Goal: Transaction & Acquisition: Purchase product/service

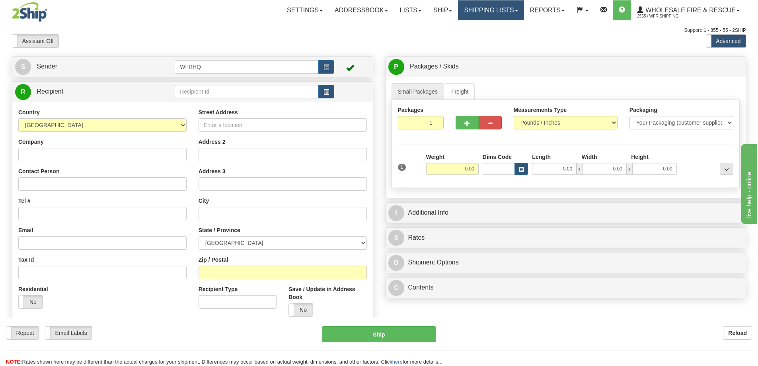
click at [471, 13] on link "Shipping lists" at bounding box center [491, 10] width 66 height 20
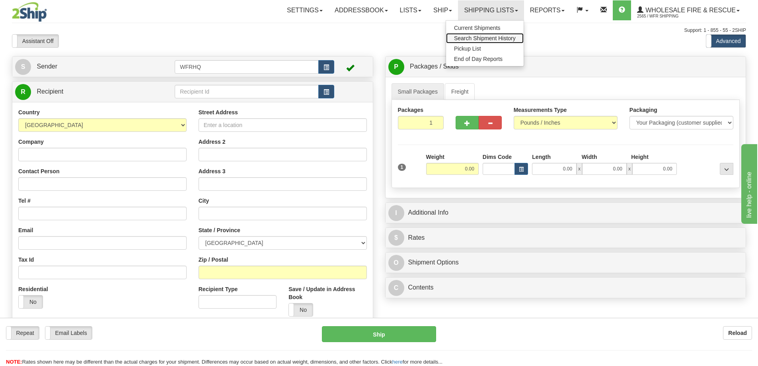
click at [470, 34] on link "Search Shipment History" at bounding box center [485, 38] width 78 height 10
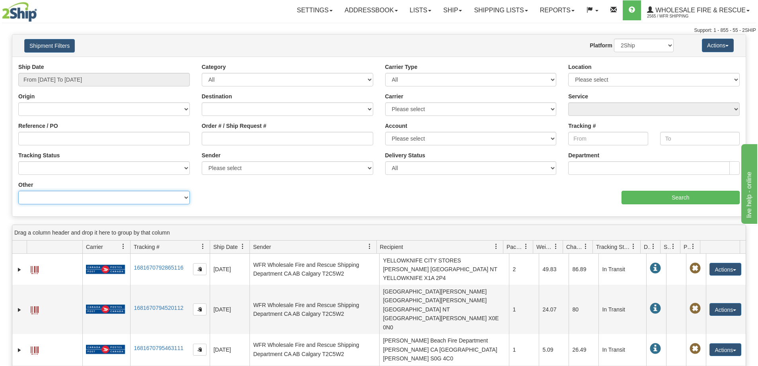
click at [170, 196] on select "Billing Account # Billing Type BOL # (LTL) Commodity Or Documents Consolidation…" at bounding box center [103, 198] width 171 height 14
click at [169, 196] on select "Billing Account # Billing Type BOL # (LTL) Commodity Or Documents Consolidation…" at bounding box center [103, 198] width 171 height 14
select select "Recipient_Company"
click at [18, 191] on select "Billing Account # Billing Type BOL # (LTL) Commodity Or Documents Consolidation…" at bounding box center [103, 198] width 171 height 14
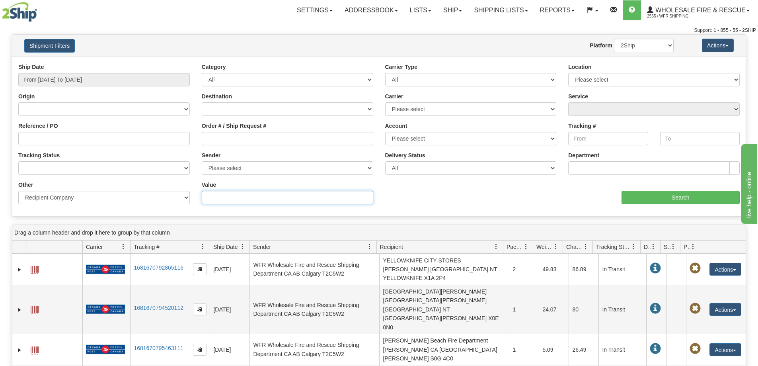
click at [213, 198] on input "Value" at bounding box center [287, 198] width 171 height 14
click at [153, 199] on select "Billing Account # Billing Type BOL # (LTL) Commodity Or Documents Consolidation…" at bounding box center [103, 198] width 171 height 14
click at [215, 199] on input "Value" at bounding box center [287, 198] width 171 height 14
type input "Swift"
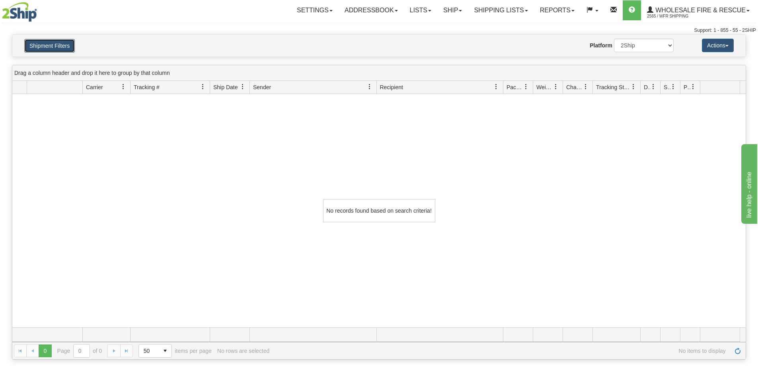
click at [39, 48] on button "Shipment Filters" at bounding box center [49, 46] width 51 height 14
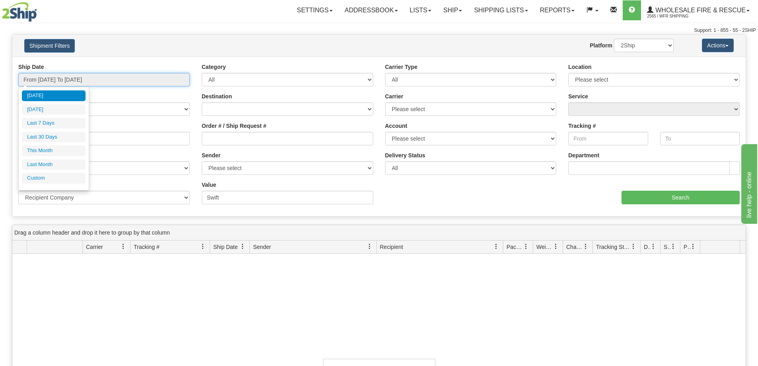
click at [62, 77] on input "From 09/18/2025 To 09/19/2025" at bounding box center [103, 80] width 171 height 14
click at [49, 127] on li "Last 7 Days" at bounding box center [54, 123] width 64 height 11
type input "From 09/13/2025 To 09/19/2025"
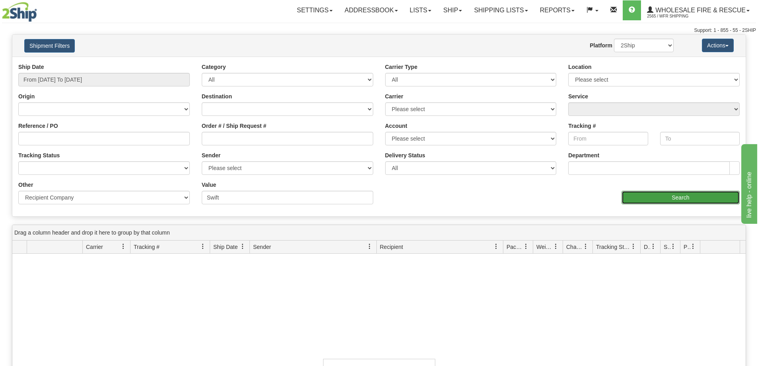
click at [628, 201] on input "Search" at bounding box center [680, 198] width 118 height 14
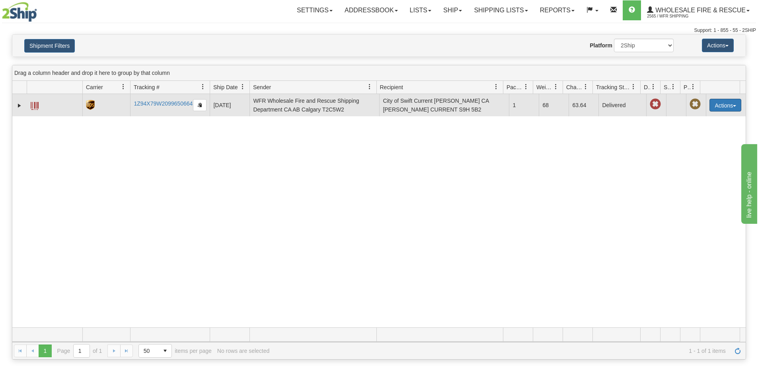
click at [724, 107] on button "Actions" at bounding box center [725, 105] width 32 height 13
click at [702, 129] on link "Return" at bounding box center [709, 130] width 64 height 10
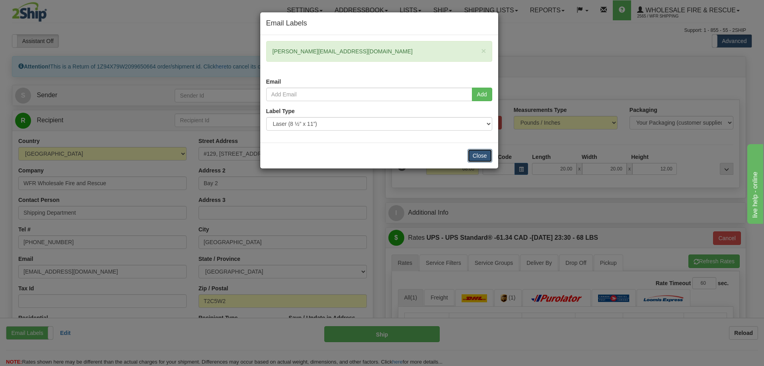
click at [472, 158] on button "Close" at bounding box center [479, 156] width 25 height 14
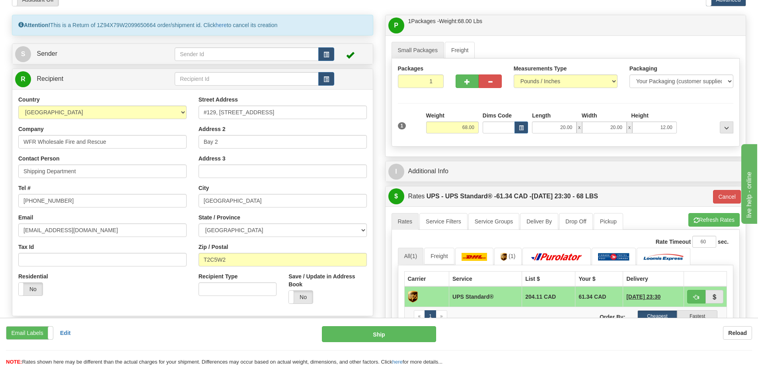
scroll to position [40, 0]
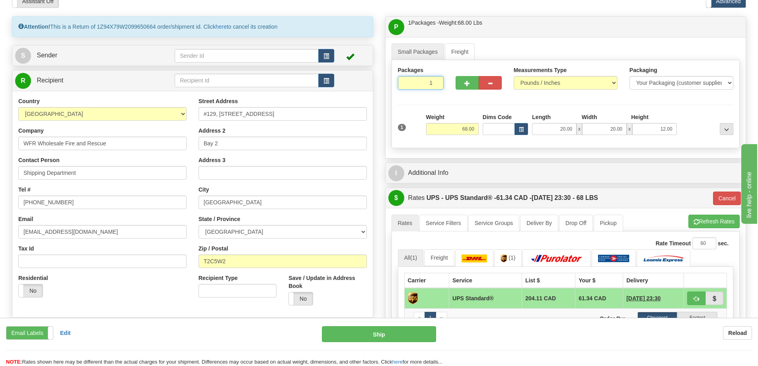
drag, startPoint x: 424, startPoint y: 85, endPoint x: 448, endPoint y: 85, distance: 24.3
click at [448, 85] on div "Packages 1 1" at bounding box center [421, 80] width 58 height 29
type input "3"
radio input "true"
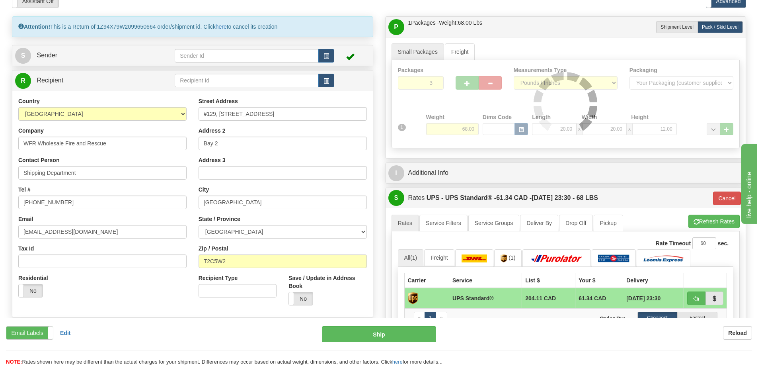
click at [517, 42] on div "Small Packages Freight Packages 3 1 Measurements Type" at bounding box center [566, 97] width 360 height 121
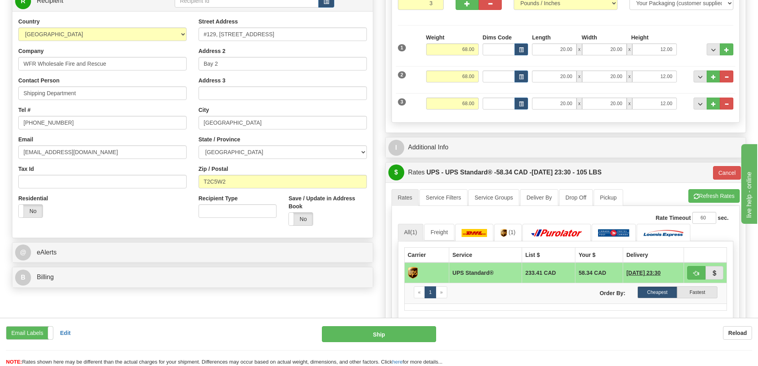
scroll to position [80, 0]
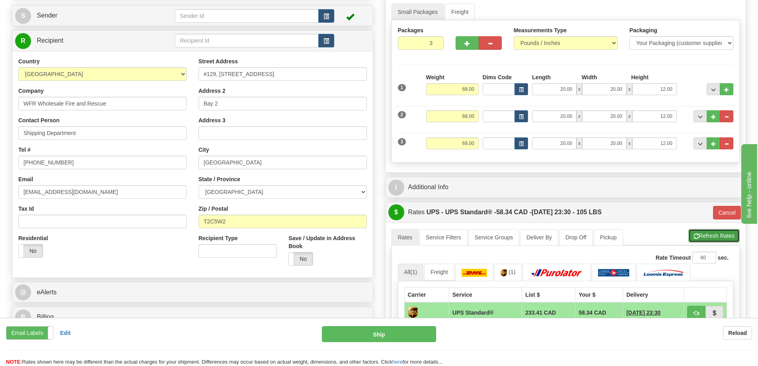
click at [696, 238] on span "button" at bounding box center [696, 236] width 6 height 5
type input "11"
click at [727, 214] on button "Cancel" at bounding box center [727, 213] width 28 height 14
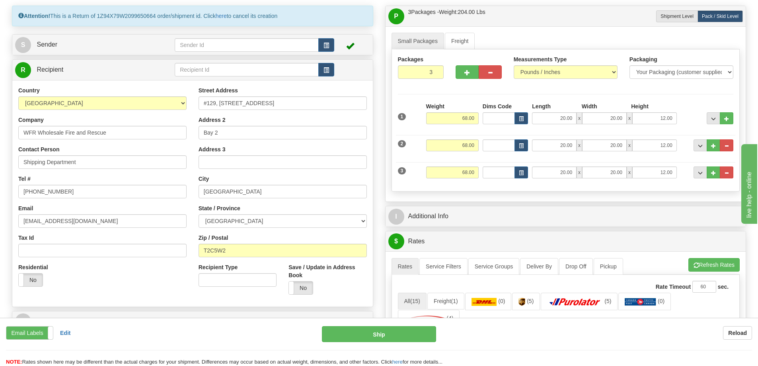
scroll to position [40, 0]
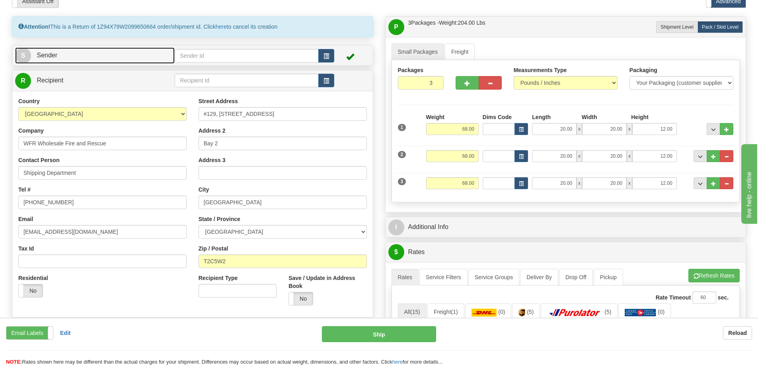
click at [125, 52] on link "S Sender" at bounding box center [95, 55] width 160 height 16
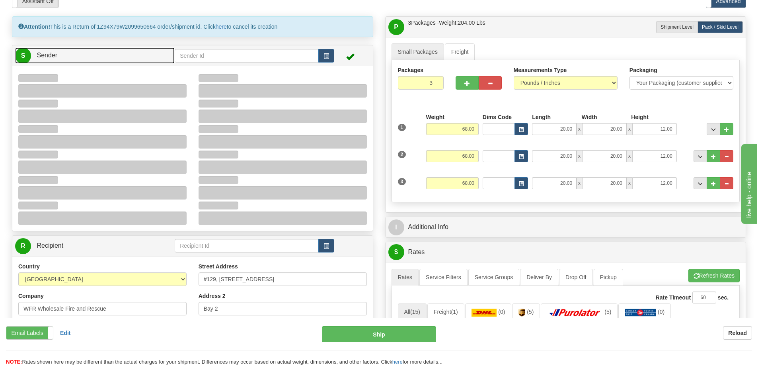
type input "10:13"
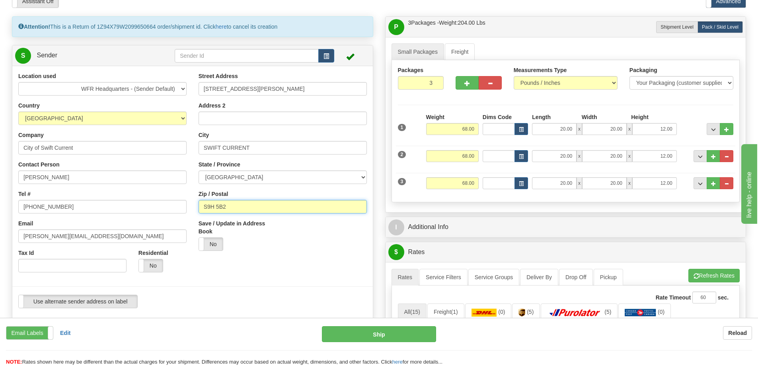
drag, startPoint x: 182, startPoint y: 202, endPoint x: 142, endPoint y: 199, distance: 39.9
click at [142, 199] on div "Location used WFR Headquarters - (Sender Default) Country AFGHANISTAN ALAND ISL…" at bounding box center [192, 193] width 360 height 242
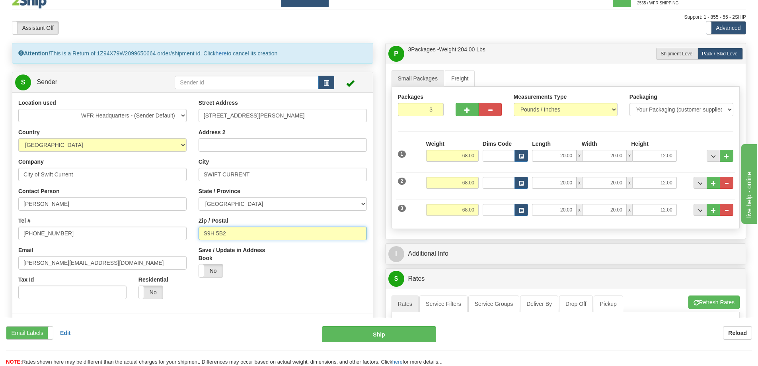
scroll to position [0, 0]
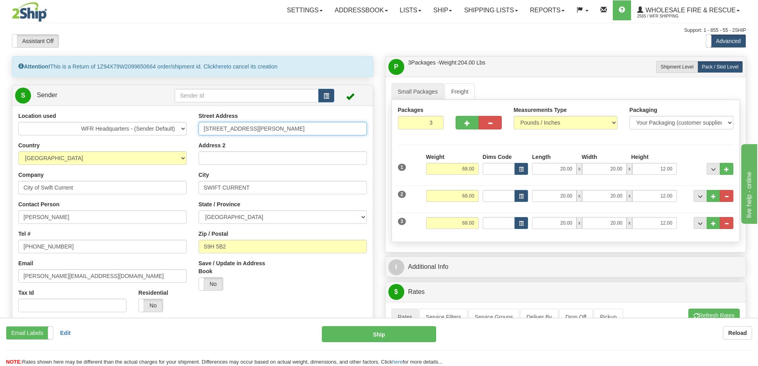
drag, startPoint x: 267, startPoint y: 127, endPoint x: 173, endPoint y: 125, distance: 94.3
click at [173, 125] on div "Location used WFR Headquarters - (Sender Default) Country AFGHANISTAN ALAND ISL…" at bounding box center [192, 233] width 360 height 242
drag, startPoint x: 230, startPoint y: 248, endPoint x: 157, endPoint y: 246, distance: 72.8
click at [157, 246] on div "Location used WFR Headquarters - (Sender Default) Country AFGHANISTAN ALAND ISL…" at bounding box center [192, 233] width 360 height 242
drag, startPoint x: 452, startPoint y: 6, endPoint x: 443, endPoint y: 9, distance: 9.1
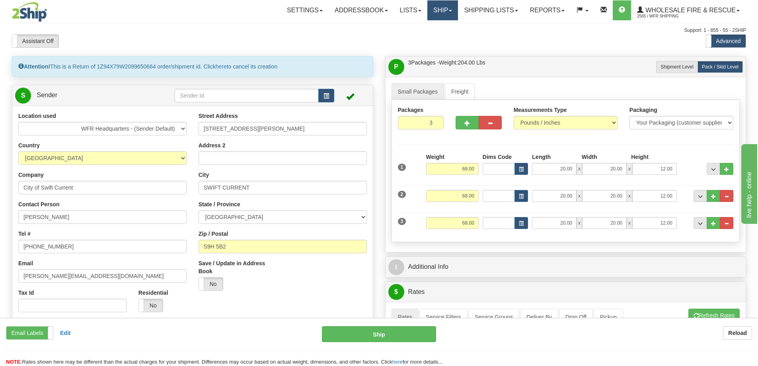
click at [451, 6] on link "Ship" at bounding box center [442, 10] width 31 height 20
click at [428, 24] on link "Ship Screen" at bounding box center [426, 28] width 63 height 10
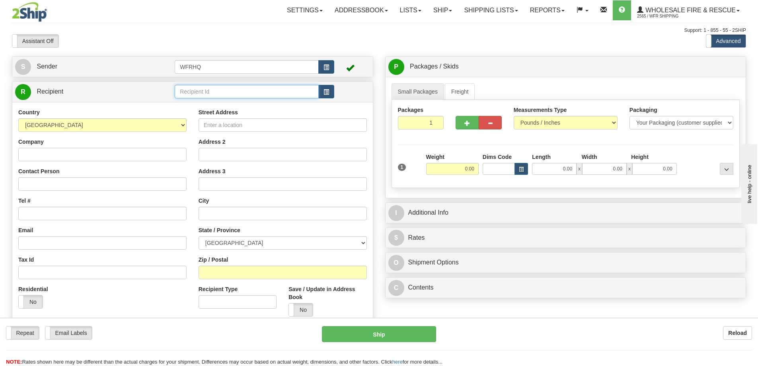
click at [242, 90] on input "text" at bounding box center [247, 92] width 144 height 14
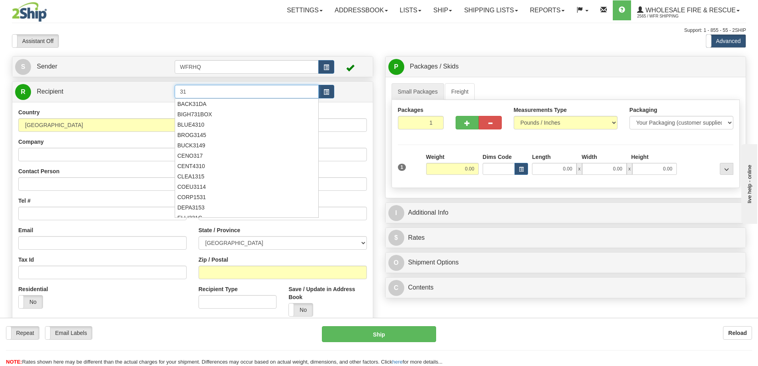
type input "3"
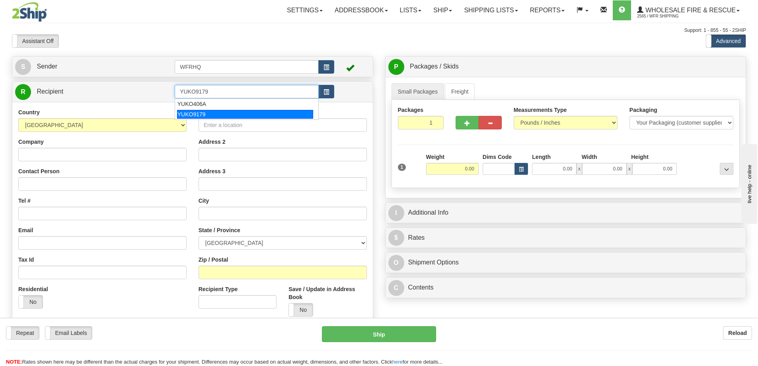
type input "YUKO9179"
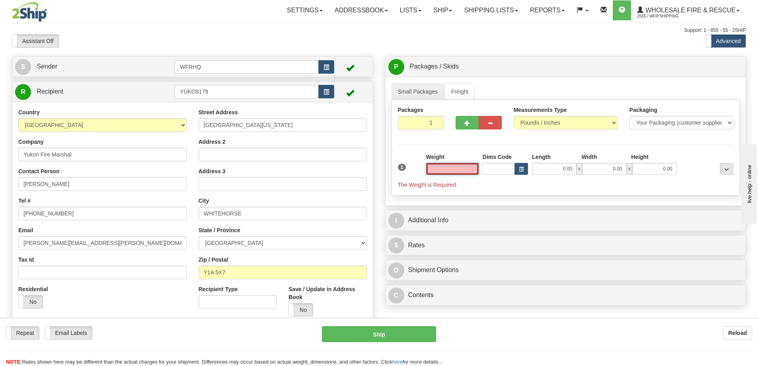
click at [461, 170] on input "text" at bounding box center [452, 169] width 53 height 12
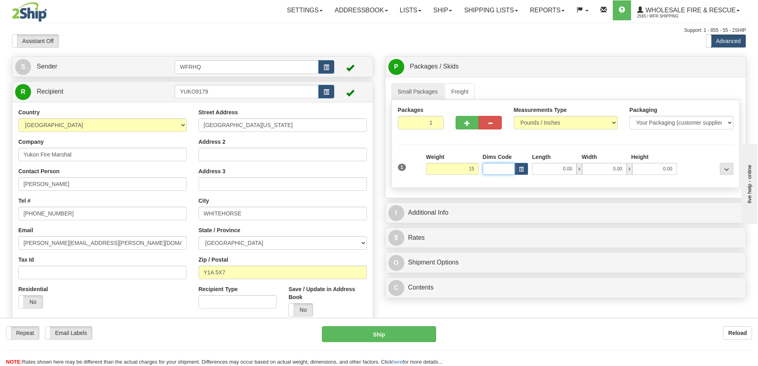
type input "15.00"
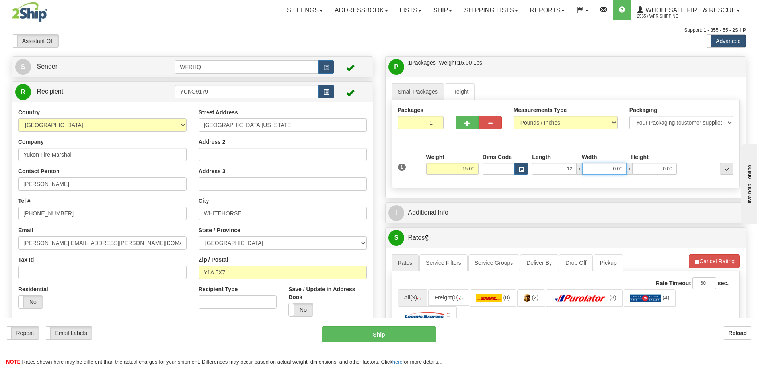
type input "12.00"
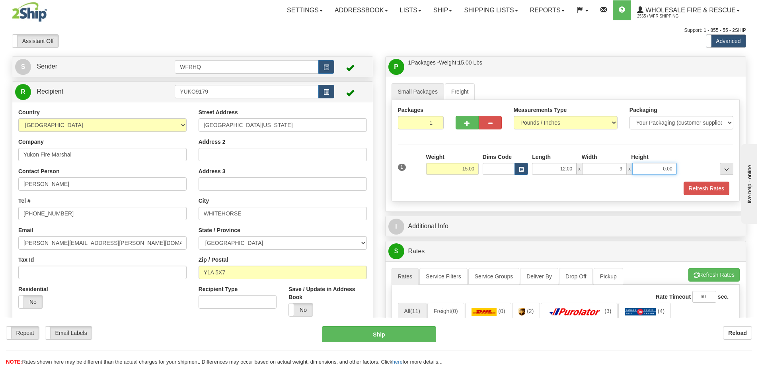
type input "9.00"
click at [468, 125] on span "button" at bounding box center [467, 123] width 6 height 5
radio input "true"
type input "2"
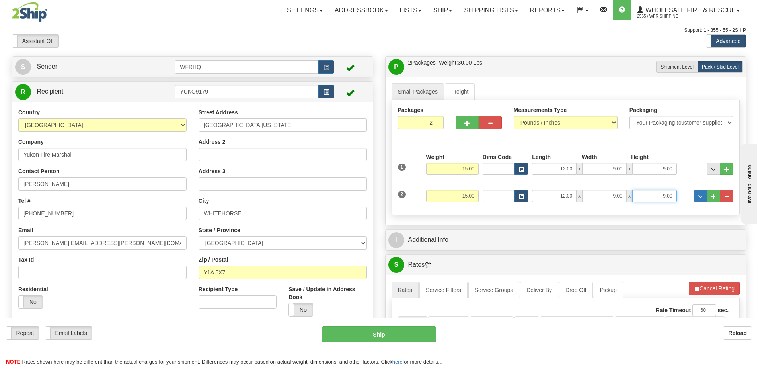
drag, startPoint x: 655, startPoint y: 194, endPoint x: 706, endPoint y: 198, distance: 51.5
click at [706, 198] on div "2 Weight 15.00 Dims Code Length Width Height" at bounding box center [566, 194] width 340 height 27
type input "6.00"
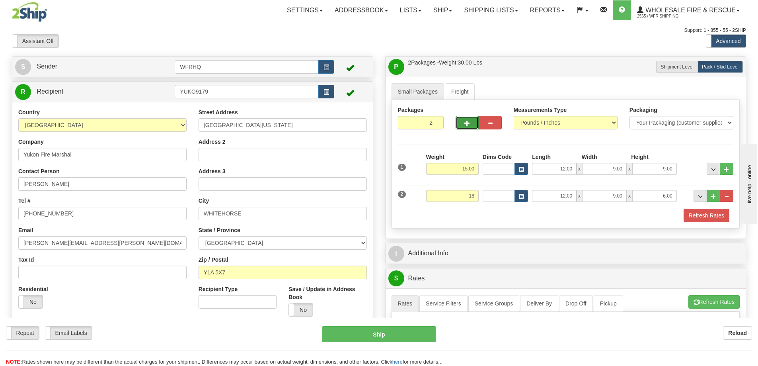
type input "18.00"
click at [467, 125] on span "button" at bounding box center [467, 123] width 6 height 5
type input "3"
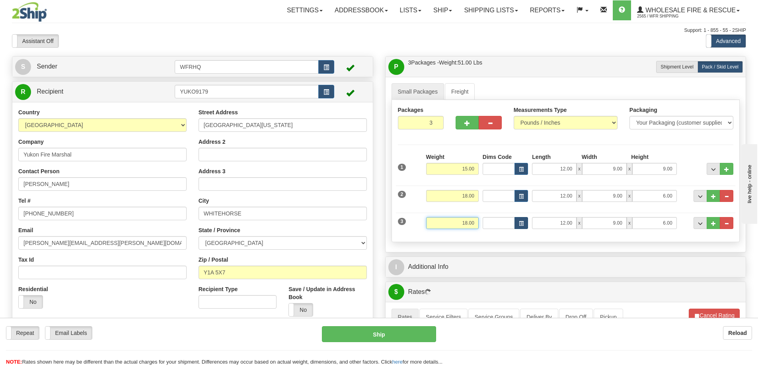
drag, startPoint x: 468, startPoint y: 224, endPoint x: 519, endPoint y: 228, distance: 51.0
click at [519, 228] on div "3 Weight 18.00 Dims Code Length Width Height" at bounding box center [566, 221] width 340 height 27
type input "24.00"
type input "26"
click at [485, 126] on button "button" at bounding box center [490, 123] width 23 height 14
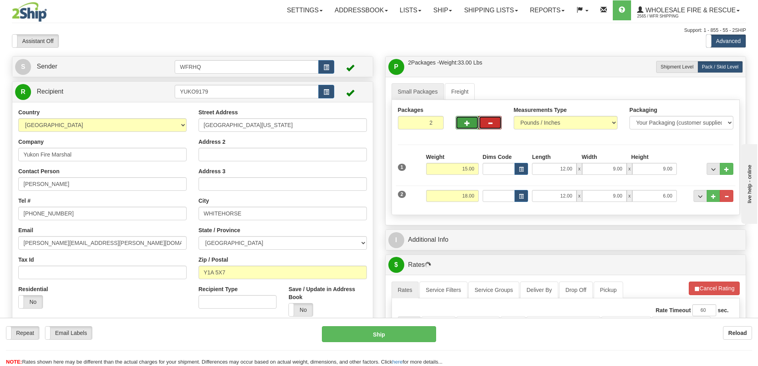
click at [473, 125] on button "button" at bounding box center [467, 123] width 23 height 14
type input "3"
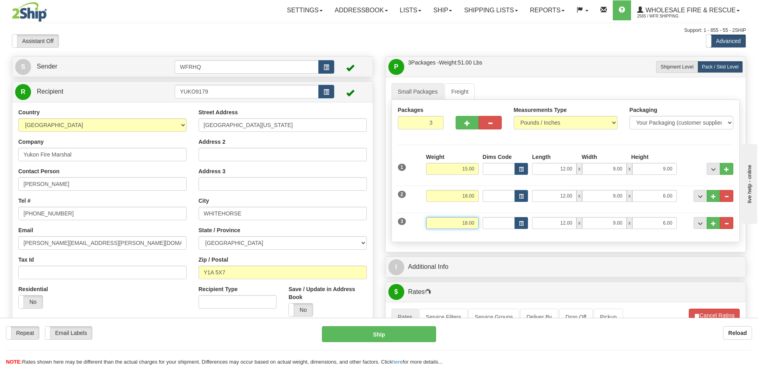
drag, startPoint x: 454, startPoint y: 226, endPoint x: 528, endPoint y: 228, distance: 74.4
click at [528, 228] on div "3 Weight 18.00 Dims Code Length Width Height" at bounding box center [566, 221] width 340 height 27
type input "24.00"
type input "26.00"
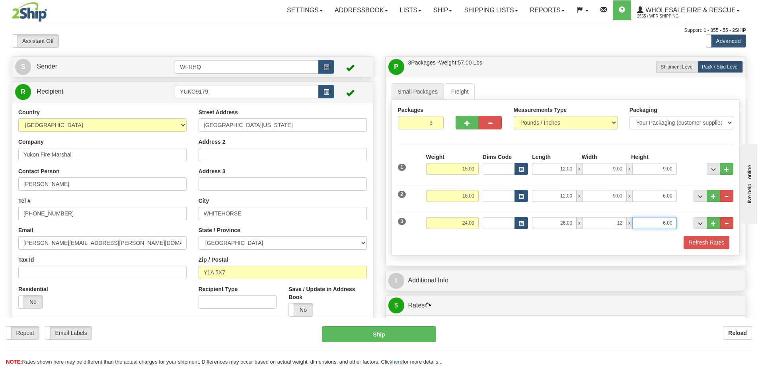
type input "12.00"
type input "19.00"
click at [707, 243] on button "Refresh Rates" at bounding box center [706, 243] width 46 height 14
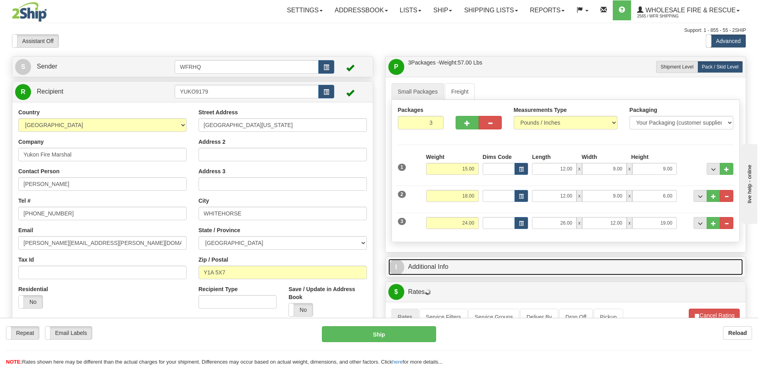
click at [596, 264] on link "I Additional Info" at bounding box center [565, 267] width 355 height 16
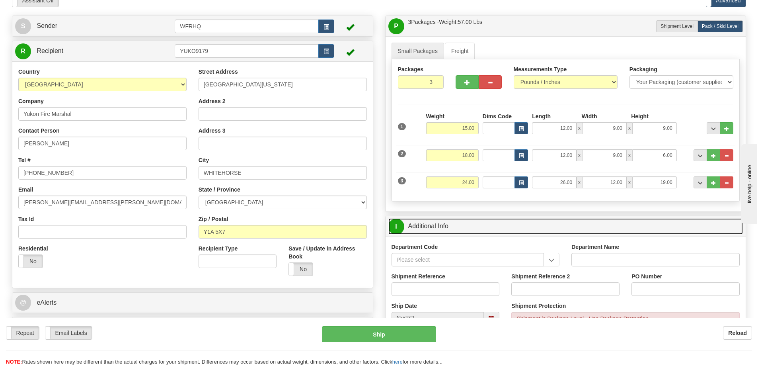
scroll to position [80, 0]
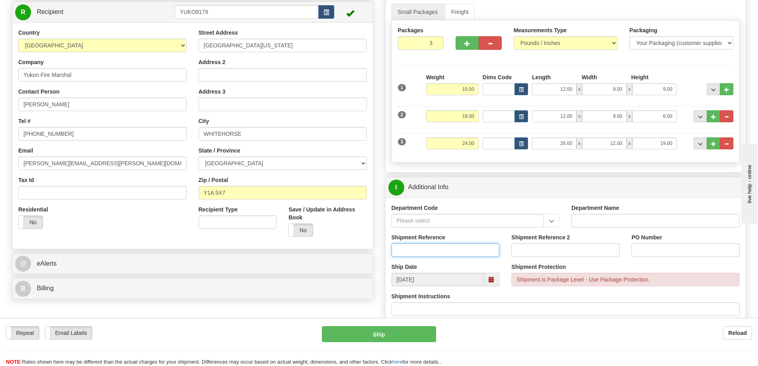
click at [434, 256] on input "Shipment Reference" at bounding box center [445, 250] width 108 height 14
type input "S46785-31076"
type input "1402 Restock"
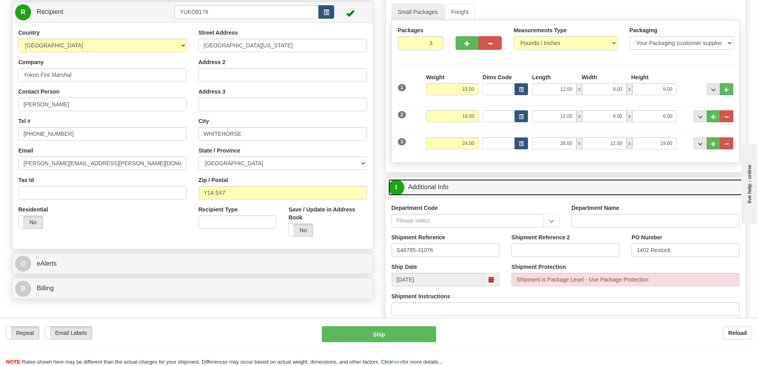
click at [586, 185] on link "I Additional Info" at bounding box center [565, 187] width 355 height 16
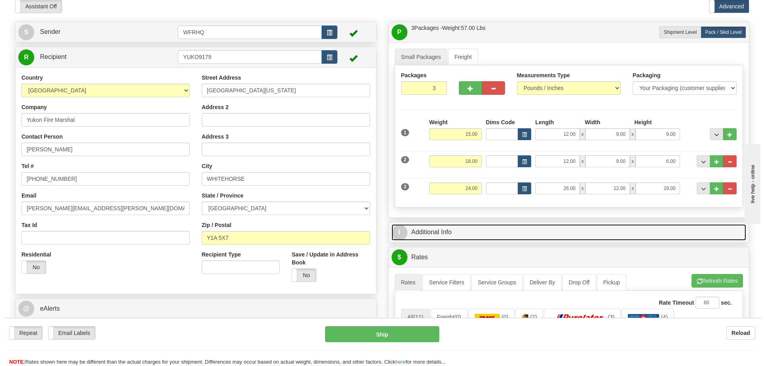
scroll to position [0, 0]
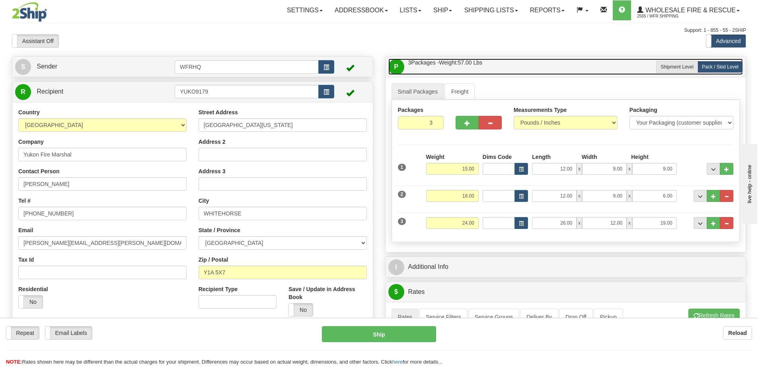
click at [557, 71] on link "P Packages / Skids 3 Packages - Weight: 57.00 Lbs 1 Skids - Weight: 0.00 Lbs" at bounding box center [565, 66] width 355 height 16
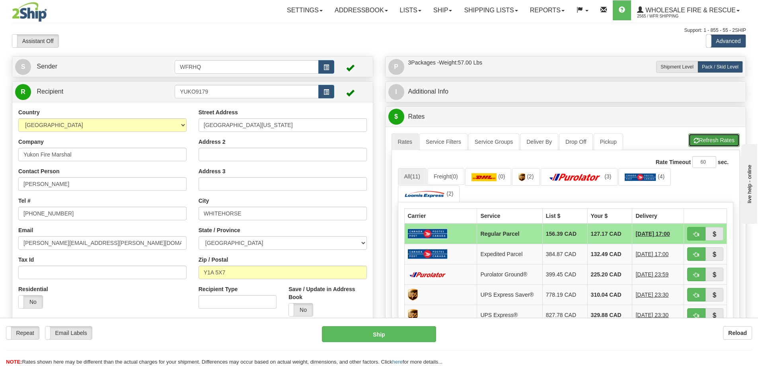
click at [698, 136] on button "Refresh Rates" at bounding box center [713, 140] width 51 height 14
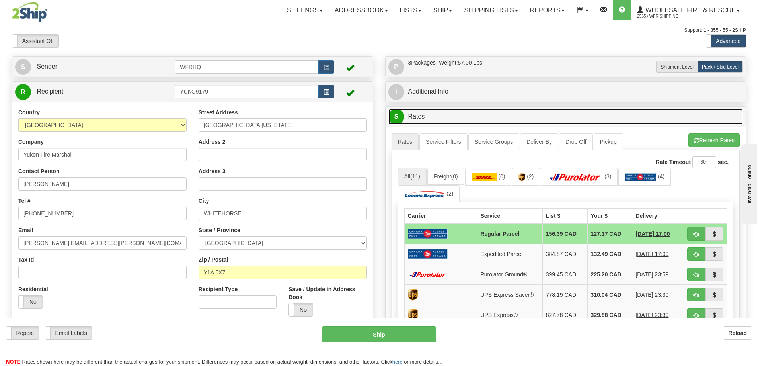
click at [641, 110] on link "$ Rates" at bounding box center [565, 117] width 355 height 16
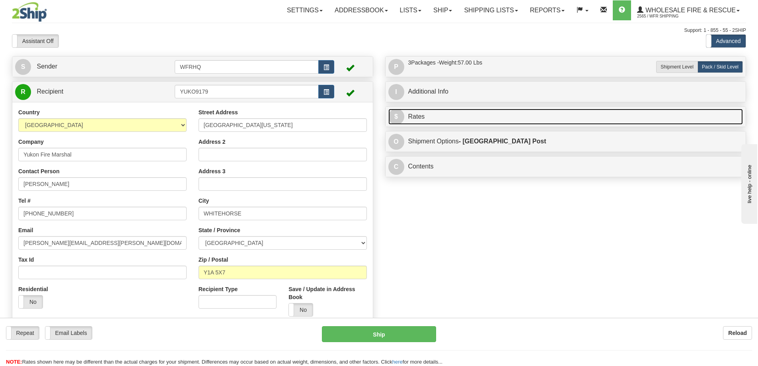
click at [641, 109] on link "$ Rates" at bounding box center [565, 117] width 355 height 16
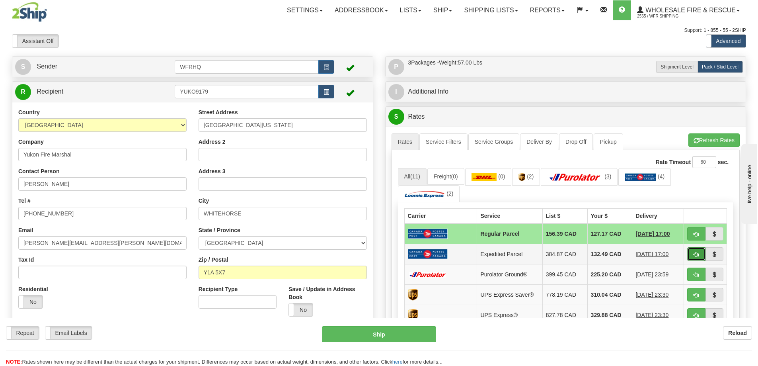
click at [697, 256] on span "button" at bounding box center [696, 254] width 6 height 5
type input "DOM.EP"
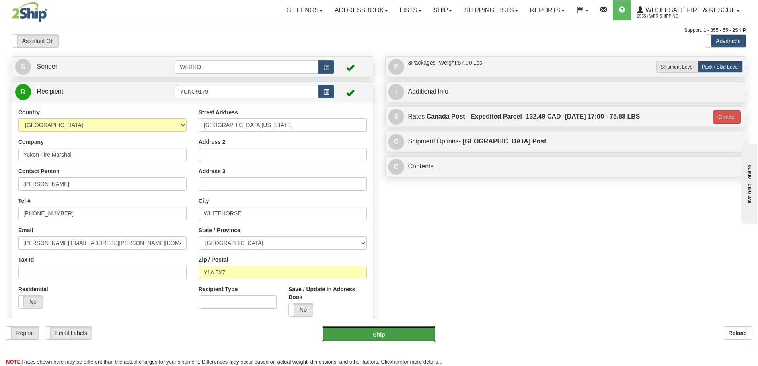
click at [405, 332] on button "Ship" at bounding box center [379, 334] width 114 height 16
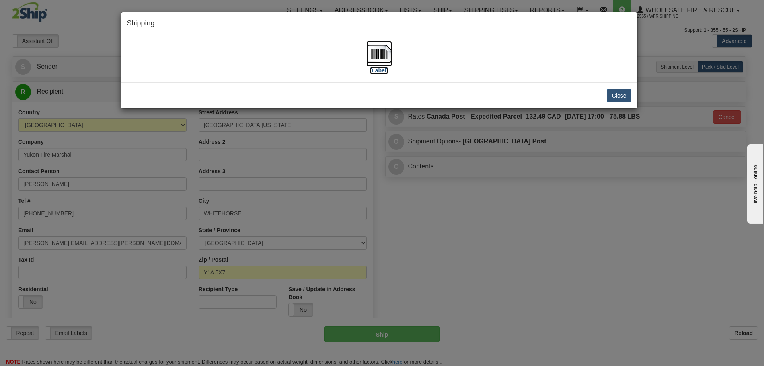
click at [384, 53] on img at bounding box center [378, 53] width 25 height 25
click at [619, 92] on button "Close" at bounding box center [619, 96] width 25 height 14
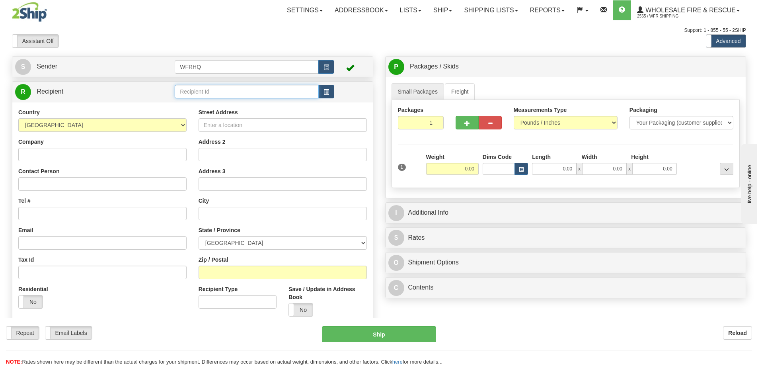
click at [244, 96] on input "text" at bounding box center [247, 92] width 144 height 14
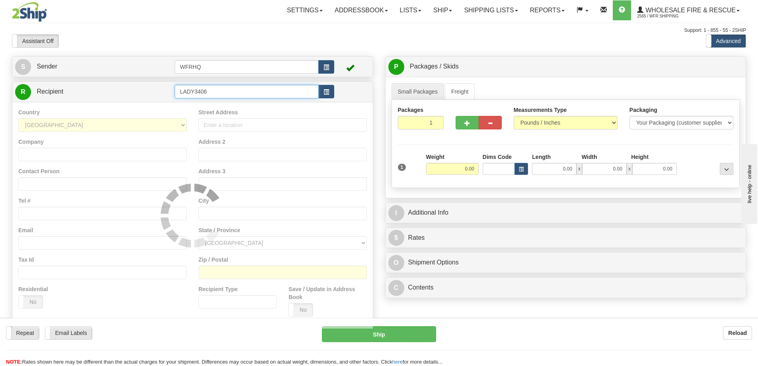
type input "LADY3406"
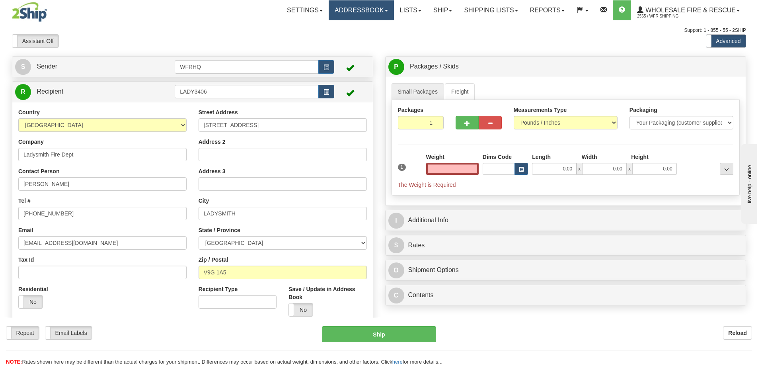
type input "0.00"
click at [467, 173] on input "0.00" at bounding box center [452, 169] width 53 height 12
type input "4.00"
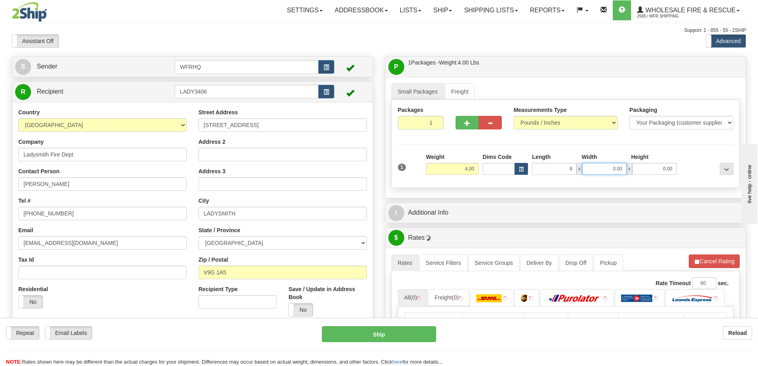
type input "8.00"
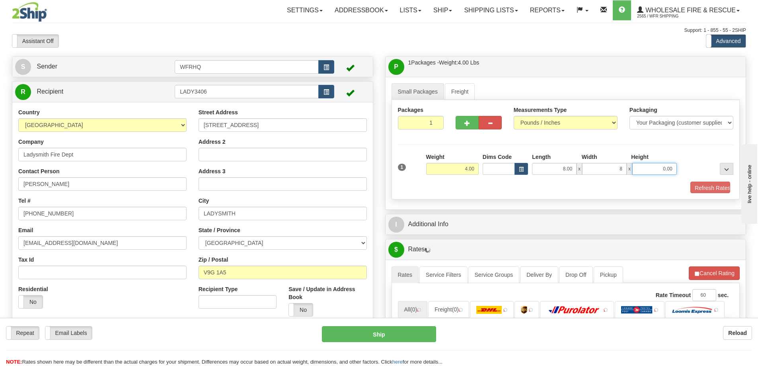
type input "8.00"
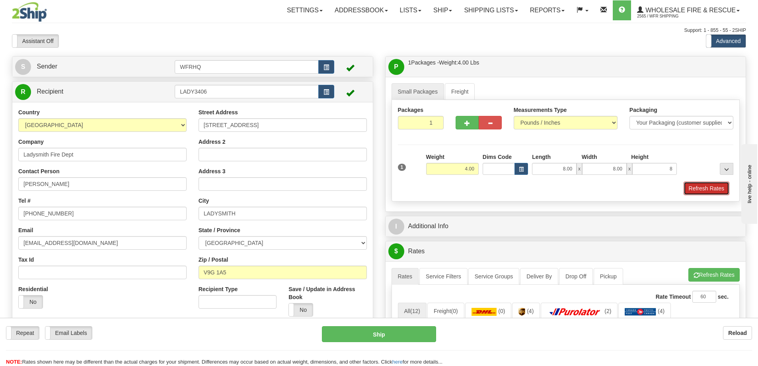
type input "8.00"
click at [711, 187] on button "Refresh Rates" at bounding box center [706, 188] width 46 height 14
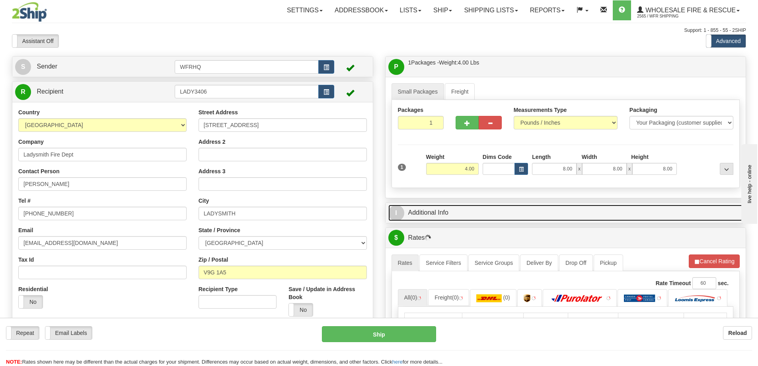
click at [550, 218] on link "I Additional Info" at bounding box center [565, 212] width 355 height 16
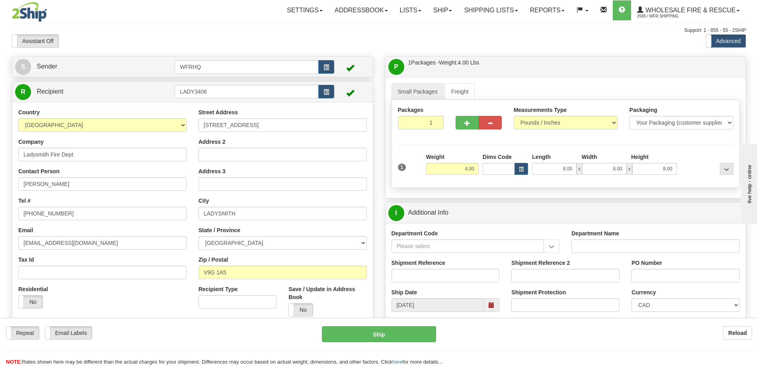
click at [431, 283] on div "Shipment Reference" at bounding box center [446, 273] width 120 height 29
click at [430, 278] on input "Shipment Reference" at bounding box center [445, 276] width 108 height 14
type input "S47064-31109"
type input "Loaner"
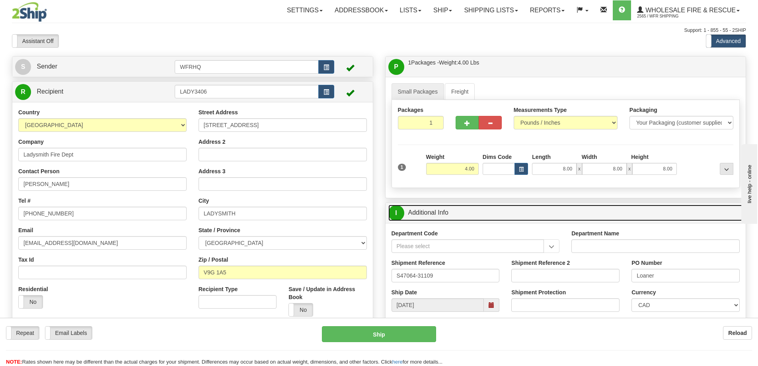
click at [490, 214] on link "I Additional Info" at bounding box center [565, 212] width 355 height 16
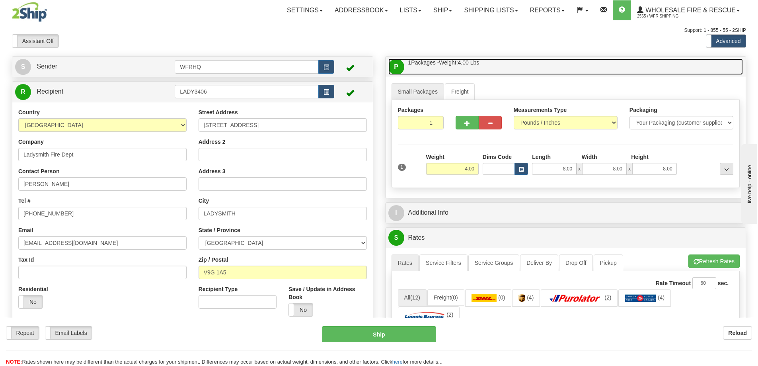
click at [508, 66] on link "P Packages / Skids 1 Packages - Weight: 4.00 Lbs 1 Skids - Weight: NaN Lbs" at bounding box center [565, 66] width 355 height 16
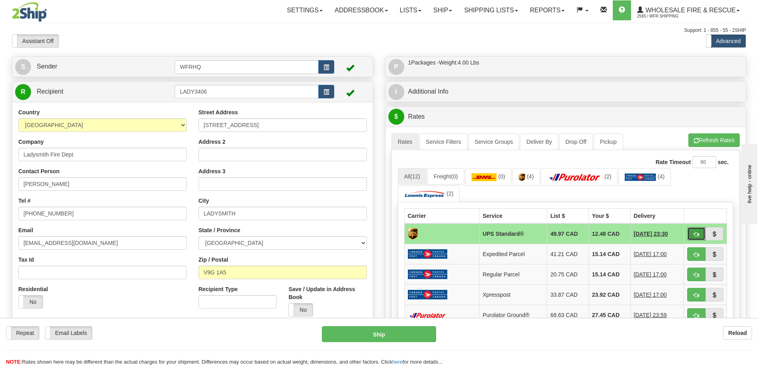
click at [701, 236] on button "button" at bounding box center [696, 234] width 18 height 14
type input "11"
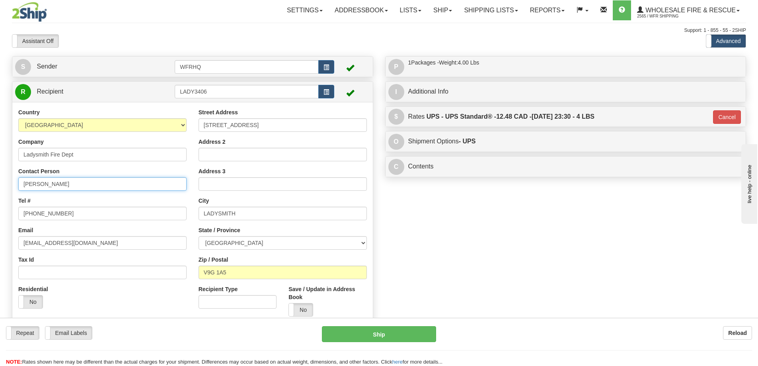
drag, startPoint x: 77, startPoint y: 181, endPoint x: -92, endPoint y: 182, distance: 168.7
click at [0, 182] on html "Training Course Close Toggle navigation Settings Shipping Preferences New Sende…" at bounding box center [379, 183] width 758 height 366
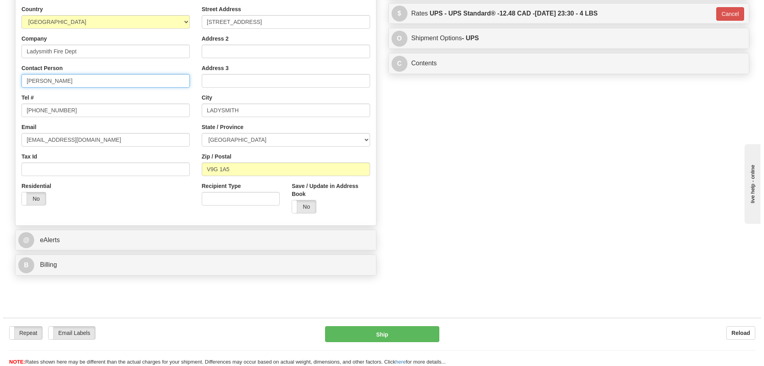
scroll to position [119, 0]
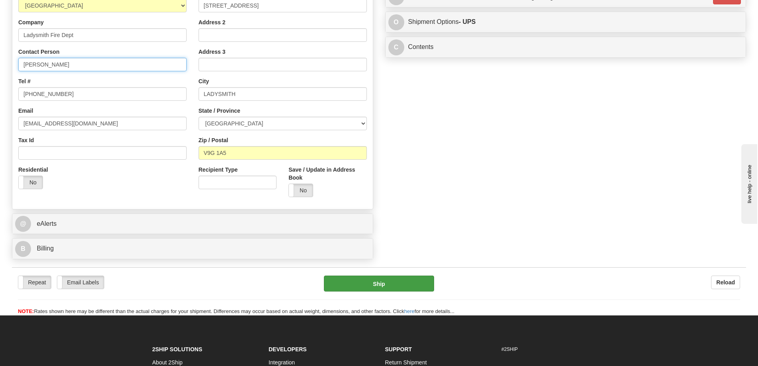
type input "Matt Foster"
click at [371, 285] on button "Ship" at bounding box center [379, 283] width 110 height 16
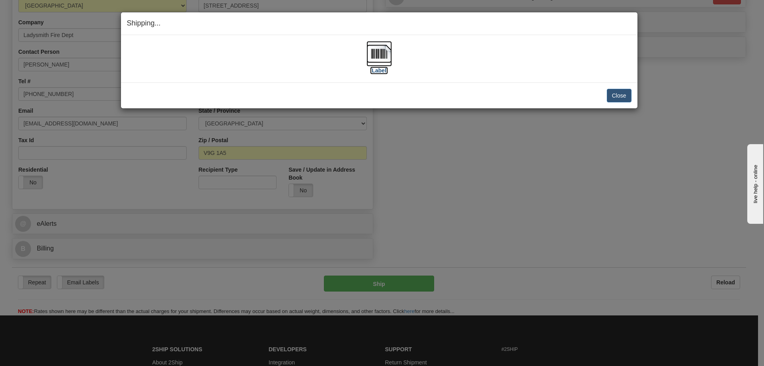
click at [389, 57] on img at bounding box center [378, 53] width 25 height 25
click at [616, 97] on button "Close" at bounding box center [619, 96] width 25 height 14
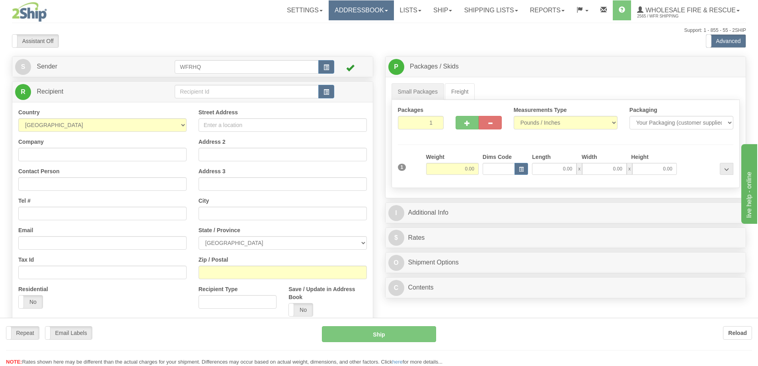
click at [364, 12] on div "Toggle navigation Settings Shipping Preferences Fields Preferences New" at bounding box center [379, 211] width 758 height 423
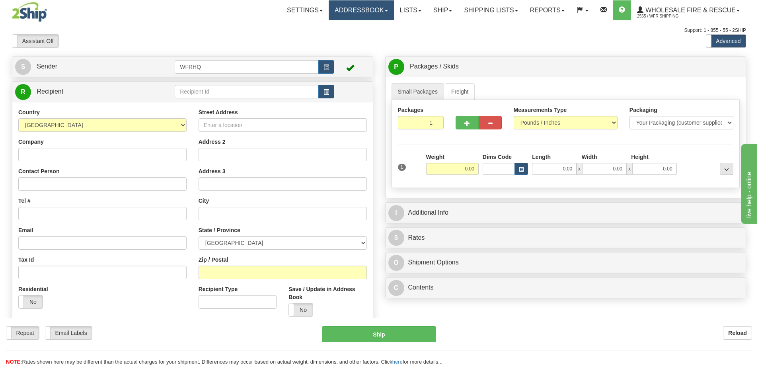
click at [364, 11] on link "Addressbook" at bounding box center [361, 10] width 65 height 20
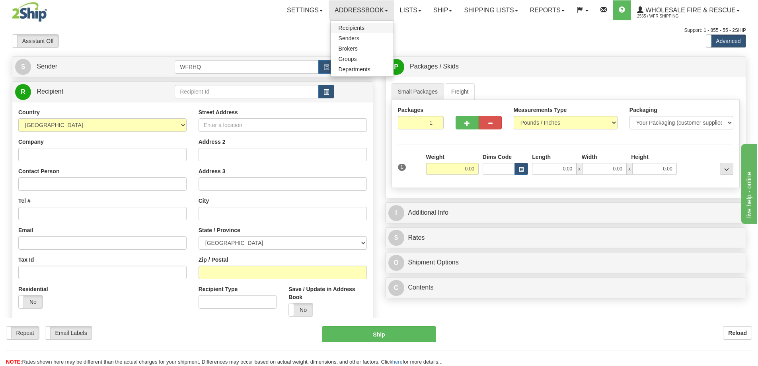
click at [350, 27] on span "Recipients" at bounding box center [352, 28] width 26 height 6
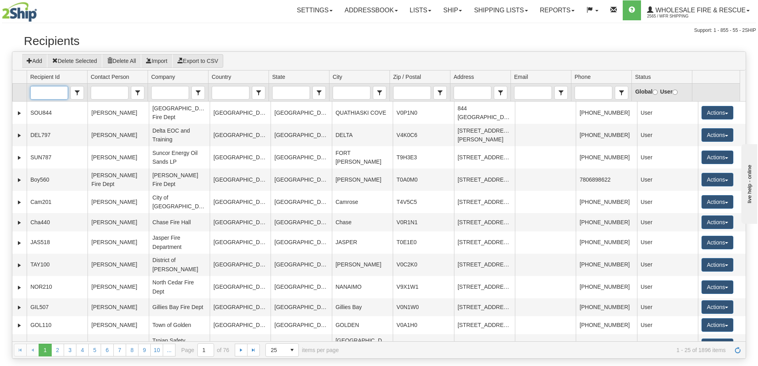
click at [44, 89] on input "Recipient Id" at bounding box center [49, 92] width 37 height 13
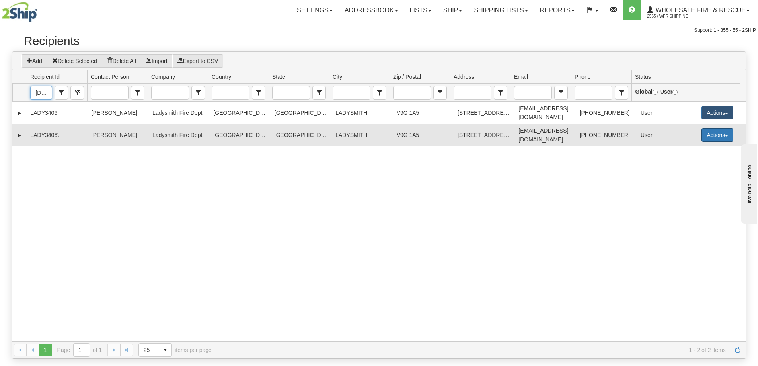
type input "[DEMOGRAPHIC_DATA]"
click at [718, 128] on button "Actions" at bounding box center [717, 135] width 32 height 14
click at [689, 176] on link "Delete" at bounding box center [701, 181] width 64 height 10
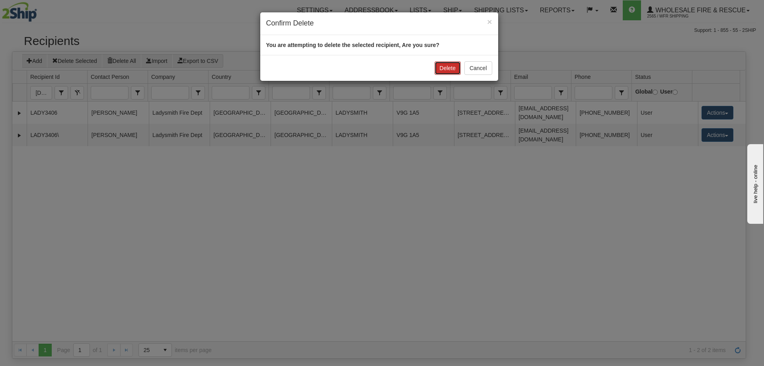
click at [436, 67] on button "Delete" at bounding box center [447, 68] width 26 height 14
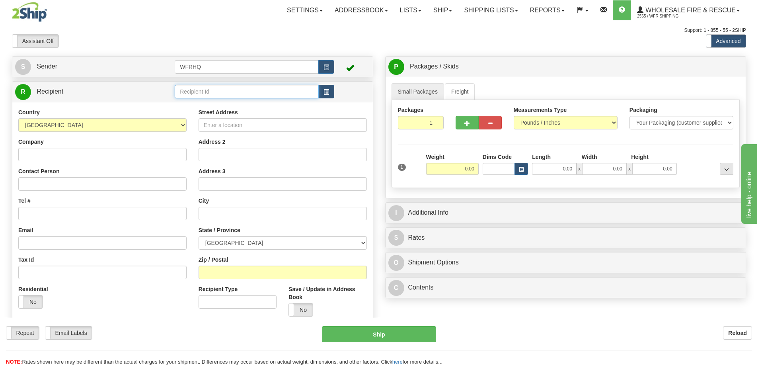
click at [240, 92] on input "text" at bounding box center [247, 92] width 144 height 14
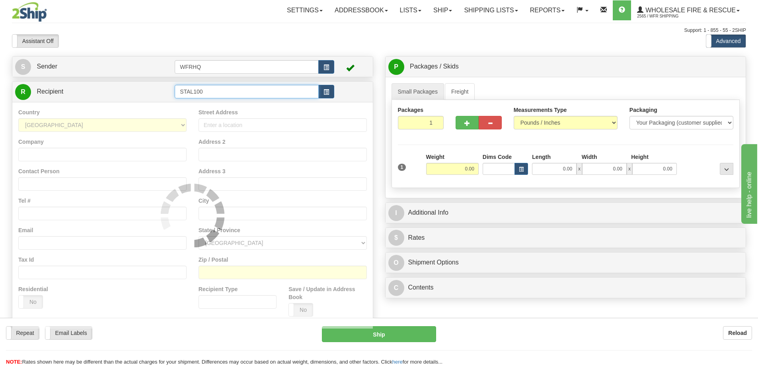
type input "STAL100"
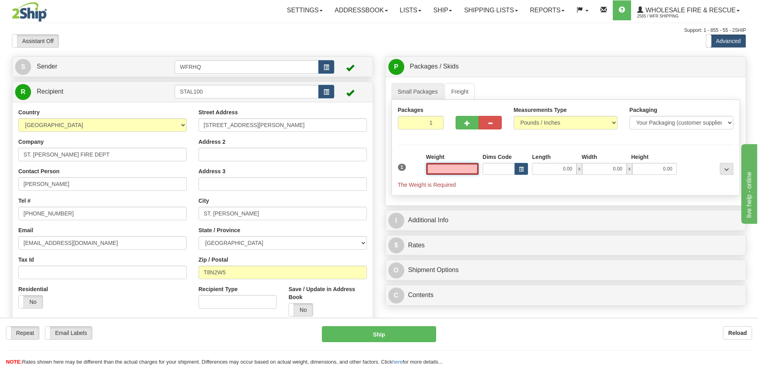
click at [464, 171] on input "text" at bounding box center [452, 169] width 53 height 12
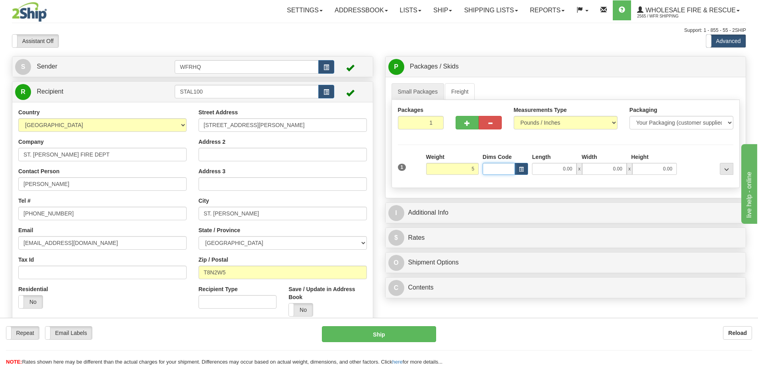
type input "5.00"
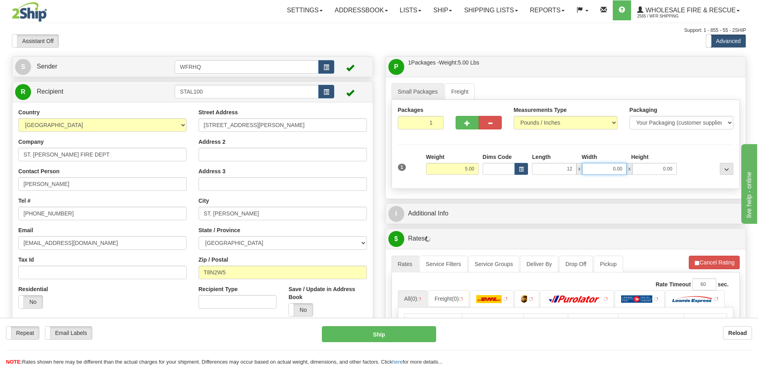
type input "12.00"
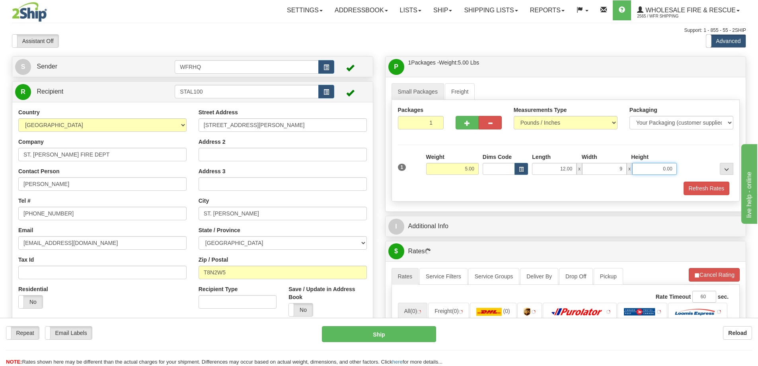
type input "9.00"
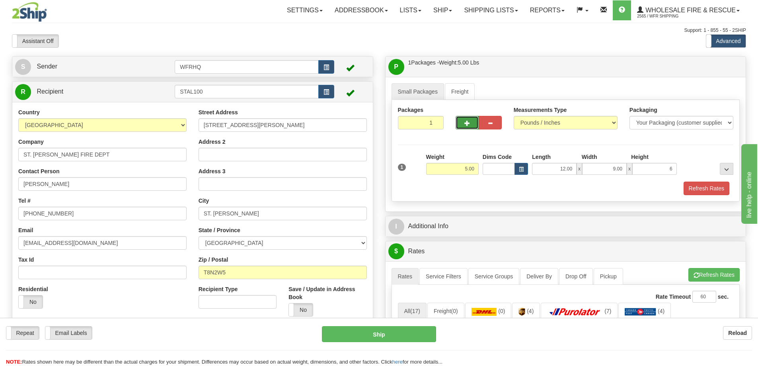
type input "6.00"
click at [474, 127] on button "button" at bounding box center [467, 123] width 23 height 14
radio input "true"
type input "2"
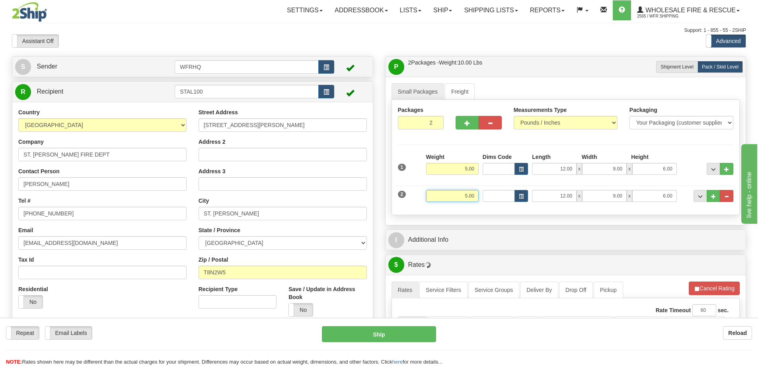
drag, startPoint x: 445, startPoint y: 195, endPoint x: 512, endPoint y: 201, distance: 67.1
click at [509, 201] on div "2 Weight 5.00 Dims Code Length Width Height" at bounding box center [566, 194] width 340 height 27
type input "19.00"
type input "1"
type input "14.00"
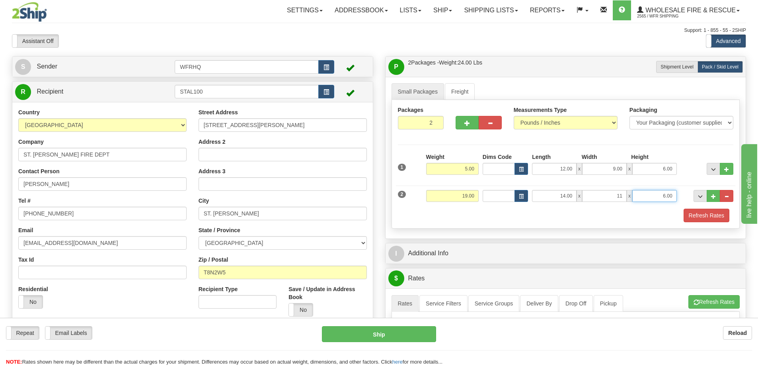
type input "11.00"
drag, startPoint x: 703, startPoint y: 218, endPoint x: 672, endPoint y: 225, distance: 32.2
click at [703, 218] on button "Refresh Rates" at bounding box center [706, 215] width 46 height 14
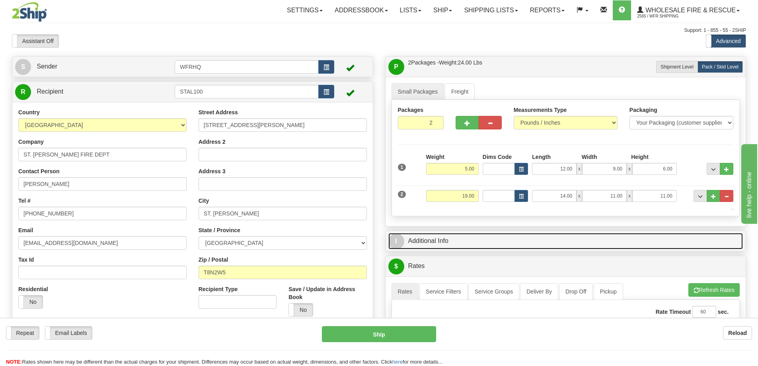
click at [652, 236] on link "I Additional Info" at bounding box center [565, 241] width 355 height 16
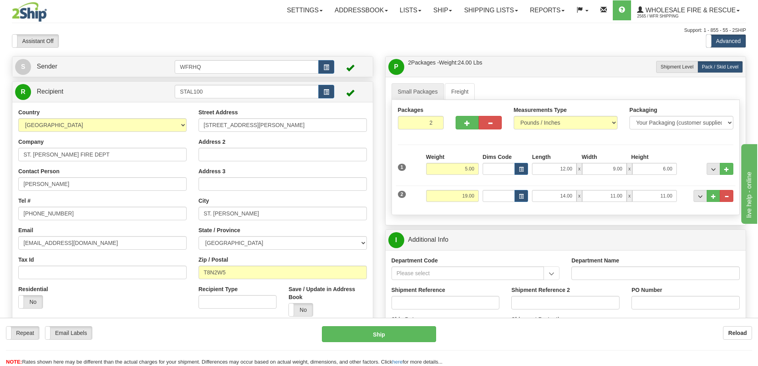
drag, startPoint x: 433, startPoint y: 295, endPoint x: 430, endPoint y: 299, distance: 4.5
click at [430, 298] on div "Shipment Reference" at bounding box center [445, 297] width 108 height 23
click at [430, 300] on input "Shipment Reference" at bounding box center [445, 303] width 108 height 14
type input "S46305-31102"
type input "FD25-0406"
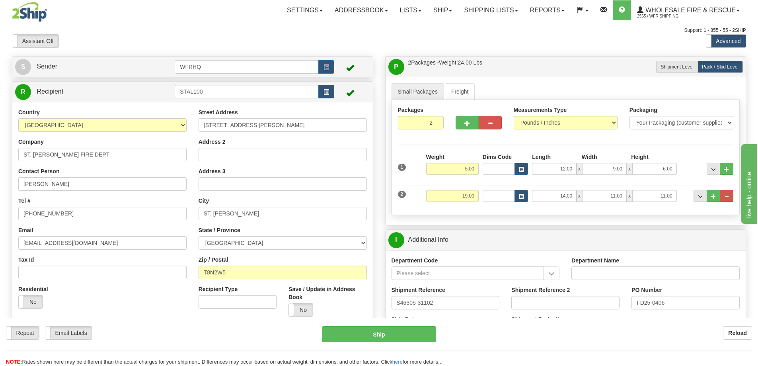
drag, startPoint x: 543, startPoint y: 248, endPoint x: 541, endPoint y: 244, distance: 4.3
click at [542, 248] on div "I Additional Info" at bounding box center [566, 240] width 360 height 20
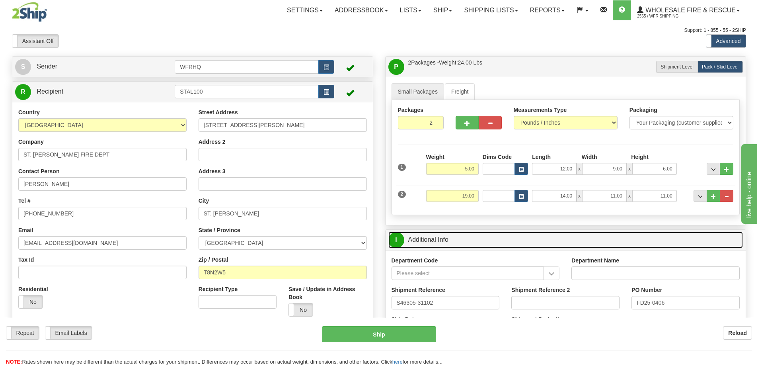
click at [541, 244] on link "I Additional Info" at bounding box center [565, 240] width 355 height 16
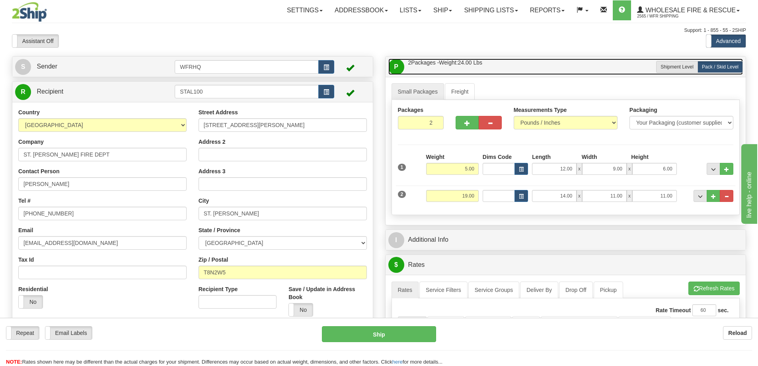
click at [530, 70] on link "P Packages / Skids 2 Packages - Weight: 24.00 Lbs 1 Skids - Weight: 0.00 Lbs" at bounding box center [565, 66] width 355 height 16
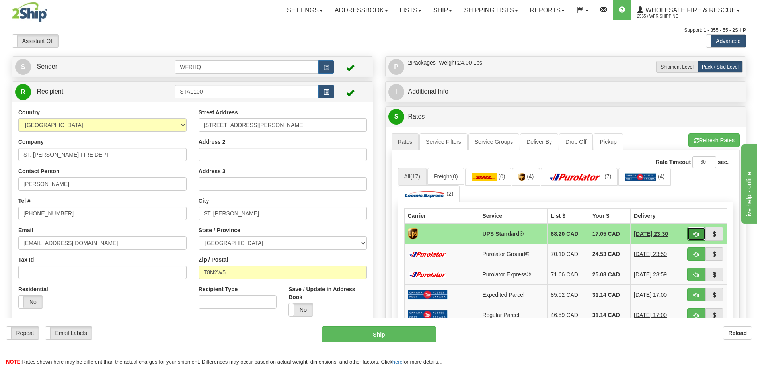
click at [702, 236] on button "button" at bounding box center [696, 234] width 18 height 14
type input "11"
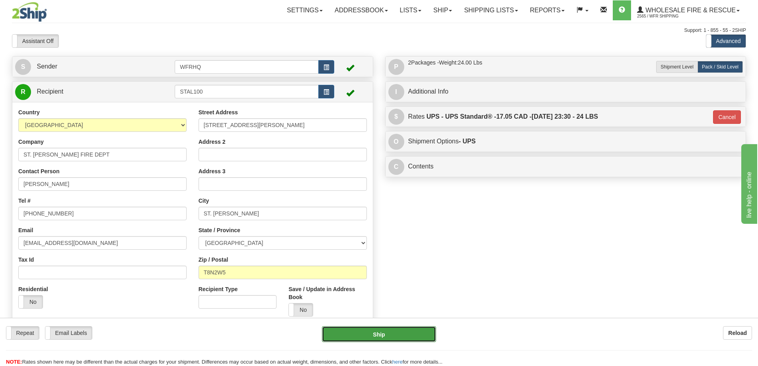
click at [335, 328] on button "Ship" at bounding box center [379, 334] width 114 height 16
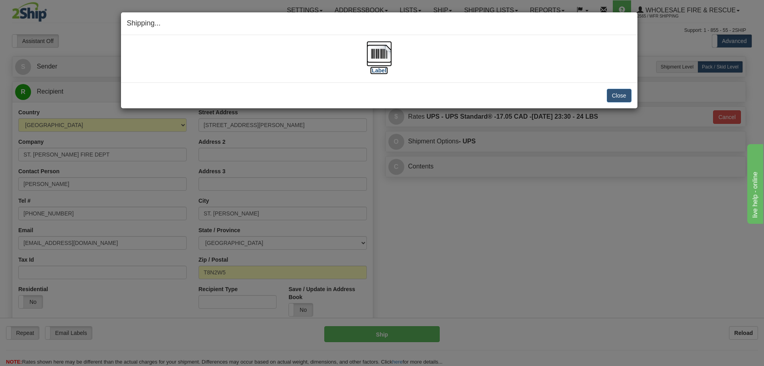
click at [382, 56] on img at bounding box center [378, 53] width 25 height 25
click at [614, 95] on button "Close" at bounding box center [619, 96] width 25 height 14
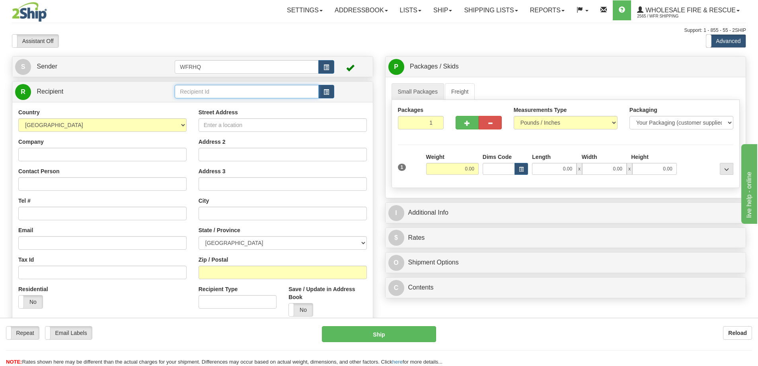
drag, startPoint x: 218, startPoint y: 95, endPoint x: 177, endPoint y: 102, distance: 42.5
click at [218, 95] on input "text" at bounding box center [247, 92] width 144 height 14
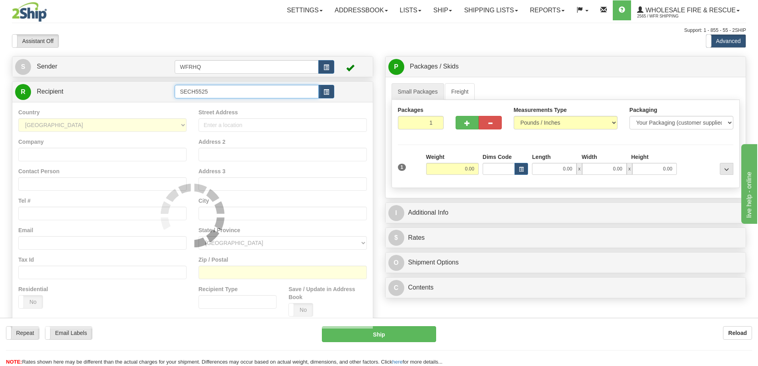
type input "SECH5525"
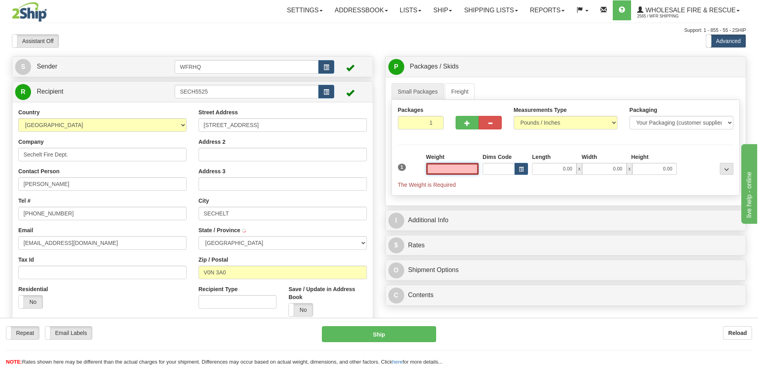
click at [467, 169] on input "text" at bounding box center [452, 169] width 53 height 12
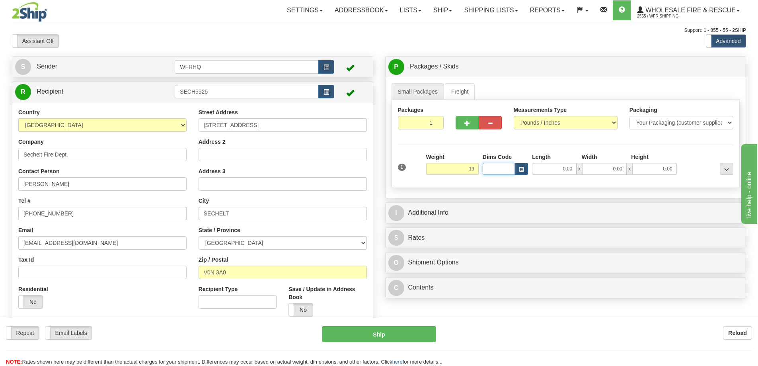
type input "13.00"
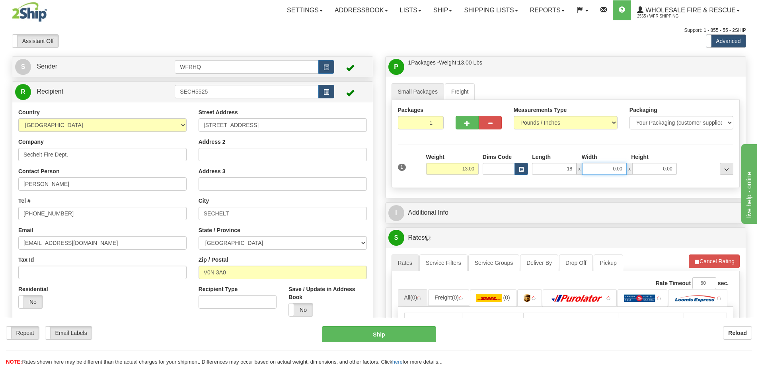
type input "18.00"
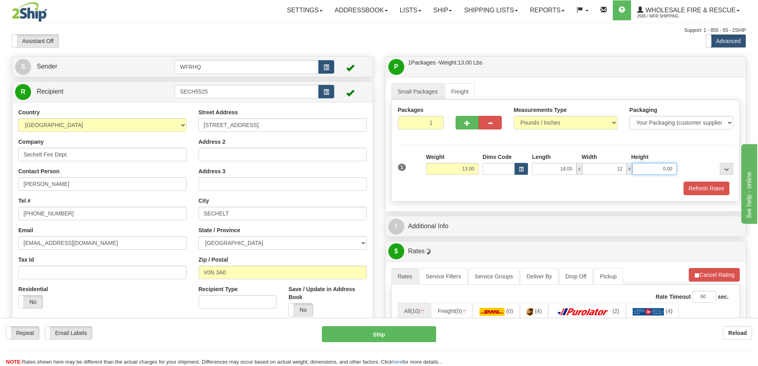
type input "12.00"
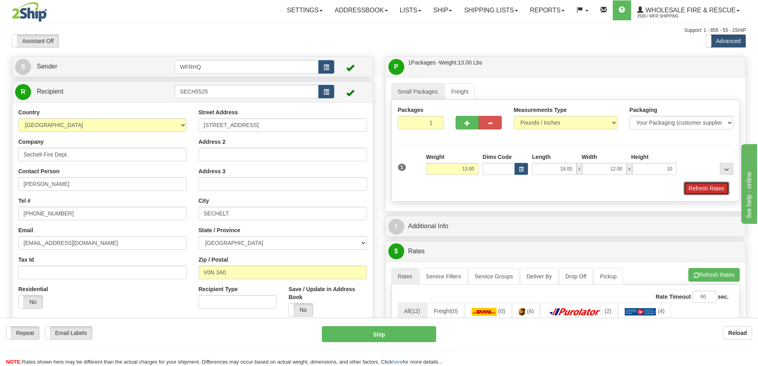
type input "10.00"
drag, startPoint x: 58, startPoint y: 2, endPoint x: 670, endPoint y: 199, distance: 642.4
click at [697, 189] on button "Refresh Rates" at bounding box center [706, 188] width 46 height 14
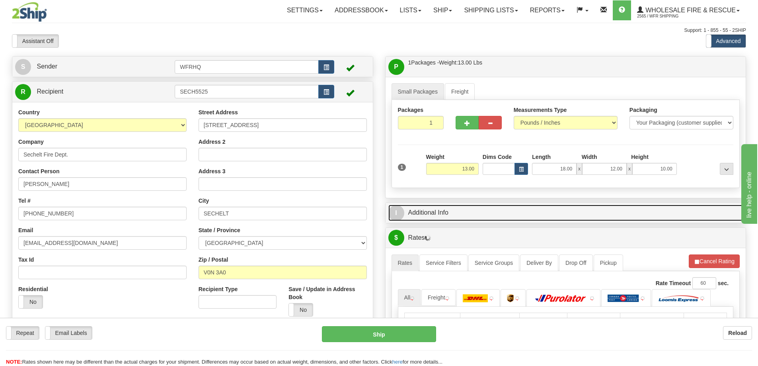
click at [528, 215] on link "I Additional Info" at bounding box center [565, 212] width 355 height 16
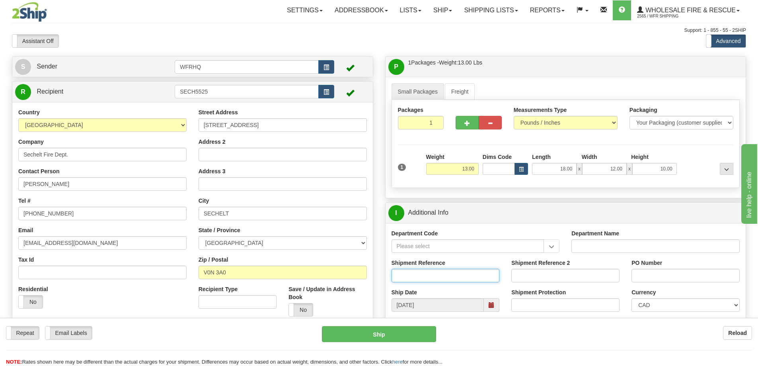
click at [411, 273] on input "Shipment Reference" at bounding box center [445, 276] width 108 height 14
type input "S47018-31103"
type input "[PERSON_NAME]"
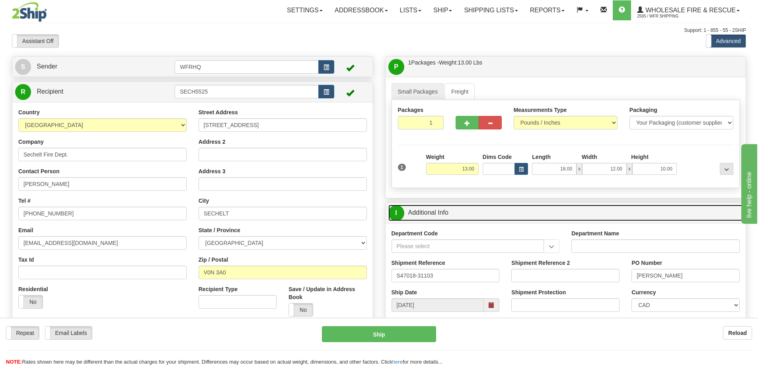
click at [512, 211] on link "I Additional Info" at bounding box center [565, 212] width 355 height 16
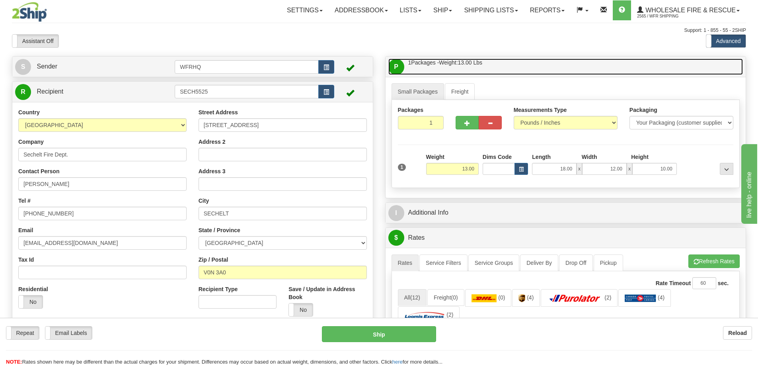
click at [516, 61] on link "P Packages / Skids 1 Packages - Weight: 13.00 Lbs 1 Skids - Weight: NaN Lbs" at bounding box center [565, 66] width 355 height 16
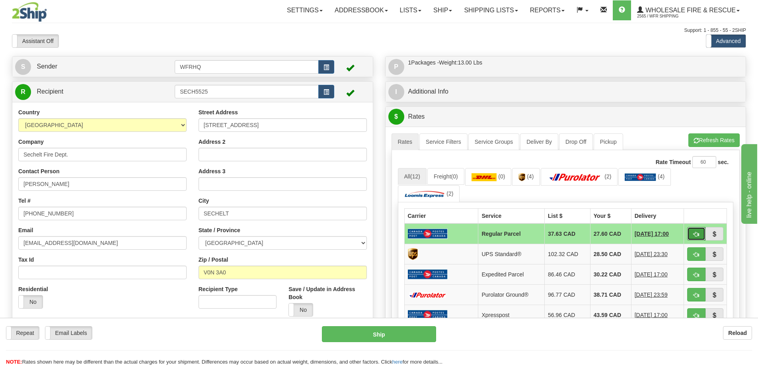
click at [698, 234] on span "button" at bounding box center [696, 234] width 6 height 5
type input "DOM.RP"
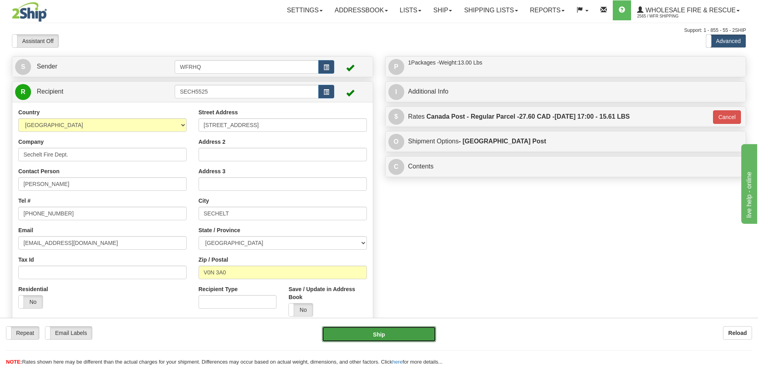
click at [380, 329] on button "Ship" at bounding box center [379, 334] width 114 height 16
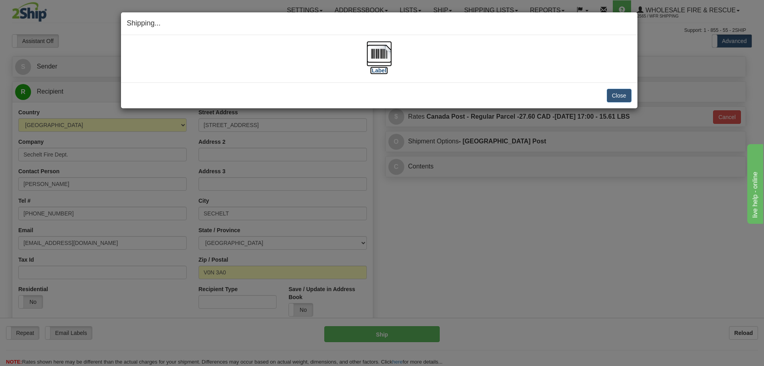
click at [375, 60] on img at bounding box center [378, 53] width 25 height 25
click at [623, 95] on button "Close" at bounding box center [619, 96] width 25 height 14
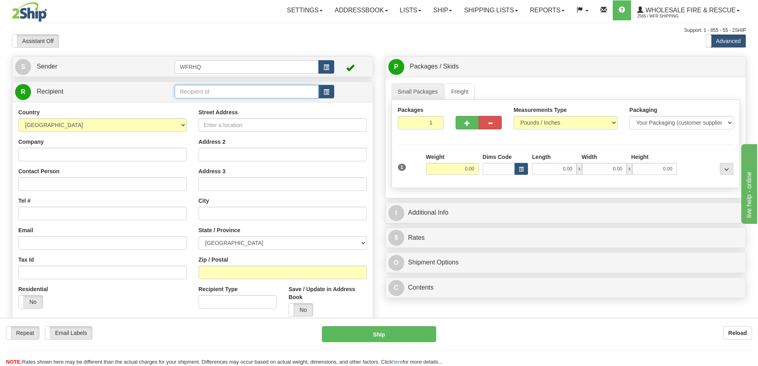
click at [242, 89] on input "text" at bounding box center [247, 92] width 144 height 14
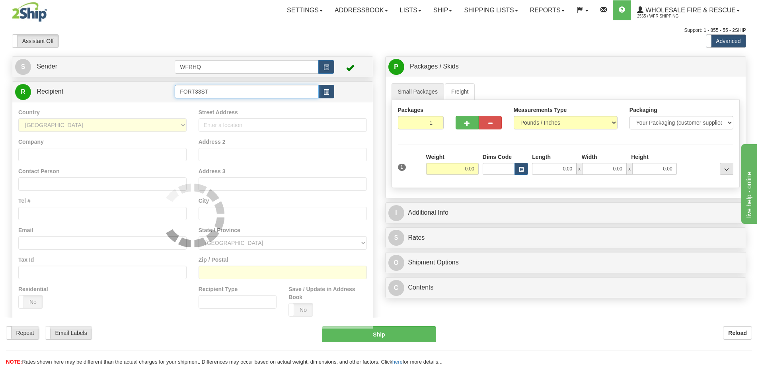
type input "FORT33ST"
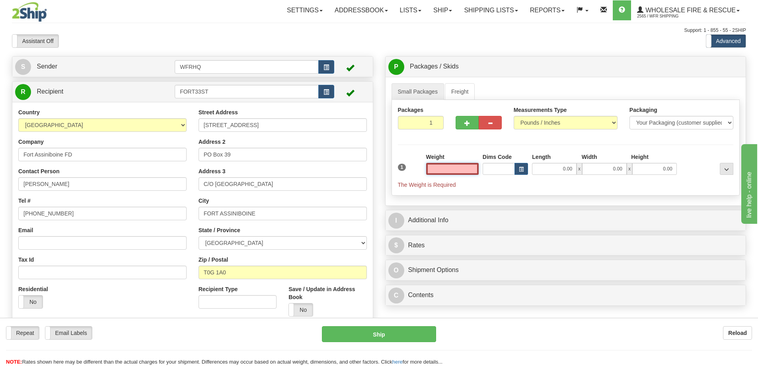
click at [467, 173] on input "text" at bounding box center [452, 169] width 53 height 12
type input "1.00"
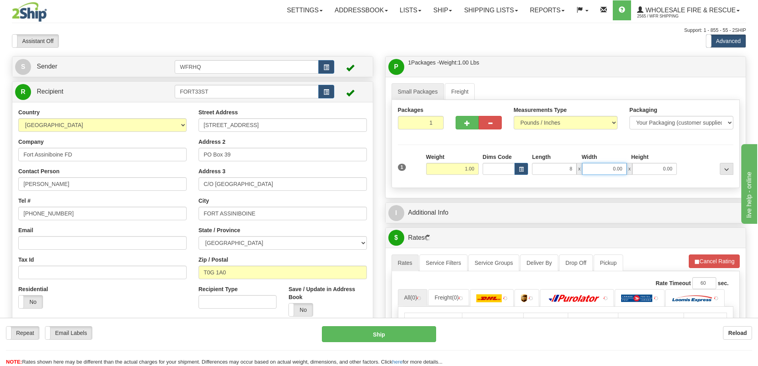
type input "8.00"
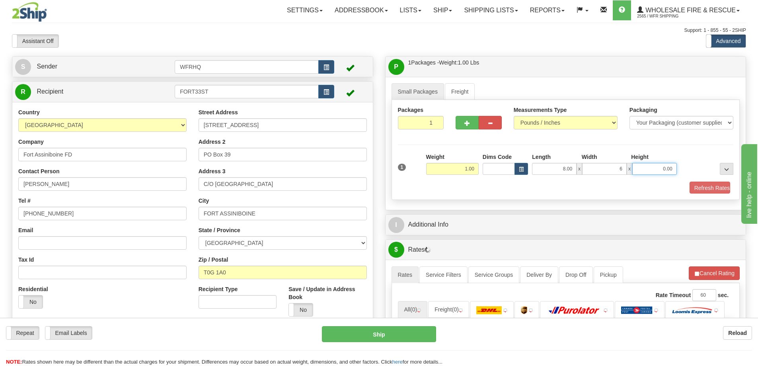
type input "6.00"
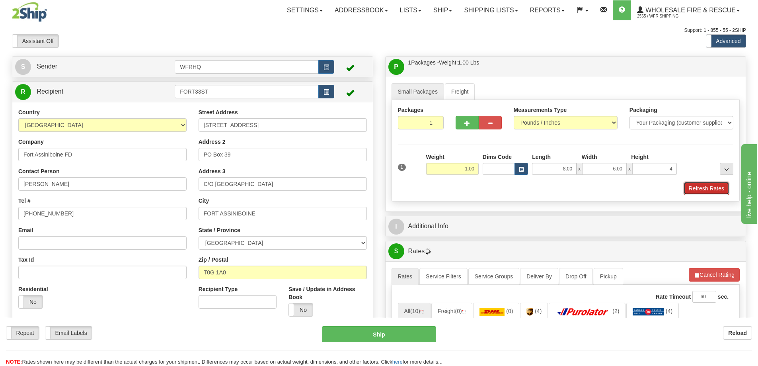
type input "4.00"
drag, startPoint x: 721, startPoint y: 189, endPoint x: 714, endPoint y: 189, distance: 7.2
click at [720, 189] on button "Refresh Rates" at bounding box center [706, 188] width 46 height 14
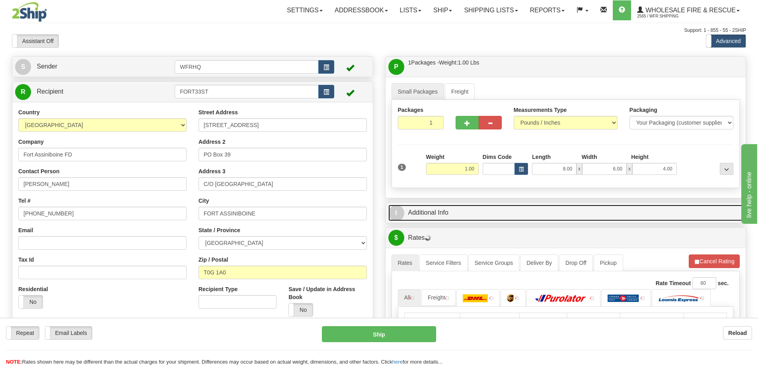
click at [528, 208] on link "I Additional Info" at bounding box center [565, 212] width 355 height 16
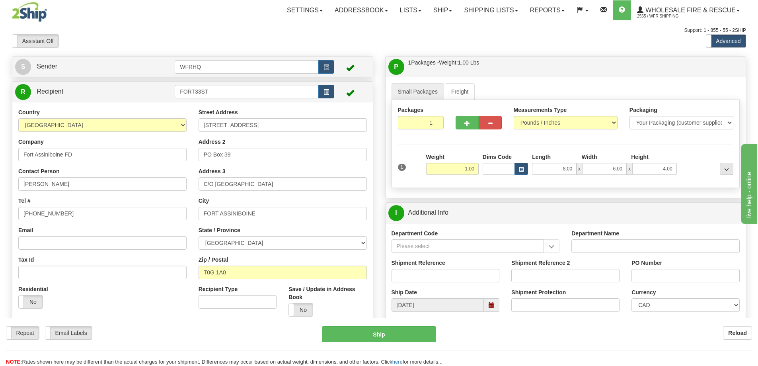
drag, startPoint x: 423, startPoint y: 263, endPoint x: 420, endPoint y: 273, distance: 9.9
click at [423, 264] on label "Shipment Reference" at bounding box center [418, 263] width 54 height 8
click at [423, 269] on input "Shipment Reference" at bounding box center [445, 276] width 108 height 14
click at [418, 276] on input "Shipment Reference" at bounding box center [445, 276] width 108 height 14
type input "S46990-31089"
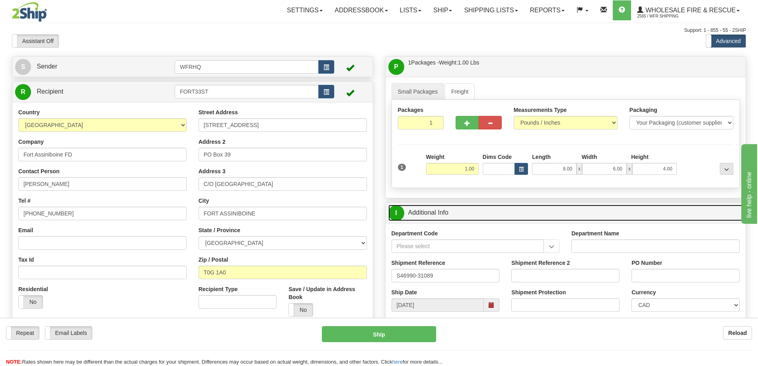
click at [465, 211] on link "I Additional Info" at bounding box center [565, 212] width 355 height 16
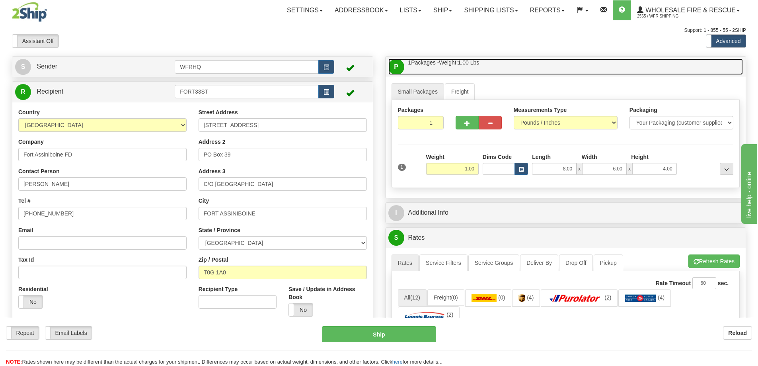
click at [493, 66] on link "P Packages / Skids 1 Packages - Weight: 1.00 Lbs 1 Skids - Weight: NaN Lbs" at bounding box center [565, 66] width 355 height 16
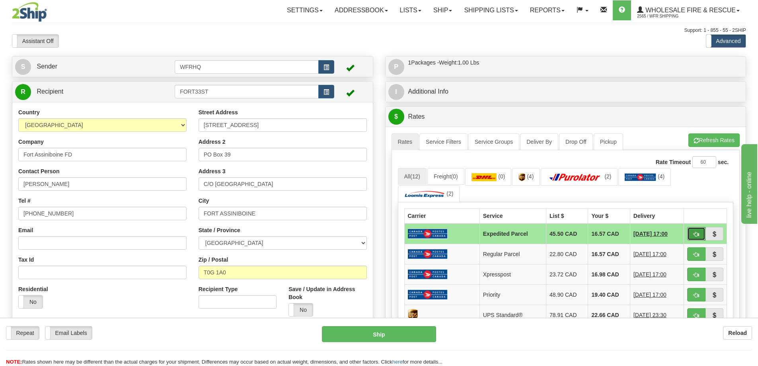
click at [701, 234] on button "button" at bounding box center [696, 234] width 18 height 14
type input "DOM.EP"
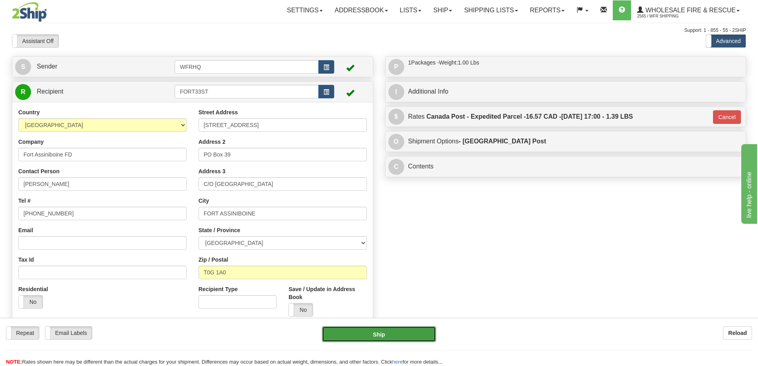
click at [400, 337] on button "Ship" at bounding box center [379, 334] width 114 height 16
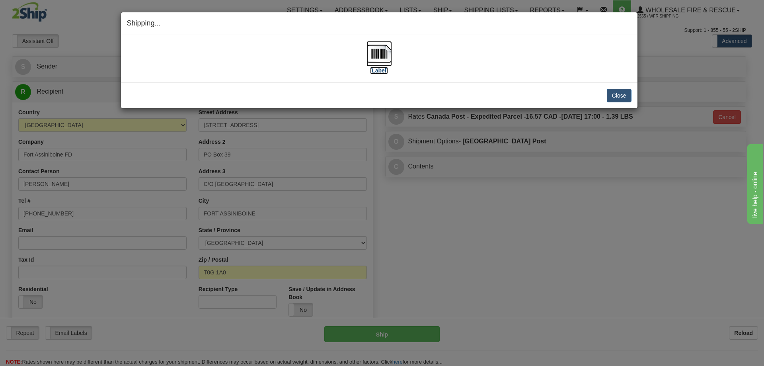
click at [376, 60] on img at bounding box center [378, 53] width 25 height 25
click at [615, 90] on button "Close" at bounding box center [619, 96] width 25 height 14
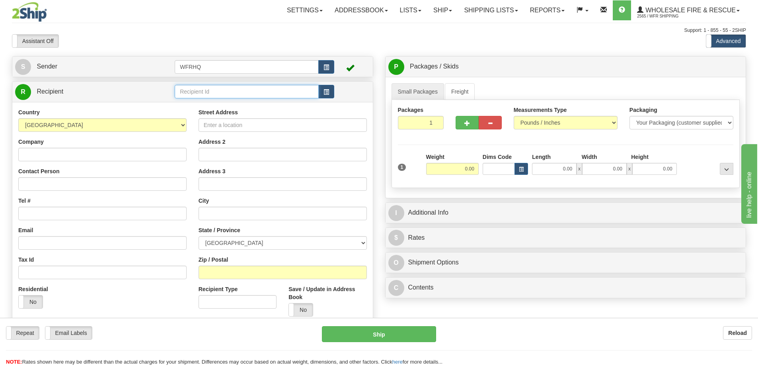
click at [208, 92] on input "text" at bounding box center [247, 92] width 144 height 14
click at [198, 90] on input "text" at bounding box center [247, 92] width 144 height 14
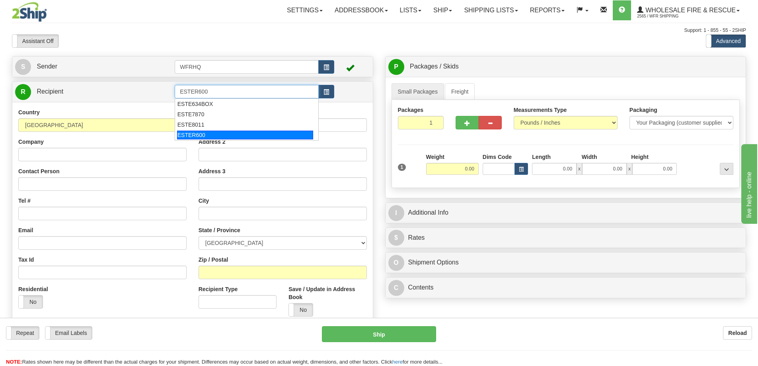
type input "ESTER600"
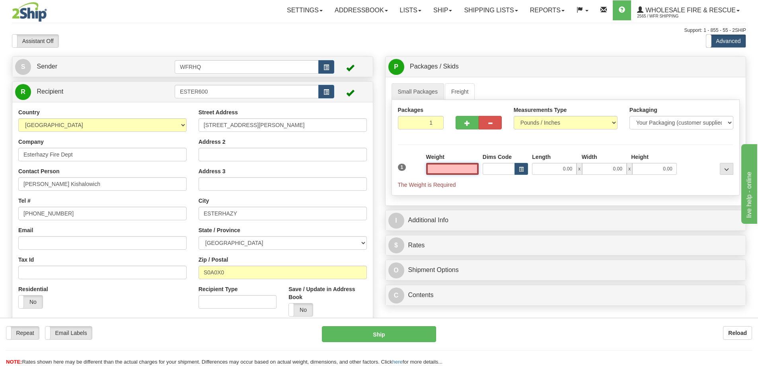
click at [452, 168] on input "text" at bounding box center [452, 169] width 53 height 12
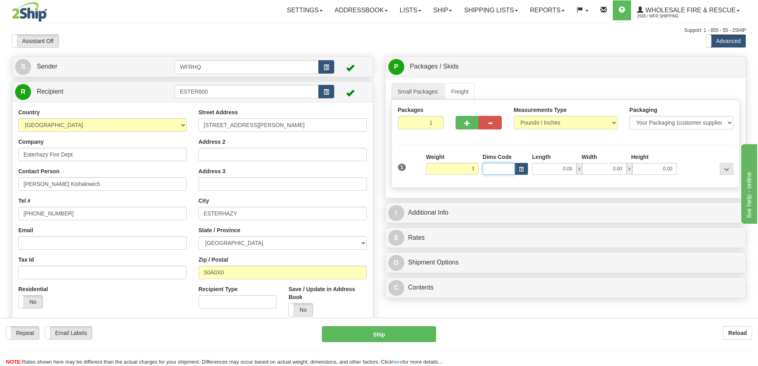
type input "3.00"
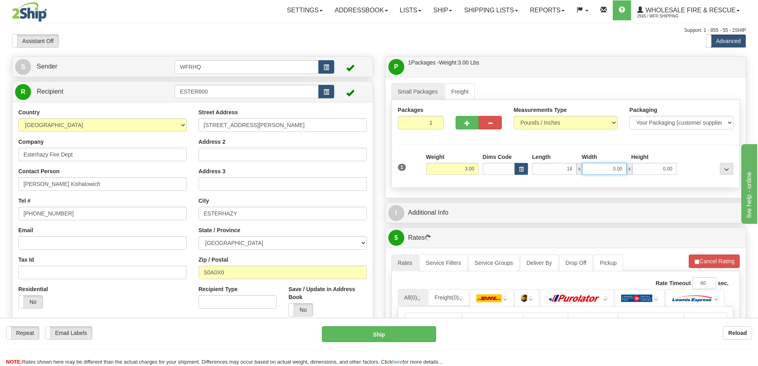
type input "18.00"
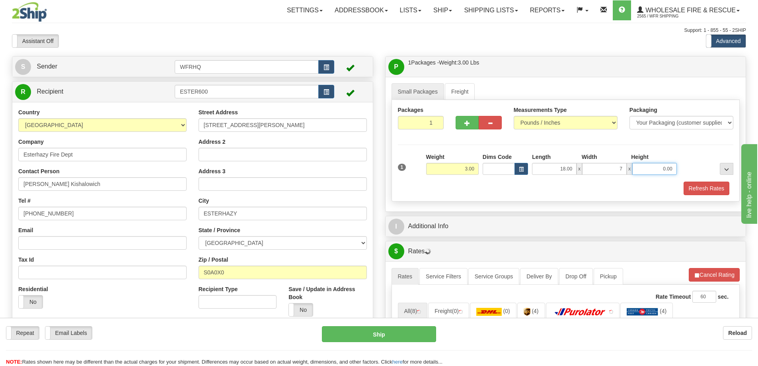
type input "7.00"
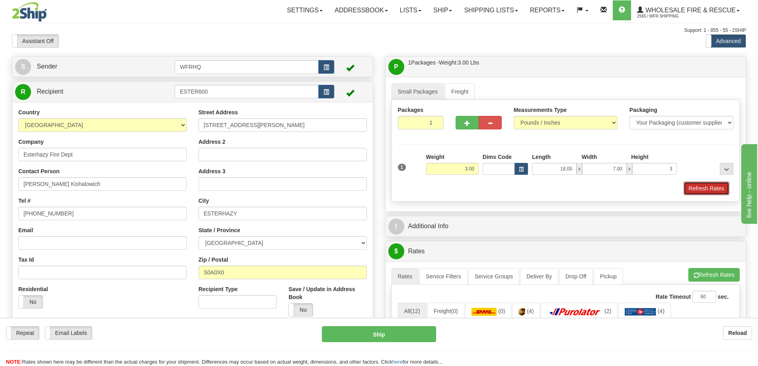
type input "3.00"
drag, startPoint x: 713, startPoint y: 192, endPoint x: 707, endPoint y: 191, distance: 6.0
click at [713, 192] on button "Refresh Rates" at bounding box center [706, 188] width 46 height 14
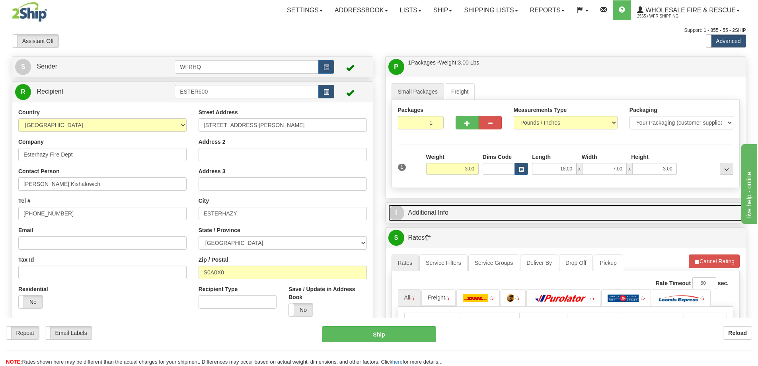
click at [554, 206] on link "I Additional Info" at bounding box center [565, 212] width 355 height 16
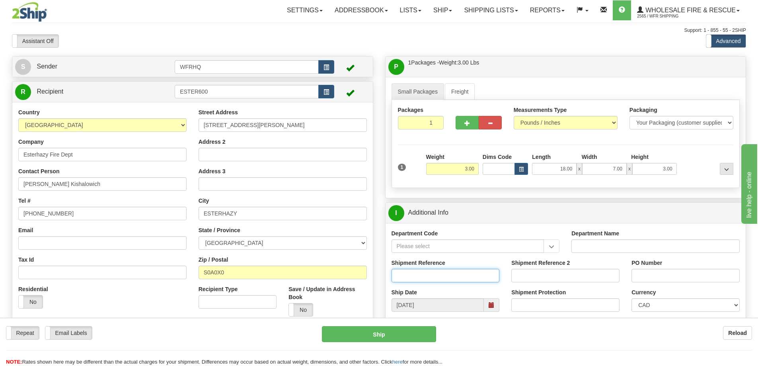
click at [415, 276] on input "Shipment Reference" at bounding box center [445, 276] width 108 height 14
type input "S47012-31079"
type input "[PERSON_NAME]"
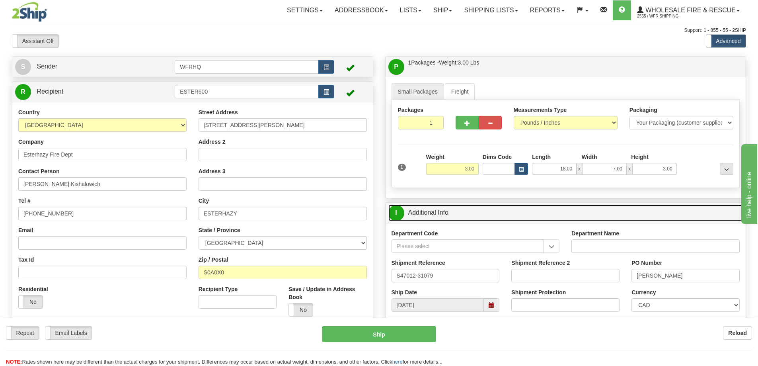
click at [487, 210] on link "I Additional Info" at bounding box center [565, 212] width 355 height 16
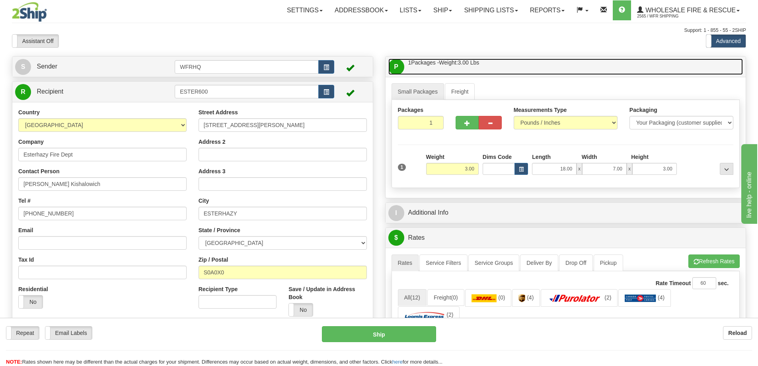
click at [502, 68] on link "P Packages / Skids 1 Packages - Weight: 3.00 Lbs 1 Skids - Weight: NaN Lbs" at bounding box center [565, 66] width 355 height 16
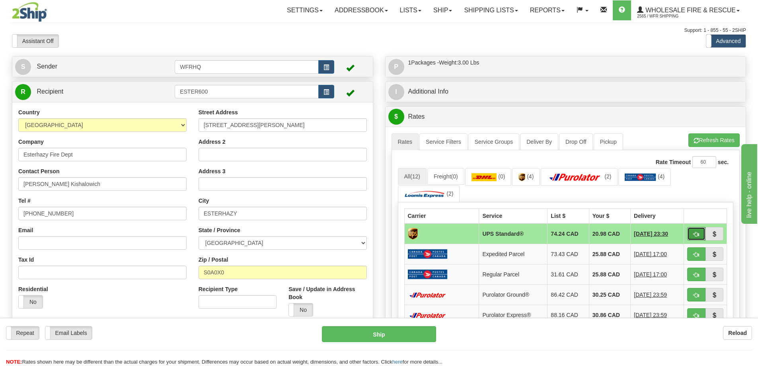
click at [693, 233] on button "button" at bounding box center [696, 234] width 18 height 14
type input "11"
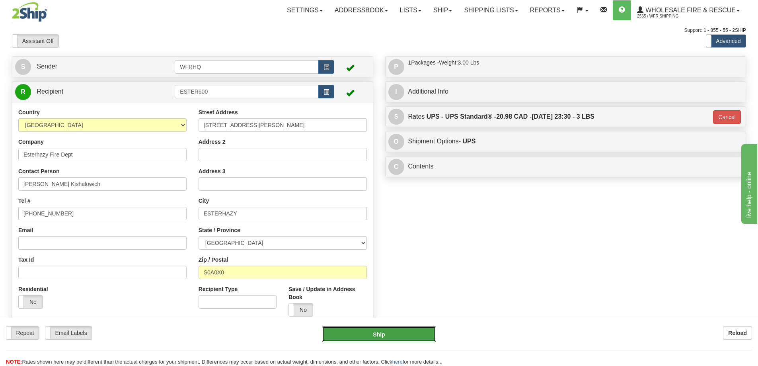
click at [370, 330] on button "Ship" at bounding box center [379, 334] width 114 height 16
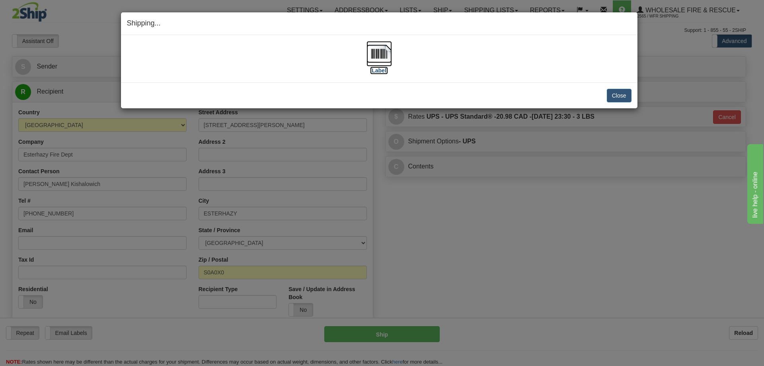
click at [373, 53] on img at bounding box center [378, 53] width 25 height 25
click at [622, 95] on button "Close" at bounding box center [619, 96] width 25 height 14
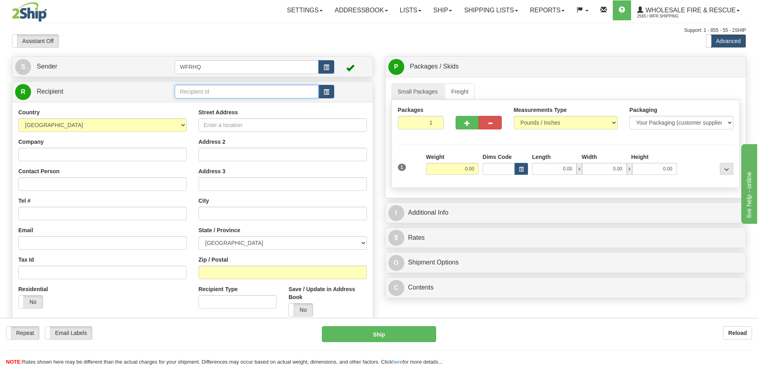
click at [228, 92] on input "text" at bounding box center [247, 92] width 144 height 14
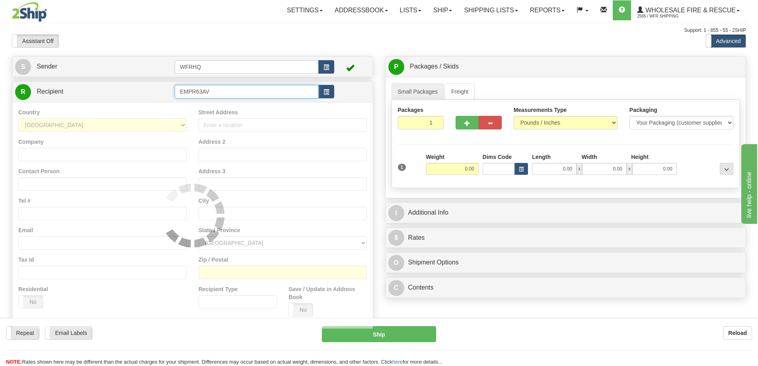
type input "EMPR63AV"
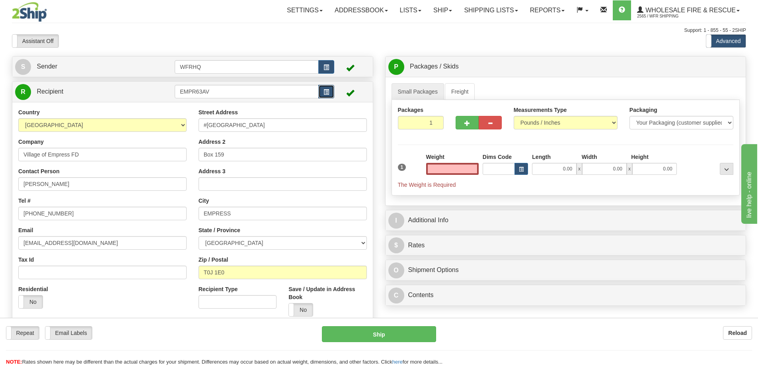
type input "0.00"
click at [332, 91] on button "button" at bounding box center [326, 92] width 16 height 14
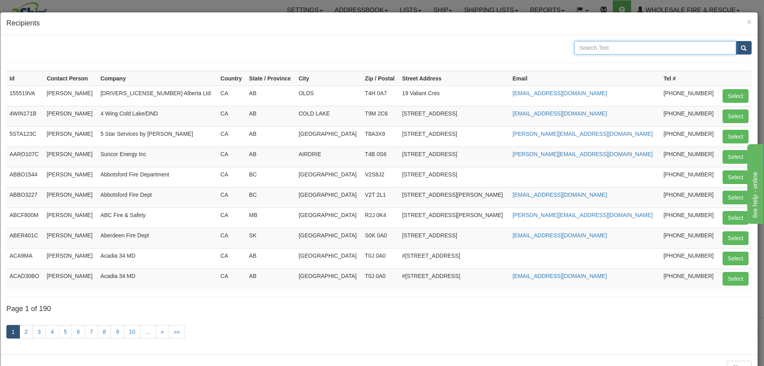
click at [631, 43] on input "text" at bounding box center [655, 48] width 162 height 14
type input "Empress"
click at [736, 41] on button "submit" at bounding box center [744, 48] width 16 height 14
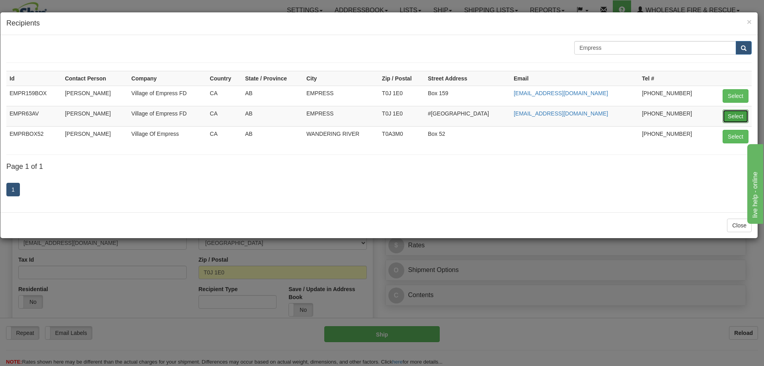
click at [730, 117] on button "Select" at bounding box center [735, 116] width 26 height 14
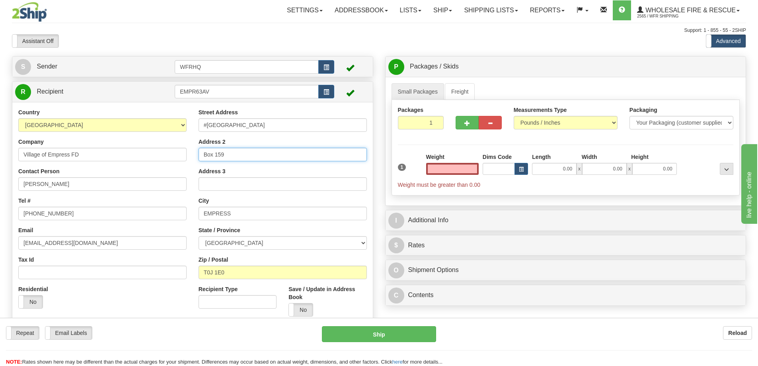
type input "0.00"
drag, startPoint x: 221, startPoint y: 157, endPoint x: 144, endPoint y: 158, distance: 77.6
click at [144, 158] on div "Country [GEOGRAPHIC_DATA] [GEOGRAPHIC_DATA] [GEOGRAPHIC_DATA] [GEOGRAPHIC_DATA]…" at bounding box center [192, 215] width 360 height 214
click at [444, 169] on input "0.00" at bounding box center [452, 169] width 53 height 12
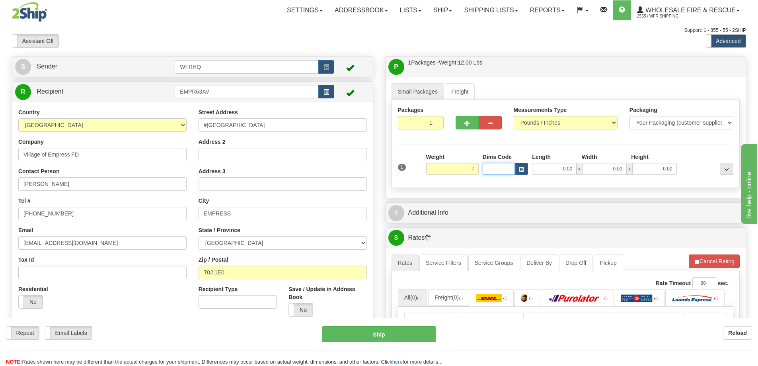
type input "7.00"
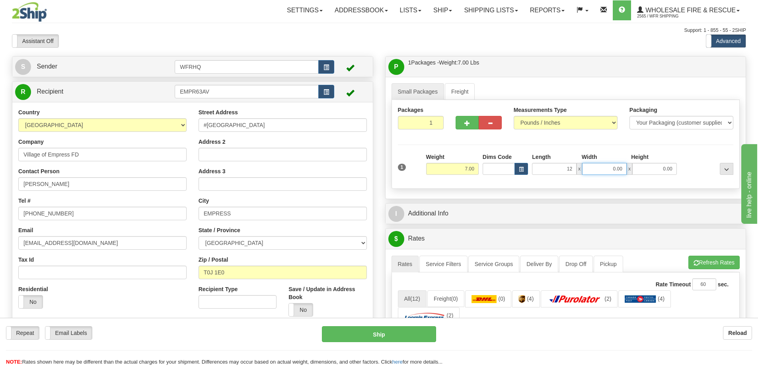
type input "12.00"
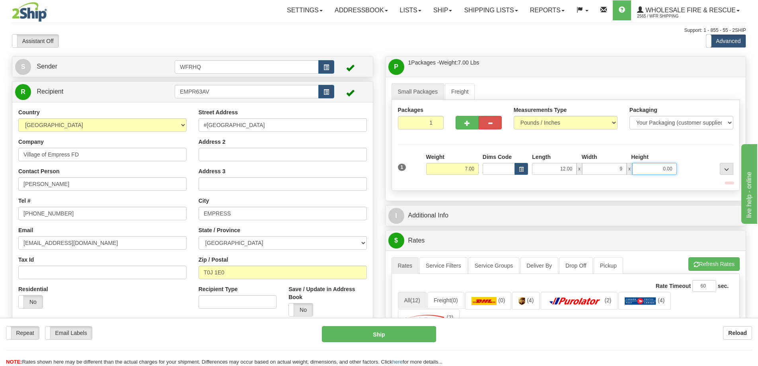
type input "9.00"
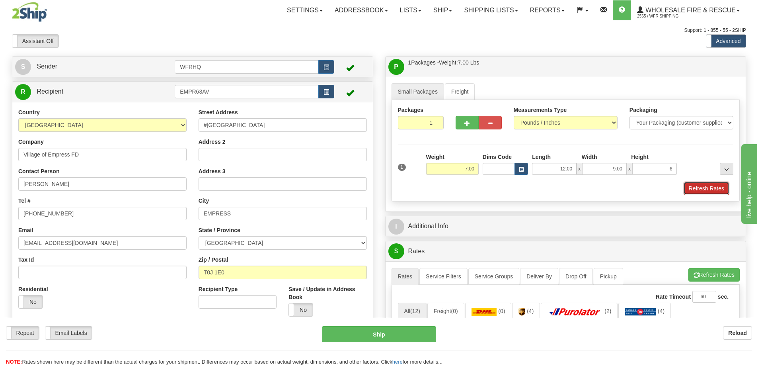
type input "6.00"
click at [692, 187] on button "Refresh Rates" at bounding box center [706, 188] width 46 height 14
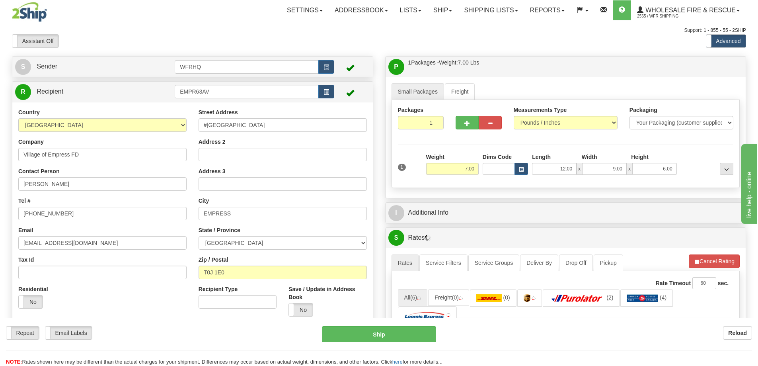
click at [473, 222] on div "I Additional Info" at bounding box center [566, 212] width 360 height 20
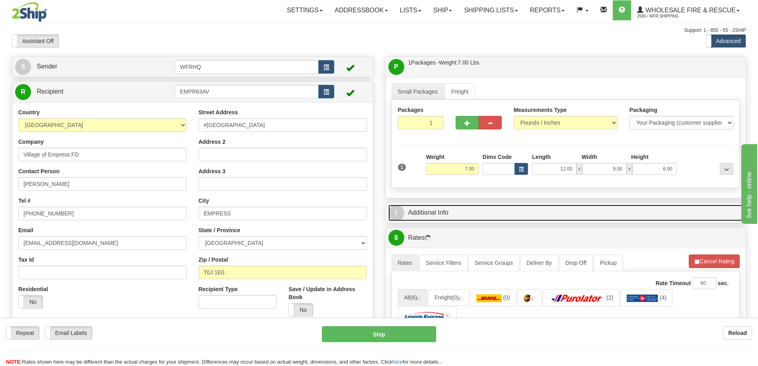
click at [474, 215] on link "I Additional Info" at bounding box center [565, 212] width 355 height 16
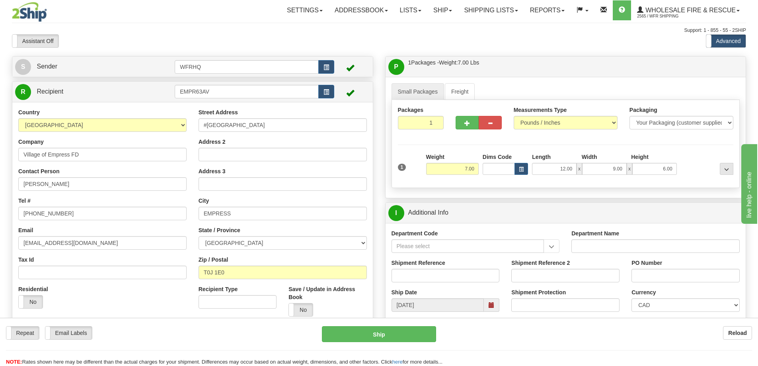
click at [421, 268] on div "Shipment Reference" at bounding box center [445, 270] width 108 height 23
click at [413, 274] on input "Shipment Reference" at bounding box center [445, 276] width 108 height 14
type input "S46894-31101"
click at [658, 266] on label "PO Number" at bounding box center [646, 263] width 31 height 8
click at [658, 269] on input "PO Number" at bounding box center [685, 276] width 108 height 14
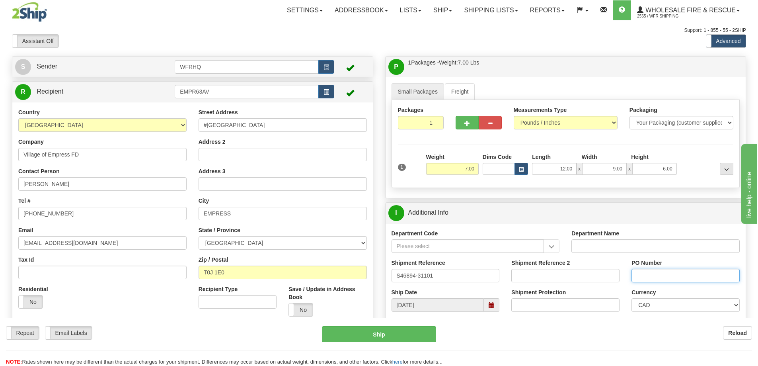
click at [654, 275] on input "PO Number" at bounding box center [685, 276] width 108 height 14
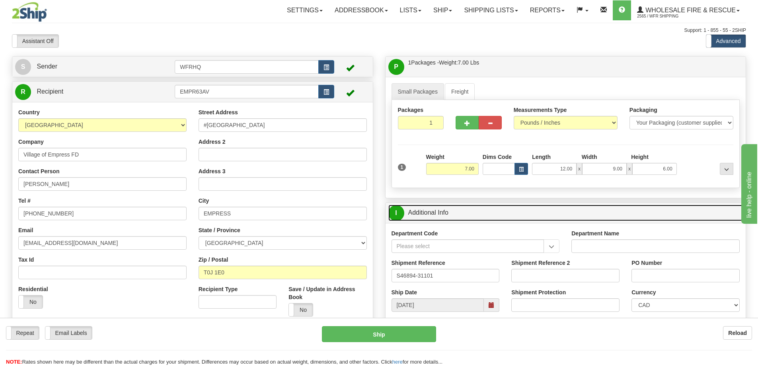
click at [612, 215] on link "I Additional Info" at bounding box center [565, 212] width 355 height 16
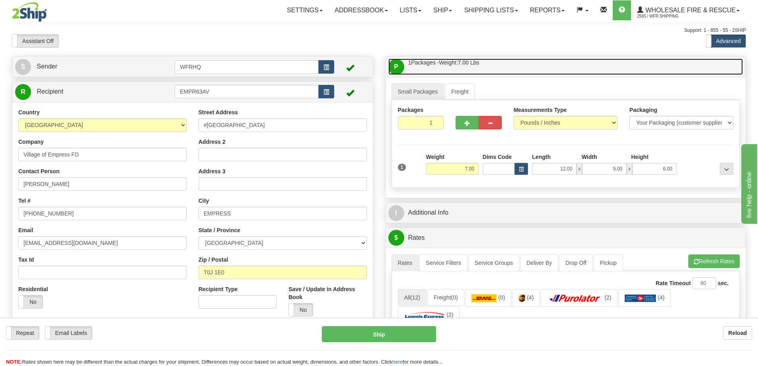
click at [567, 65] on link "P Packages / Skids 1 Packages - Weight: 7.00 Lbs 1 Skids - Weight: NaN Lbs" at bounding box center [565, 66] width 355 height 16
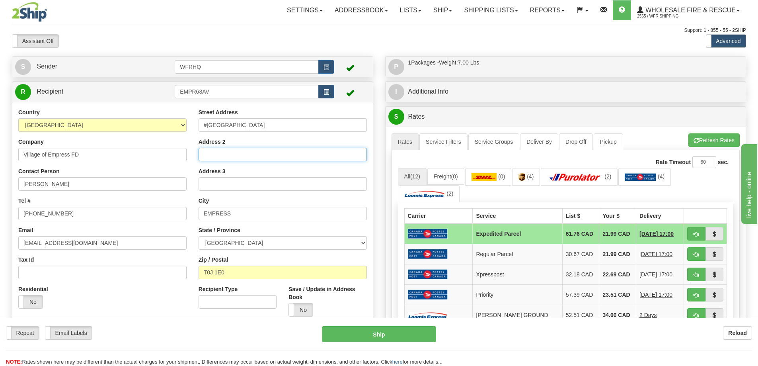
click at [226, 157] on input "Address 2" at bounding box center [283, 155] width 168 height 14
type input "Box 193"
click at [697, 236] on span "button" at bounding box center [696, 234] width 6 height 5
type input "DOM.EP"
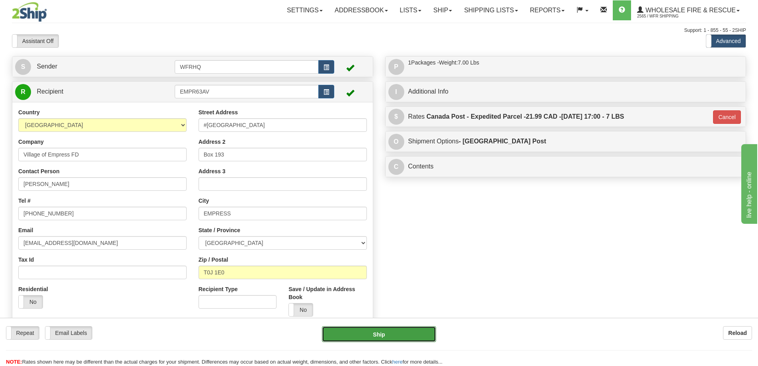
click at [365, 333] on button "Ship" at bounding box center [379, 334] width 114 height 16
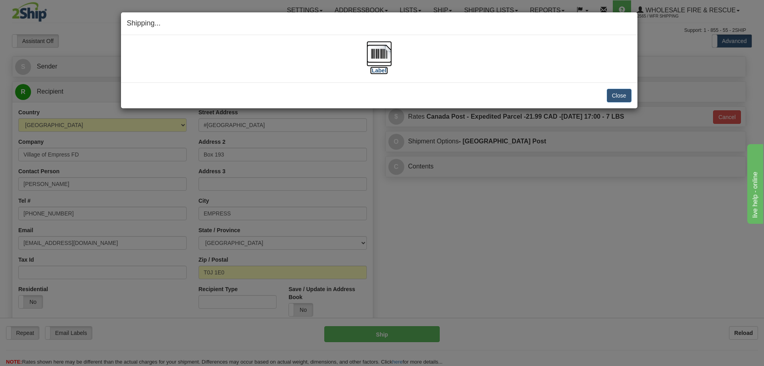
click at [380, 56] on img at bounding box center [378, 53] width 25 height 25
click at [615, 93] on button "Close" at bounding box center [619, 96] width 25 height 14
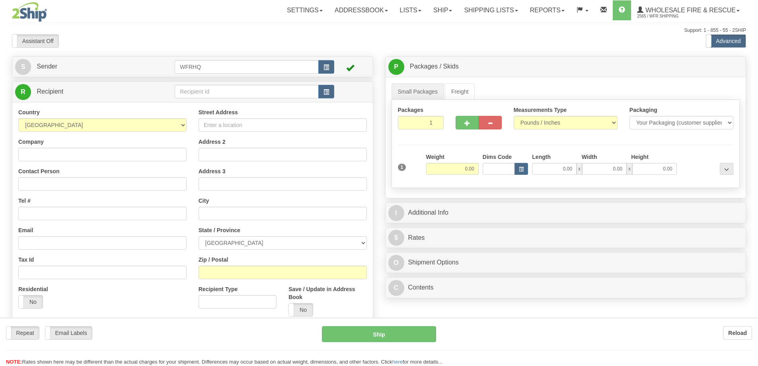
click at [212, 88] on div at bounding box center [379, 183] width 758 height 366
click at [212, 88] on input "text" at bounding box center [247, 92] width 144 height 14
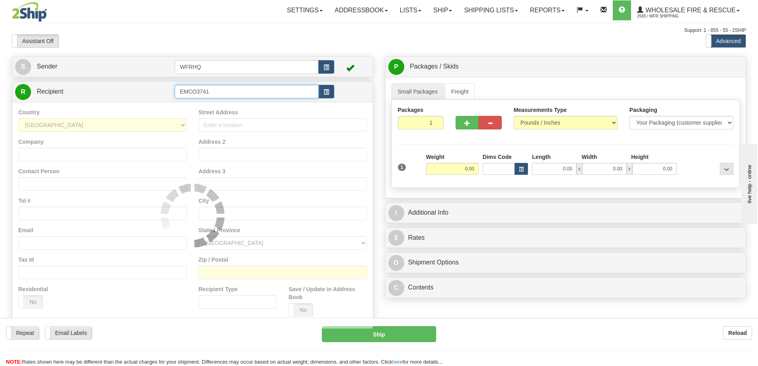
type input "EMCO3741"
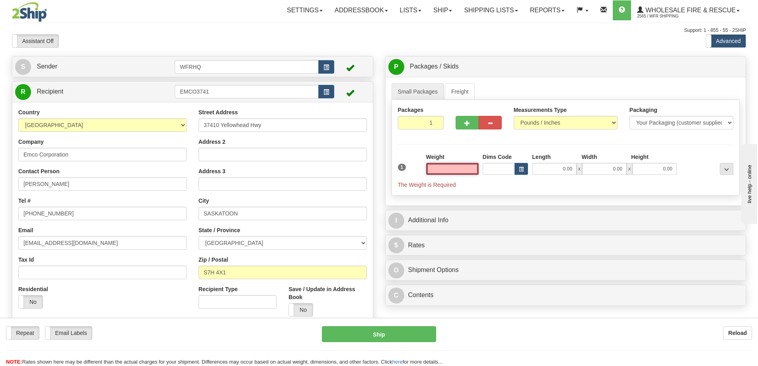
drag, startPoint x: 443, startPoint y: 174, endPoint x: 445, endPoint y: 169, distance: 4.7
click at [445, 169] on input "text" at bounding box center [452, 169] width 53 height 12
type input "3.00"
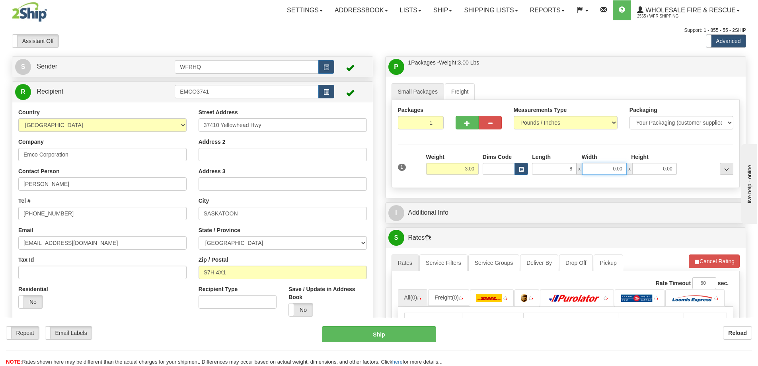
type input "8.00"
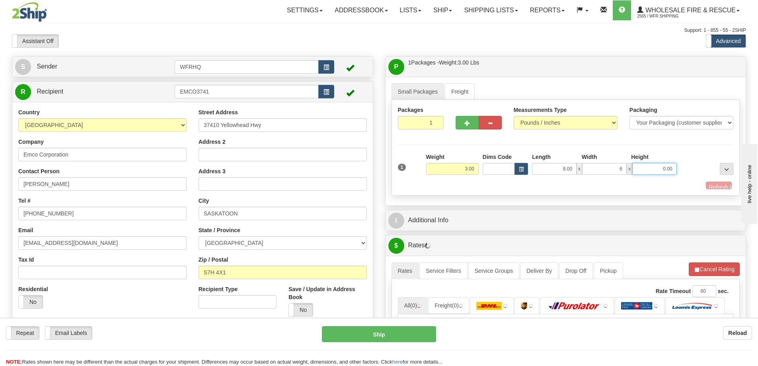
type input "6.00"
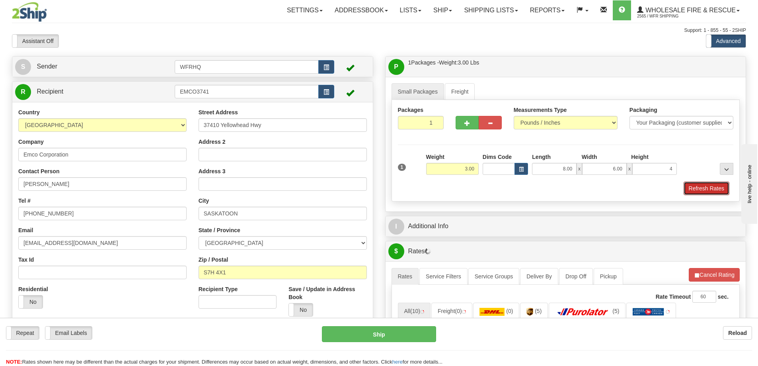
type input "4.00"
drag, startPoint x: 716, startPoint y: 182, endPoint x: 691, endPoint y: 194, distance: 28.3
click at [716, 182] on button "Refresh Rates" at bounding box center [706, 188] width 46 height 14
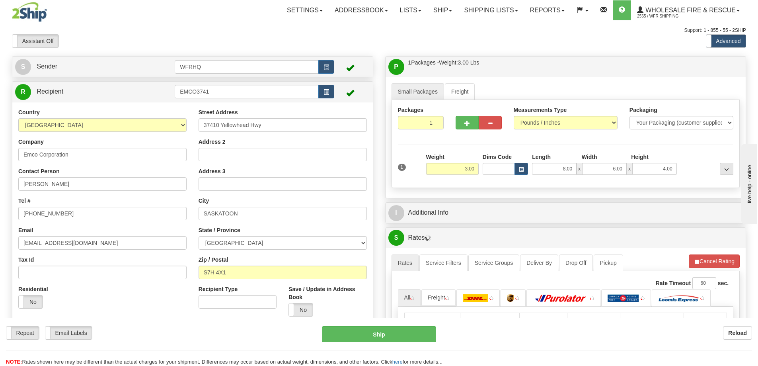
click at [473, 223] on div "P Packages / Skids 1 Packages - Weight: 3.00 Lbs 1 Skids - Weight: NaN Lbs Ship…" at bounding box center [565, 254] width 373 height 397
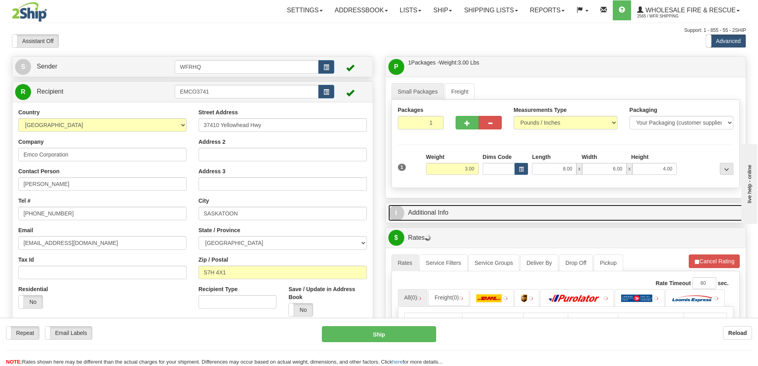
click at [472, 210] on link "I Additional Info" at bounding box center [565, 212] width 355 height 16
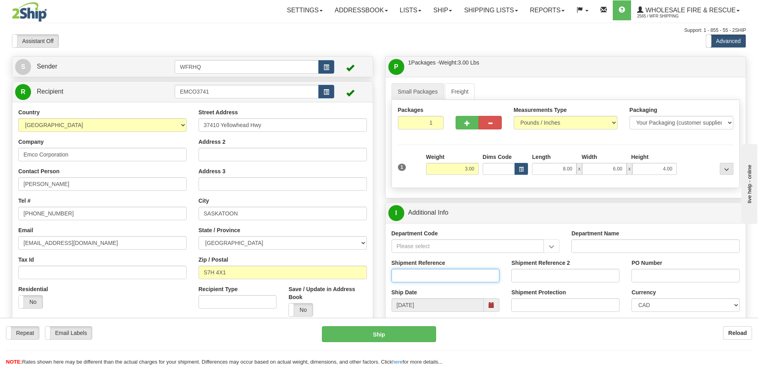
click at [451, 279] on input "Shipment Reference" at bounding box center [445, 276] width 108 height 14
type input "S47036-31098"
type input "5003097762"
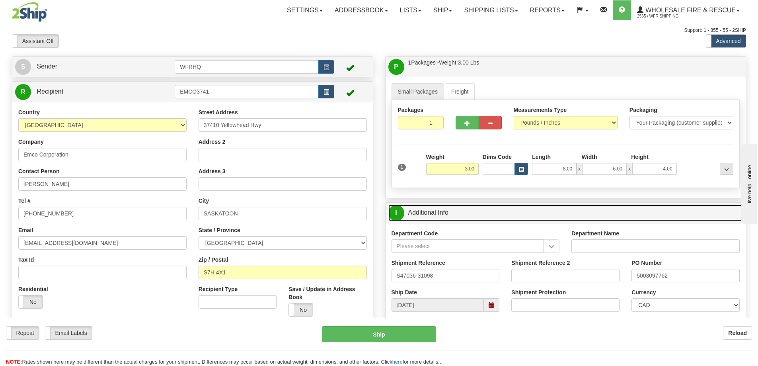
click at [535, 212] on link "I Additional Info" at bounding box center [565, 212] width 355 height 16
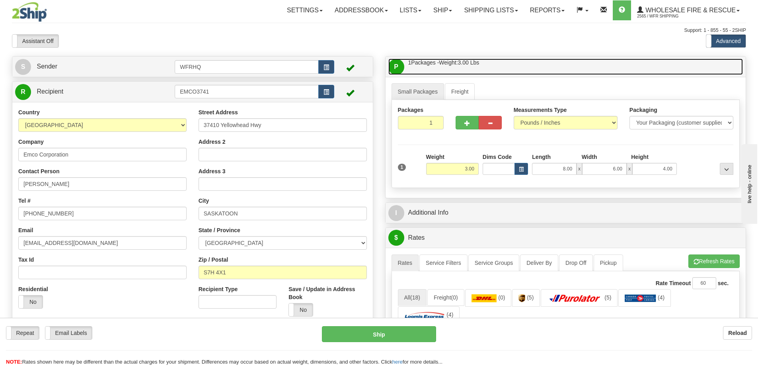
click at [498, 66] on link "P Packages / Skids 1 Packages - Weight: 3.00 Lbs 1 Skids - Weight: NaN Lbs" at bounding box center [565, 66] width 355 height 16
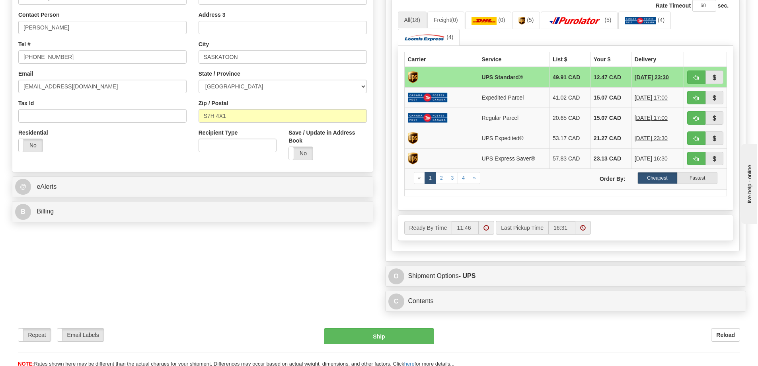
scroll to position [199, 0]
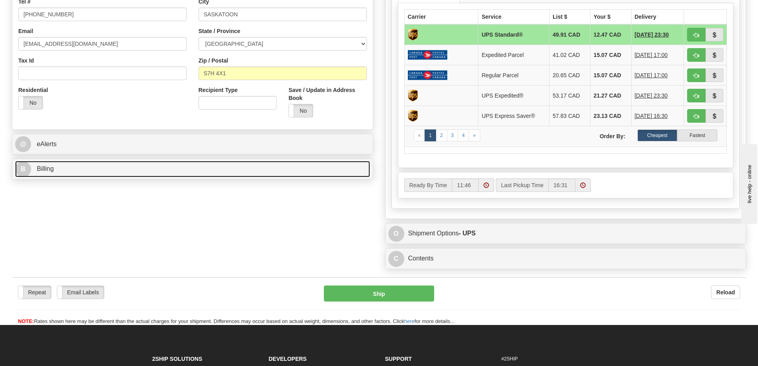
click at [94, 170] on link "B Billing" at bounding box center [192, 169] width 355 height 16
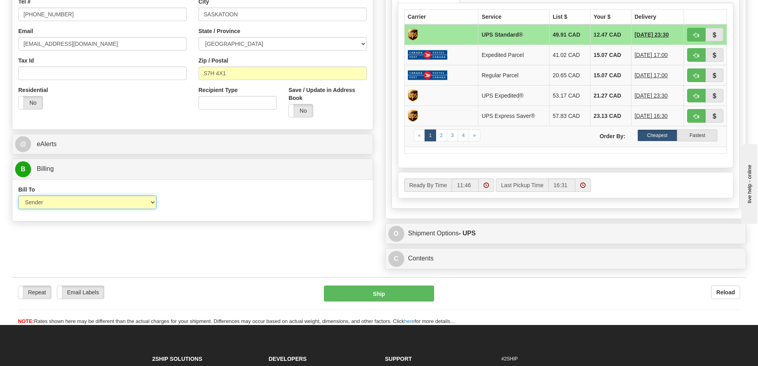
click at [68, 204] on select "Sender Recipient Third Party Collect" at bounding box center [87, 202] width 138 height 14
select select "2"
click at [18, 195] on select "Sender Recipient Third Party Collect" at bounding box center [87, 202] width 138 height 14
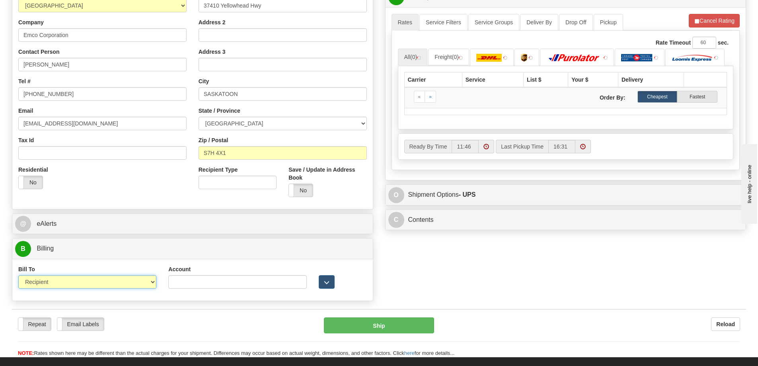
scroll to position [80, 0]
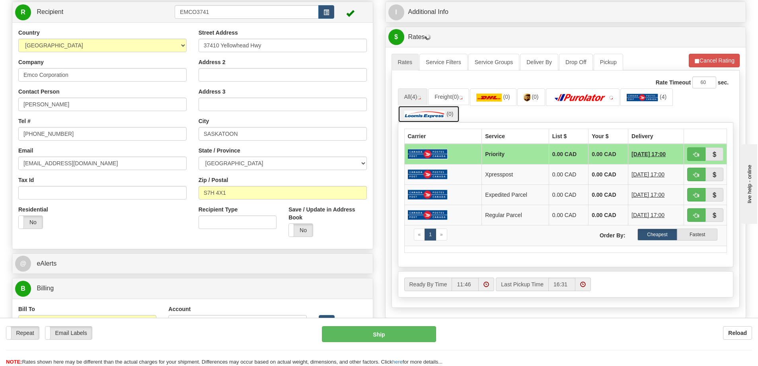
click at [450, 116] on span "(0)" at bounding box center [449, 114] width 7 height 6
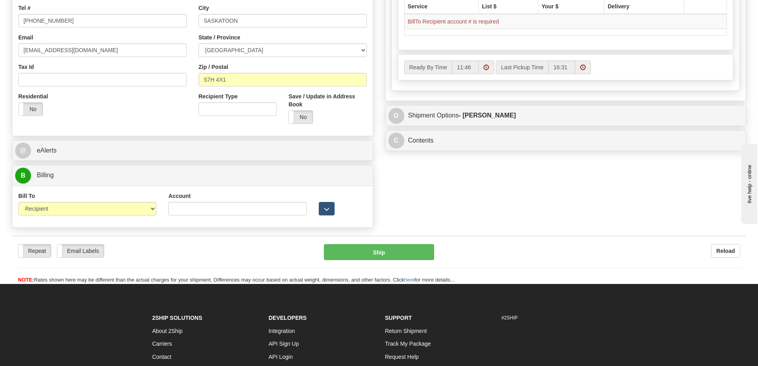
scroll to position [199, 0]
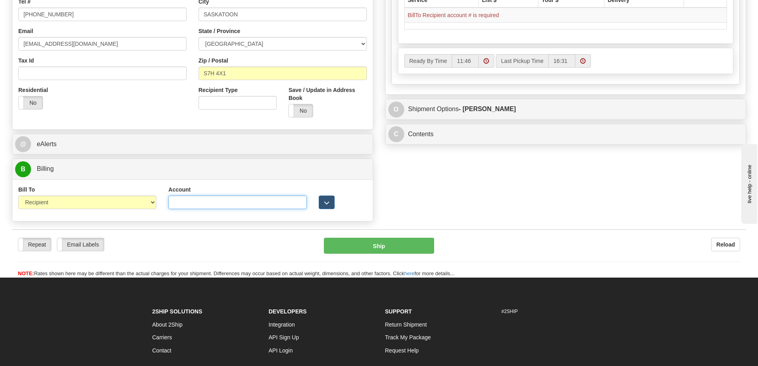
click at [185, 201] on input "Account" at bounding box center [237, 202] width 138 height 14
paste input "CY5297"
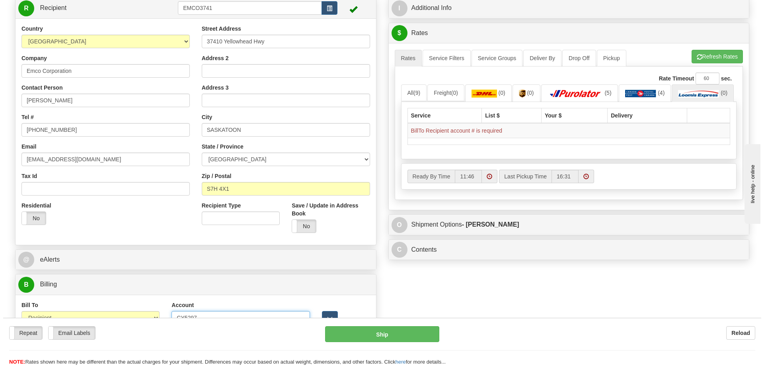
scroll to position [80, 0]
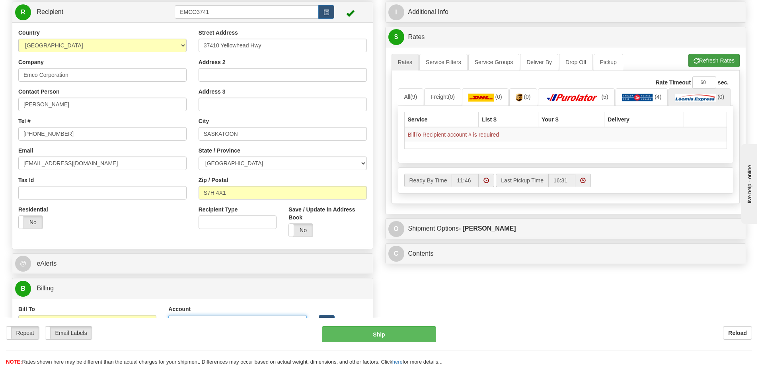
type input "CY5297"
click at [700, 62] on button "Refresh Rates" at bounding box center [713, 61] width 51 height 14
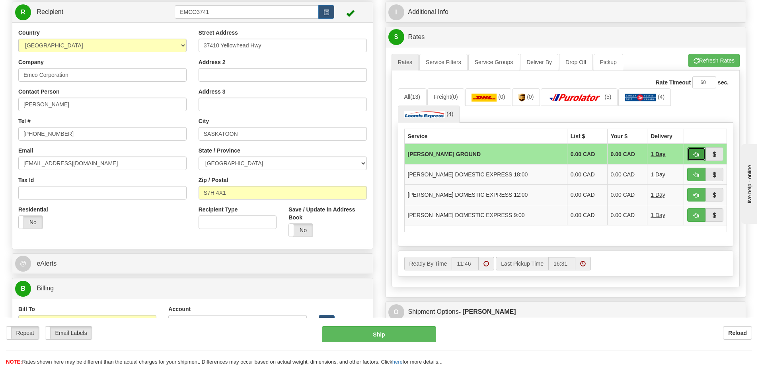
click at [699, 158] on button "button" at bounding box center [696, 154] width 18 height 14
type input "DD"
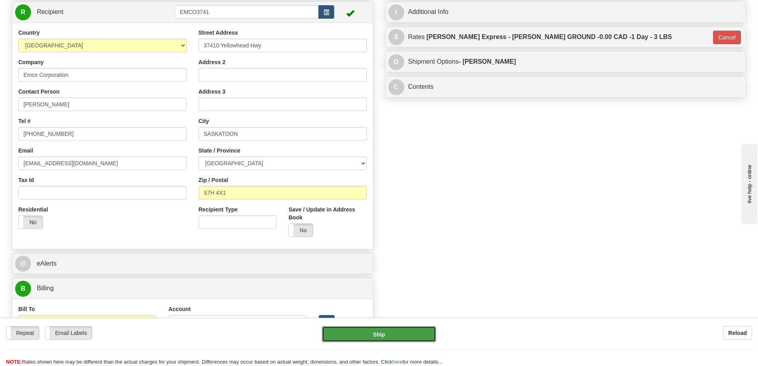
click at [391, 335] on button "Ship" at bounding box center [379, 334] width 114 height 16
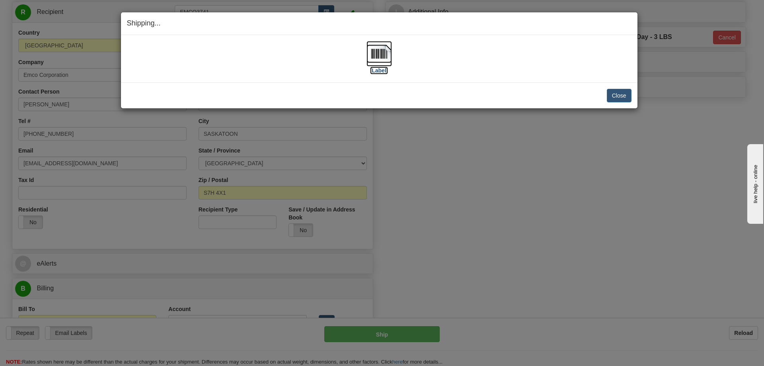
click at [379, 64] on img at bounding box center [378, 53] width 25 height 25
click at [630, 95] on button "Close" at bounding box center [619, 96] width 25 height 14
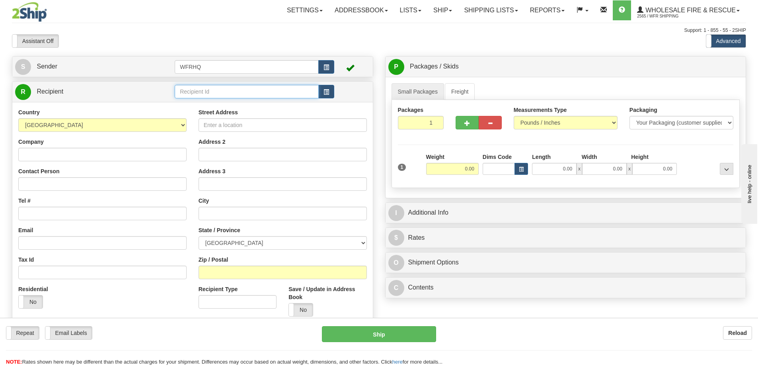
click at [200, 92] on input "text" at bounding box center [247, 92] width 144 height 14
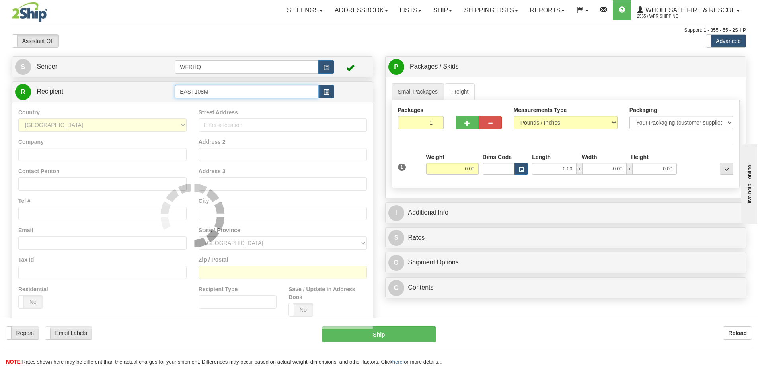
type input "EAST108M"
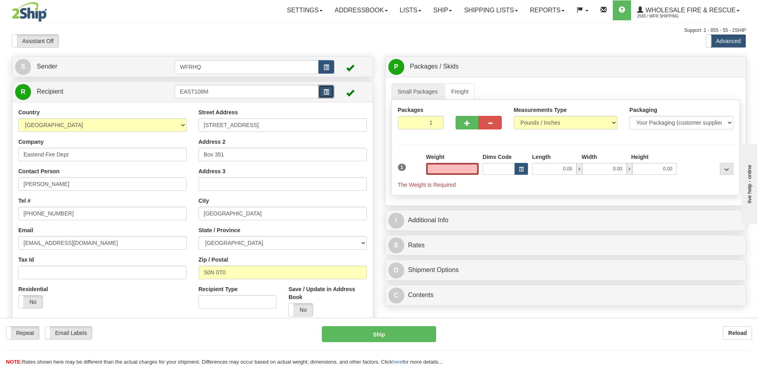
type input "0.00"
click at [324, 88] on button "button" at bounding box center [326, 92] width 16 height 14
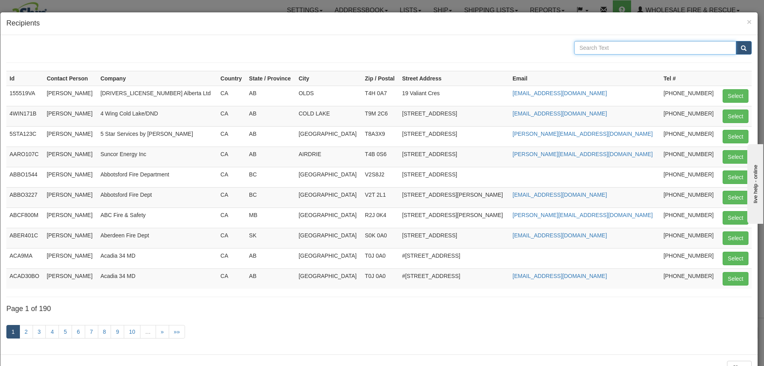
click at [591, 49] on input "text" at bounding box center [655, 48] width 162 height 14
type input "108 Mile"
click at [736, 41] on button "submit" at bounding box center [744, 48] width 16 height 14
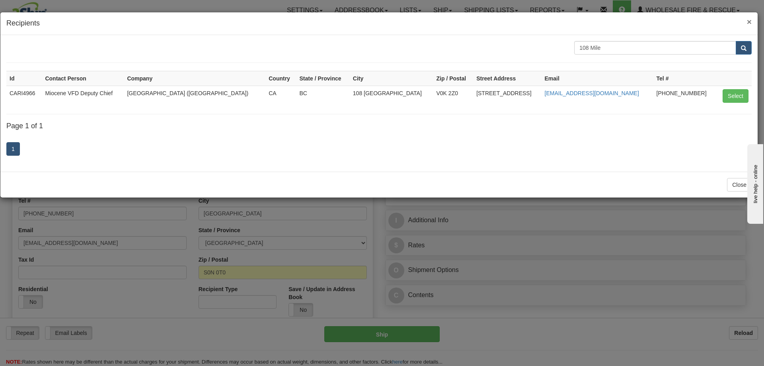
click at [747, 18] on span "×" at bounding box center [749, 21] width 5 height 9
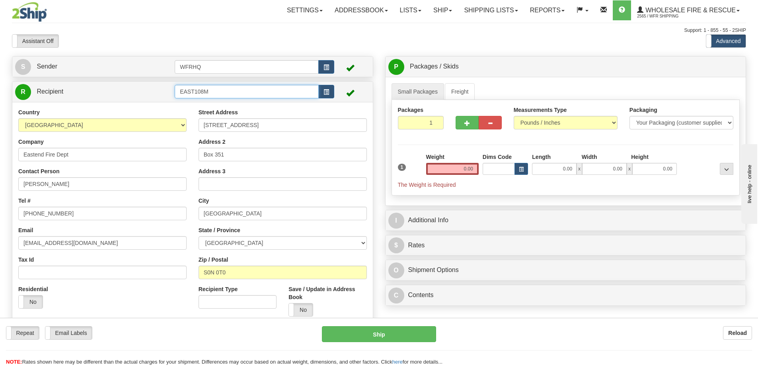
drag, startPoint x: 232, startPoint y: 90, endPoint x: 1, endPoint y: 70, distance: 232.4
click at [4, 70] on div "Toggle navigation Settings Shipping Preferences Fields Preferences New" at bounding box center [379, 211] width 758 height 423
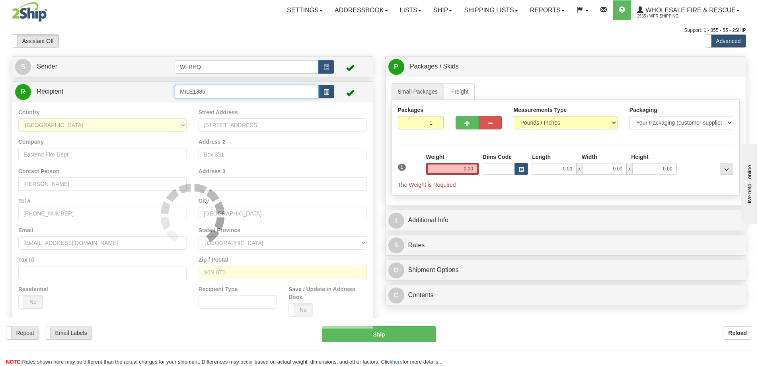
type input "MILE1385"
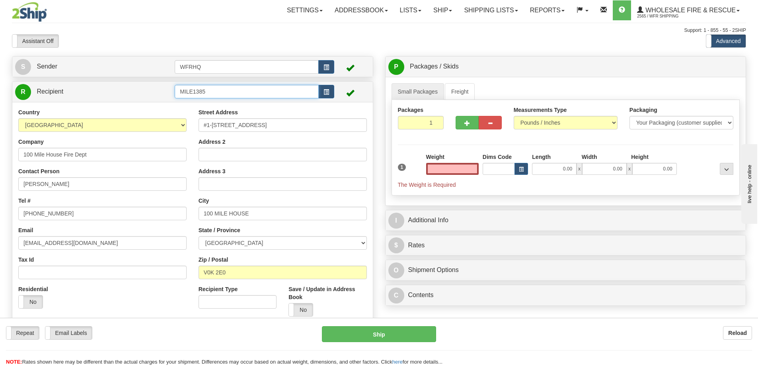
type input "0.00"
drag, startPoint x: 232, startPoint y: 94, endPoint x: 74, endPoint y: 98, distance: 158.0
click at [74, 98] on tr "R Recipient MILE1385" at bounding box center [192, 92] width 355 height 16
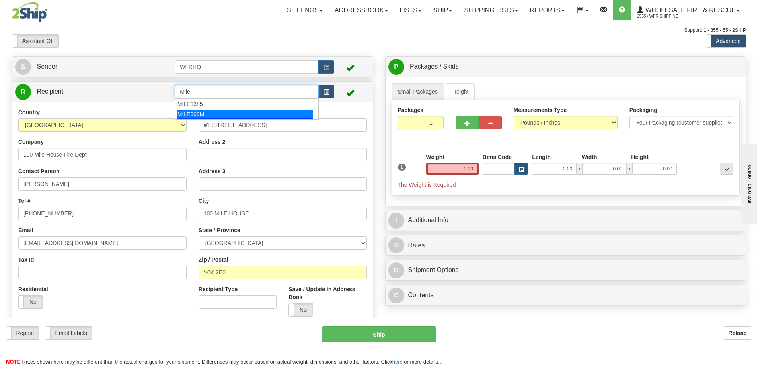
click at [184, 113] on div "MILE303M" at bounding box center [245, 114] width 136 height 9
type input "MILE303M"
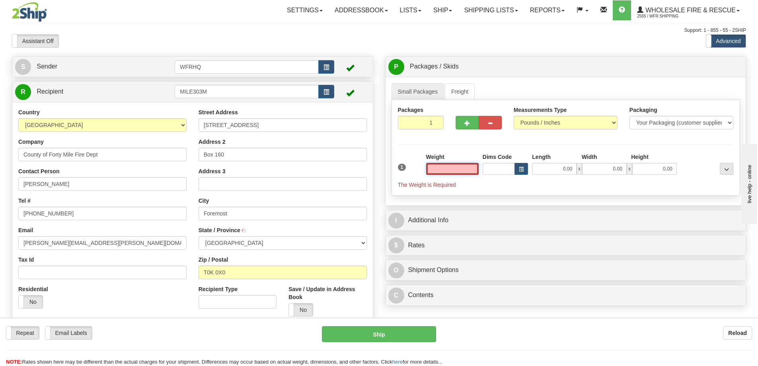
type input "FOREMOST"
type input "0.00"
drag, startPoint x: 156, startPoint y: 90, endPoint x: 129, endPoint y: 90, distance: 27.1
click at [129, 90] on tr "R Recipient MILE303M" at bounding box center [192, 92] width 355 height 16
type input "108MB152"
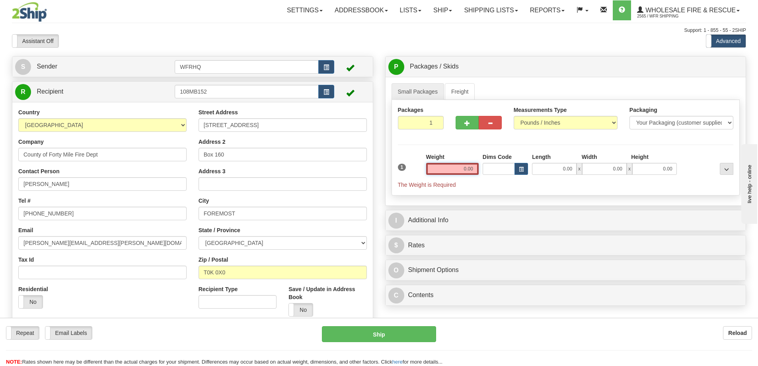
click at [456, 168] on input "0.00" at bounding box center [452, 169] width 53 height 12
type input "0.00"
drag, startPoint x: 106, startPoint y: 157, endPoint x: -144, endPoint y: 146, distance: 249.7
click at [0, 146] on html "Training Course Close Toggle navigation Settings Shipping Preferences New Sende…" at bounding box center [379, 183] width 758 height 366
type input "108 Mile Volunteer Fire Dept"
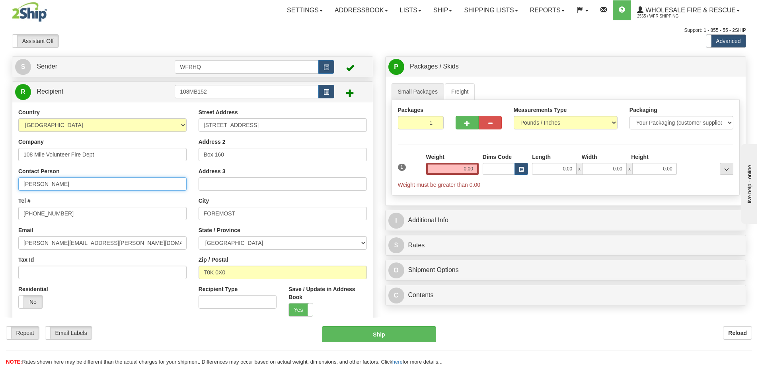
type input "Chris Haddad"
type input "250-706-1118"
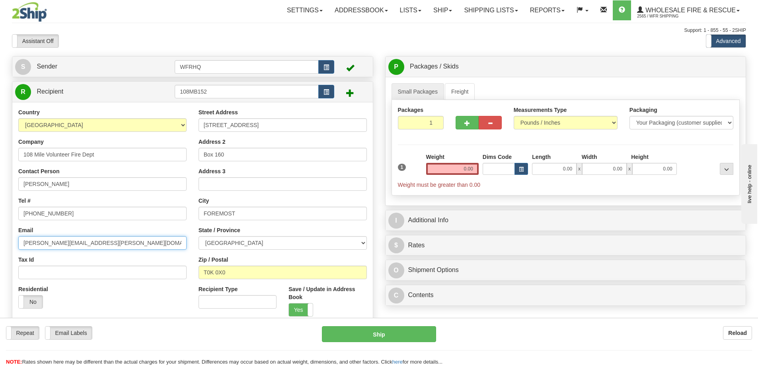
click at [109, 241] on input "Stuart.payne@fortymile.ab.ca" at bounding box center [102, 243] width 168 height 14
drag, startPoint x: 109, startPoint y: 241, endPoint x: -21, endPoint y: 241, distance: 130.1
click at [0, 241] on html "Training Course Close Toggle navigation Settings Shipping Preferences New Sende…" at bounding box center [379, 183] width 758 height 366
paste input "108milevfdchief@cariboord"
type input "108milevfdchief@cariboord.ca"
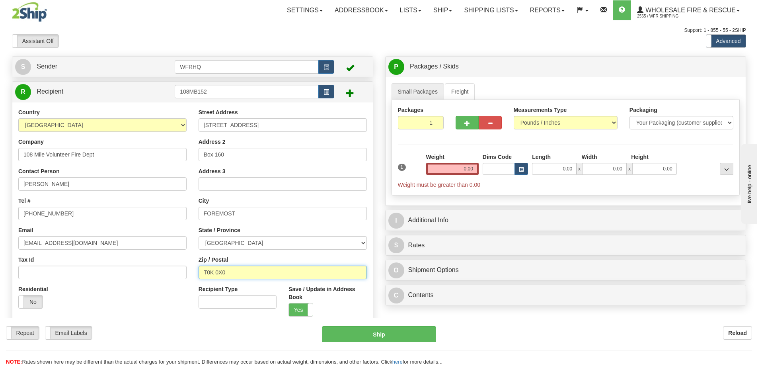
click at [238, 269] on input "T0K 0X0" at bounding box center [283, 272] width 168 height 14
drag, startPoint x: 229, startPoint y: 271, endPoint x: 123, endPoint y: 286, distance: 106.4
click at [124, 286] on div "Country AFGHANISTAN ALAND ISLANDS ALBANIA ALGERIA AMERICAN SAMOA ANDORRA ANGOLA…" at bounding box center [192, 215] width 360 height 214
type input "V0K2Z0"
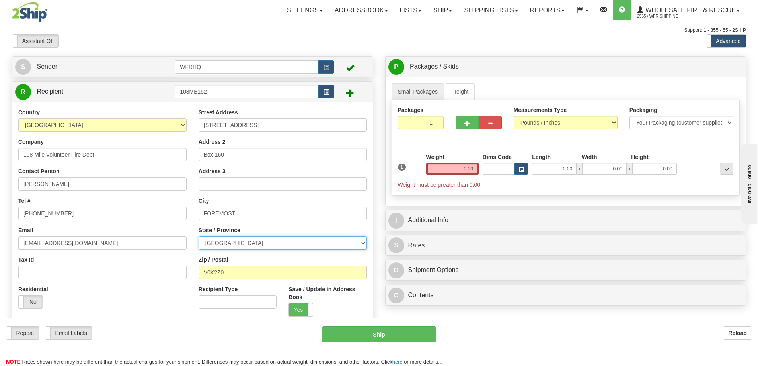
type input "108 MILE RANCH"
select select "BC"
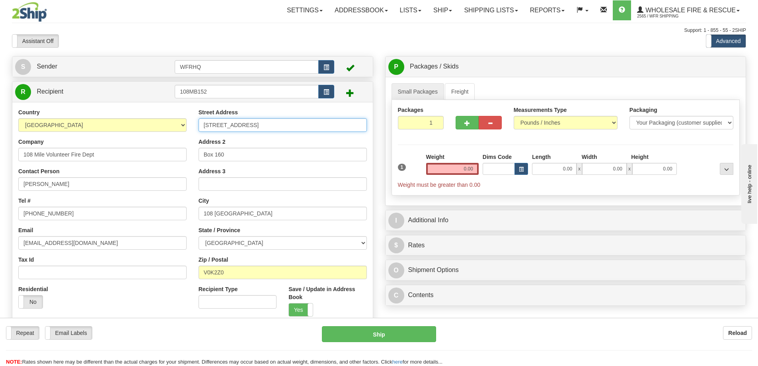
click at [255, 122] on input "303 Main Street" at bounding box center [283, 125] width 168 height 14
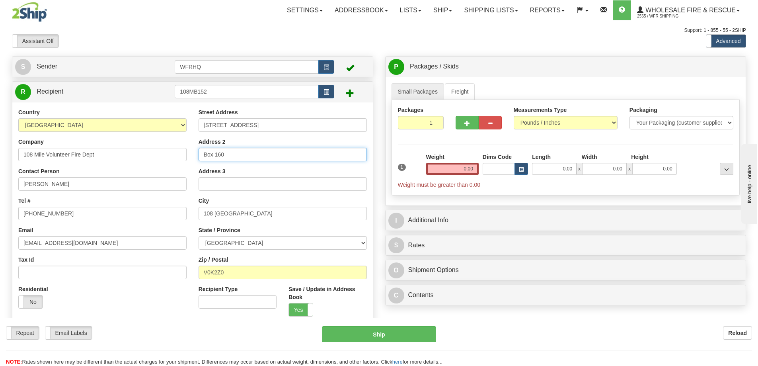
drag, startPoint x: 237, startPoint y: 156, endPoint x: 181, endPoint y: 164, distance: 56.2
click at [181, 164] on div "Country AFGHANISTAN ALAND ISLANDS ALBANIA ALGERIA AMERICAN SAMOA ANDORRA ANGOLA…" at bounding box center [192, 215] width 360 height 214
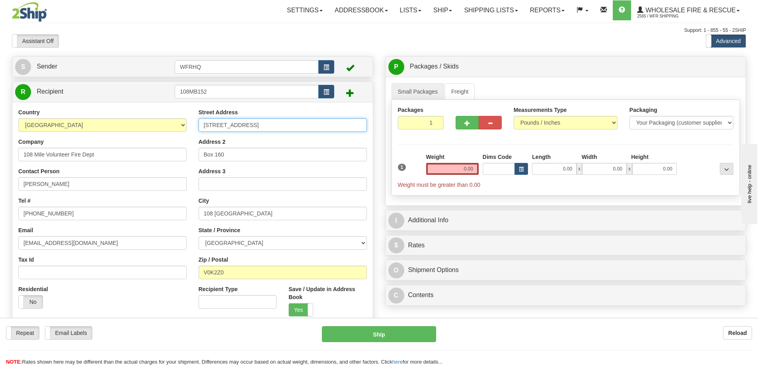
drag, startPoint x: 189, startPoint y: 124, endPoint x: 170, endPoint y: 125, distance: 19.2
click at [170, 125] on div "Country AFGHANISTAN ALAND ISLANDS ALBANIA ALGERIA AMERICAN SAMOA ANDORRA ANGOLA…" at bounding box center [192, 215] width 360 height 214
type input "Box 152"
click at [464, 172] on input "0.00" at bounding box center [452, 169] width 53 height 12
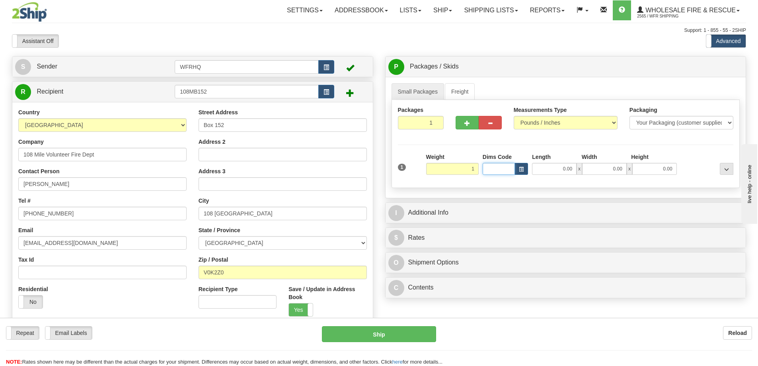
type input "1.00"
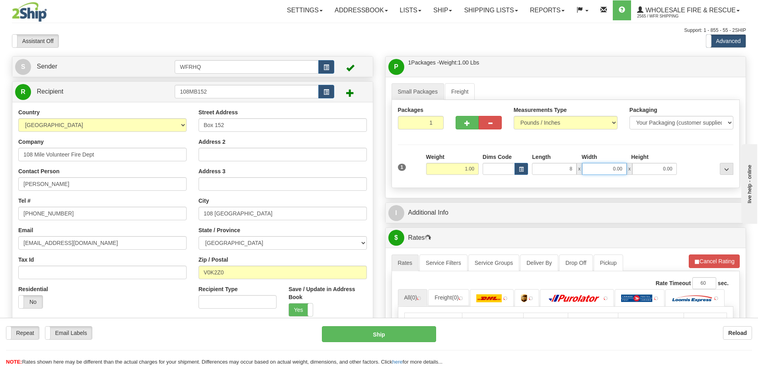
type input "8.00"
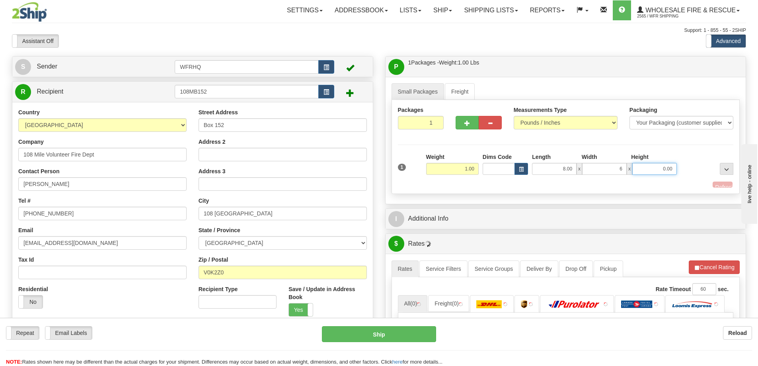
type input "6.00"
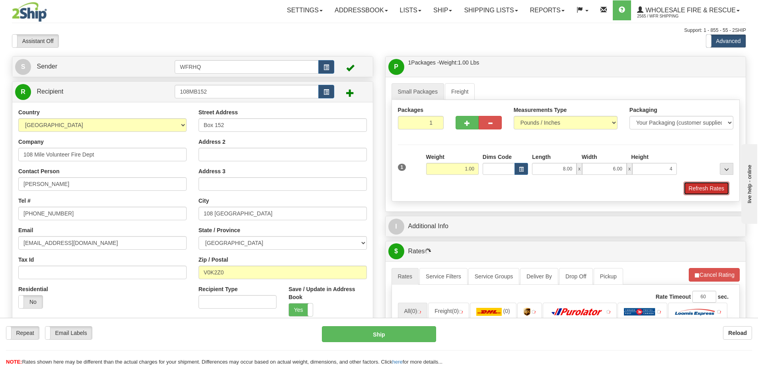
type input "4.00"
click at [721, 191] on button "Refresh Rates" at bounding box center [706, 188] width 46 height 14
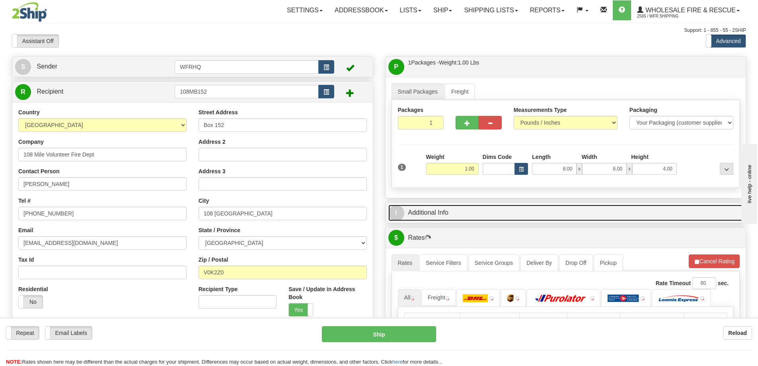
click at [488, 214] on link "I Additional Info" at bounding box center [565, 212] width 355 height 16
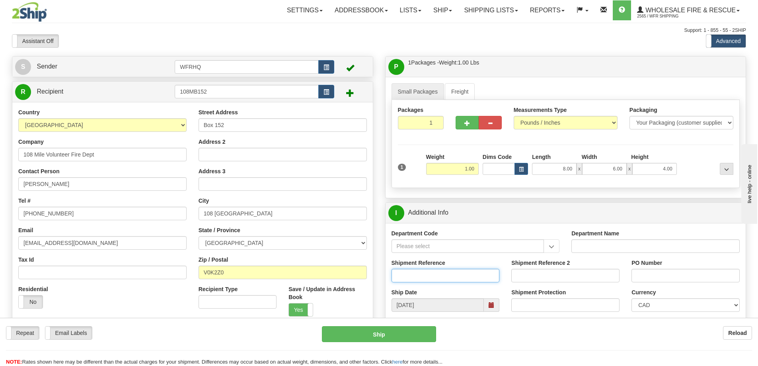
click at [413, 274] on input "Shipment Reference" at bounding box center [445, 276] width 108 height 14
type input "S47010-31080"
type input "CC"
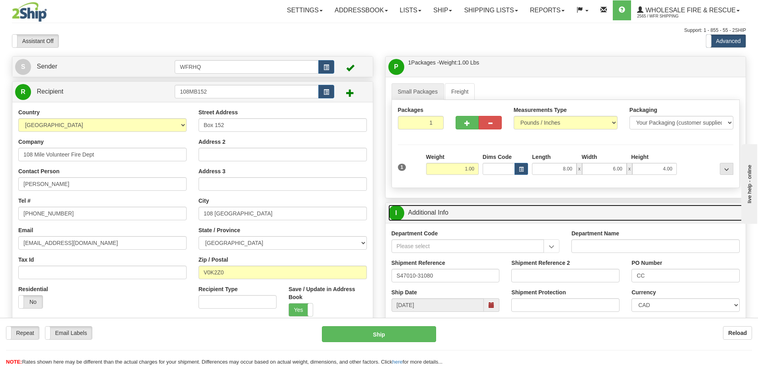
click at [492, 207] on link "I Additional Info" at bounding box center [565, 212] width 355 height 16
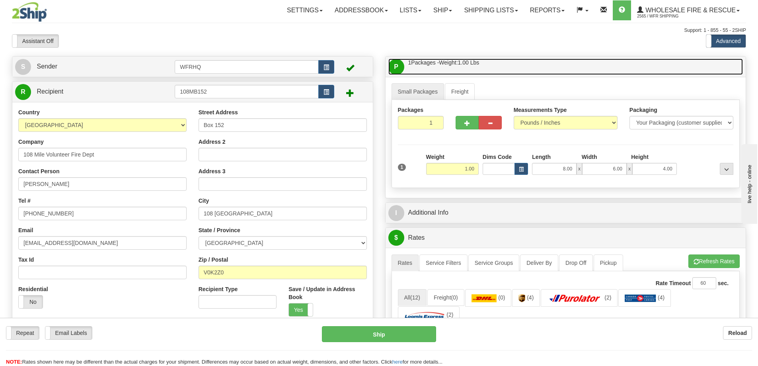
click at [507, 67] on link "P Packages / Skids 1 Packages - Weight: 1.00 Lbs 1 Skids - Weight: NaN Lbs" at bounding box center [565, 66] width 355 height 16
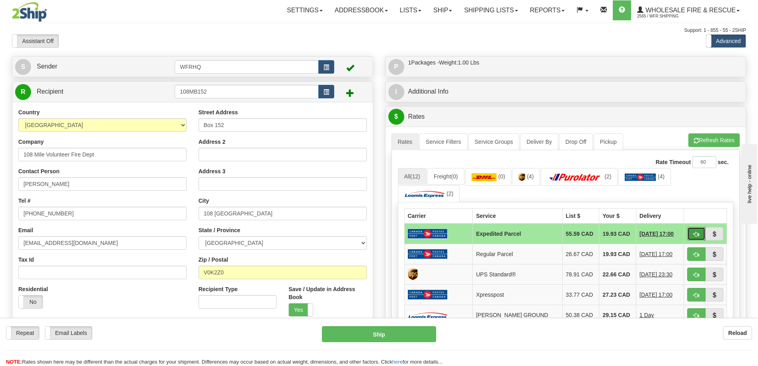
click at [693, 235] on span "button" at bounding box center [696, 234] width 6 height 5
type input "DOM.EP"
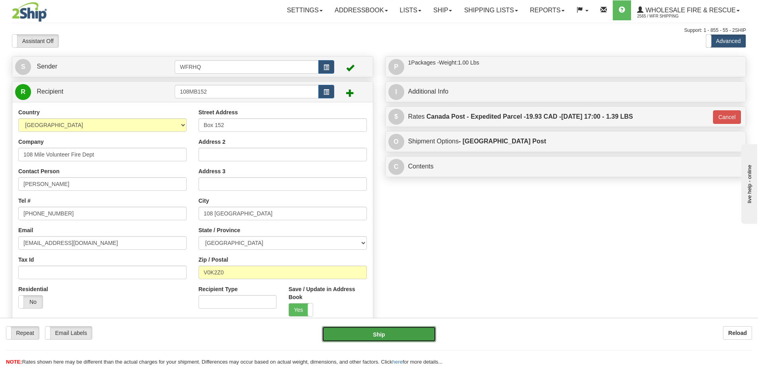
click at [420, 338] on button "Ship" at bounding box center [379, 334] width 114 height 16
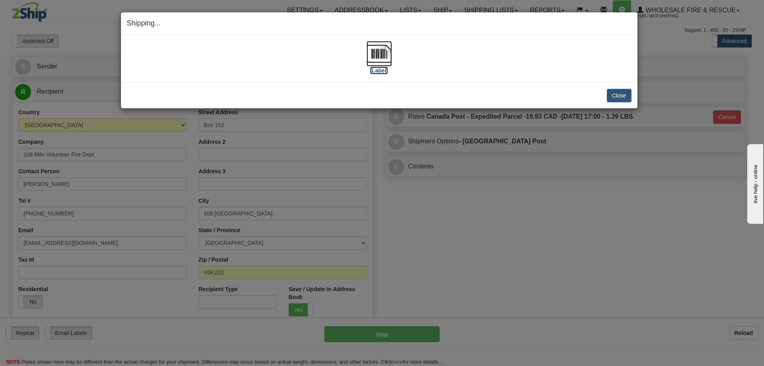
click at [373, 53] on img at bounding box center [378, 53] width 25 height 25
click at [624, 98] on button "Close" at bounding box center [619, 96] width 25 height 14
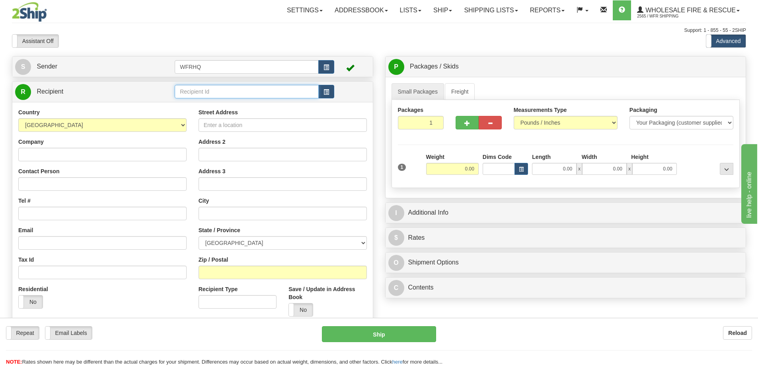
click at [200, 97] on input "text" at bounding box center [247, 92] width 144 height 14
type input "BEAV4924"
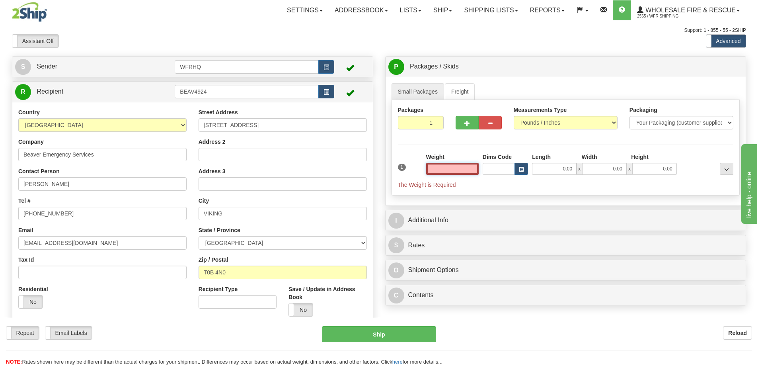
click at [456, 164] on input "text" at bounding box center [452, 169] width 53 height 12
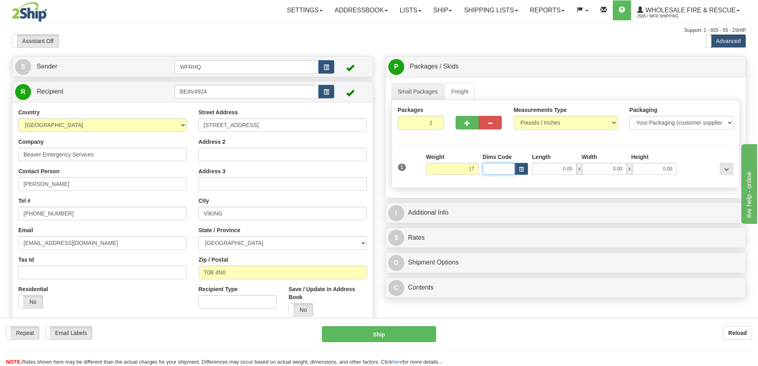
type input "17.00"
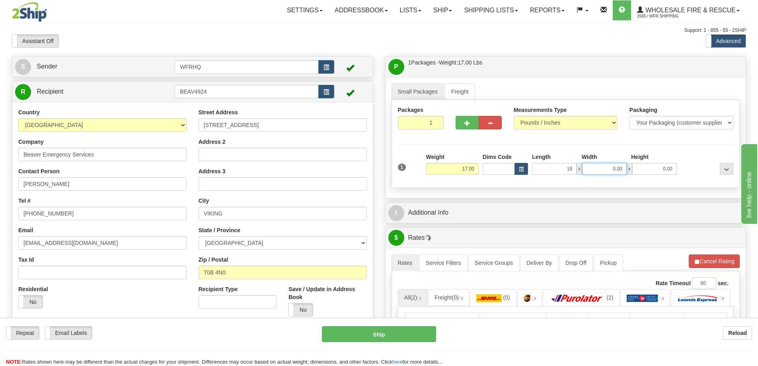
type input "18.00"
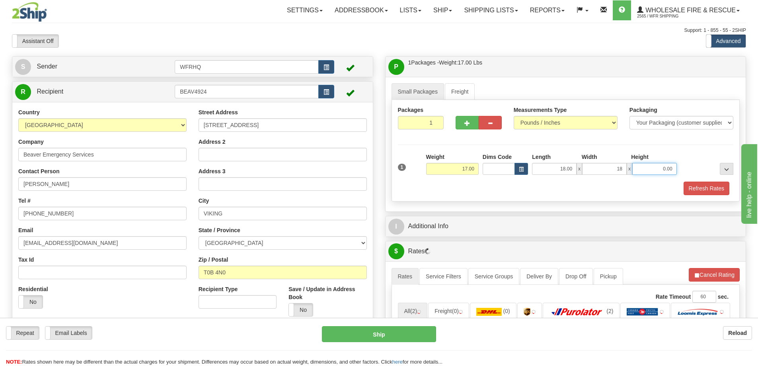
type input "18.00"
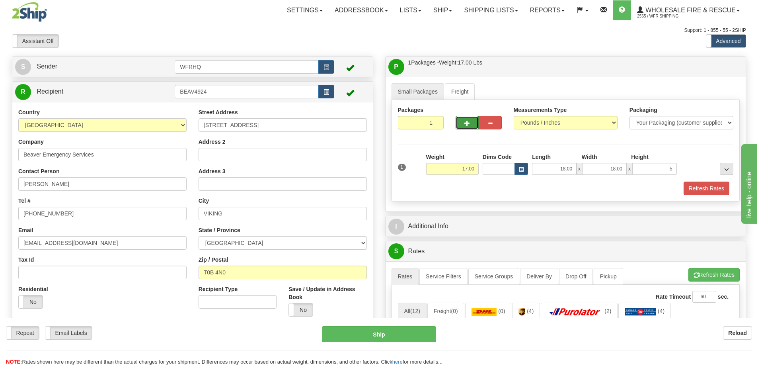
type input "5.00"
click at [460, 124] on button "button" at bounding box center [467, 123] width 23 height 14
radio input "true"
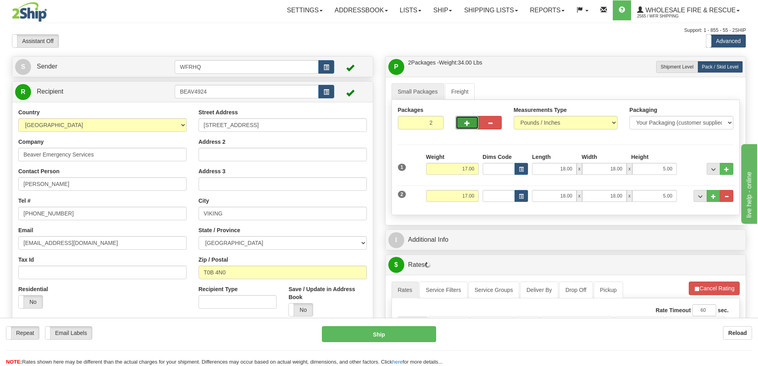
click at [461, 124] on button "button" at bounding box center [467, 123] width 23 height 14
type input "3"
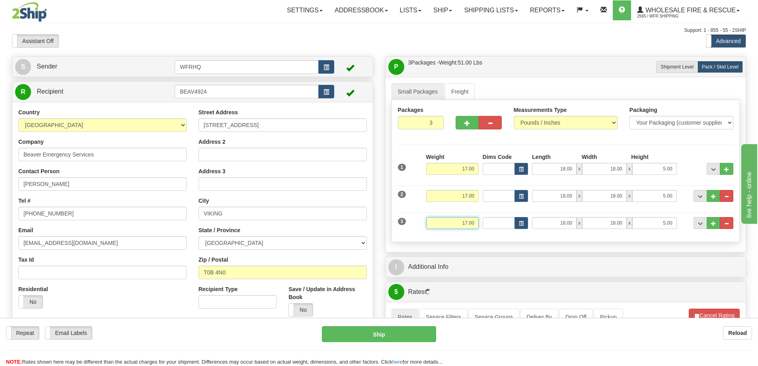
drag, startPoint x: 453, startPoint y: 227, endPoint x: 519, endPoint y: 230, distance: 65.7
click at [519, 230] on div "3 Weight 17.00 Dims Code Length Width Height" at bounding box center [566, 221] width 340 height 27
type input "31.00"
type input "19.00"
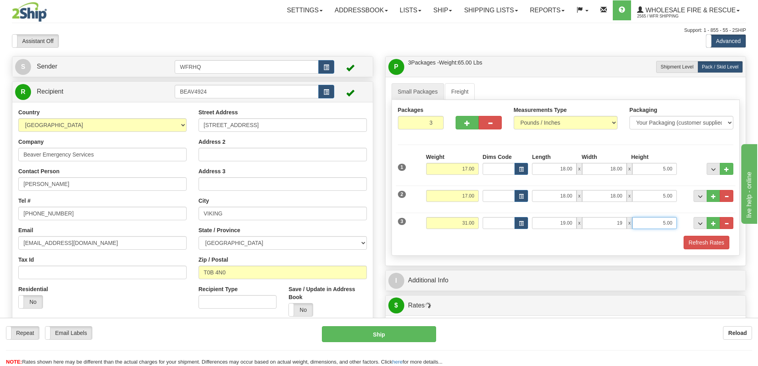
type input "19.00"
type input "6.00"
click at [714, 245] on button "Refresh Rates" at bounding box center [706, 243] width 46 height 14
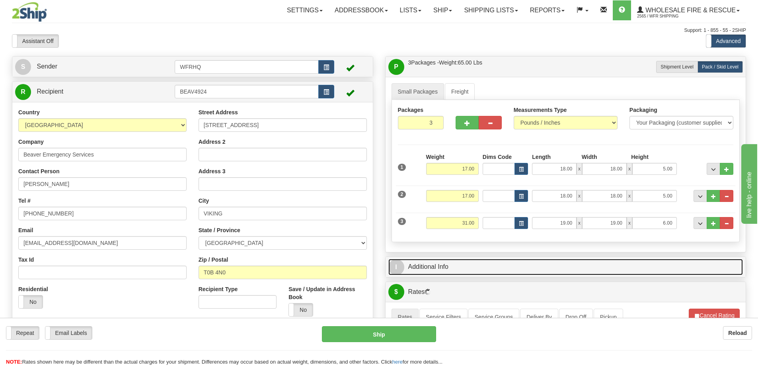
click at [535, 266] on link "I Additional Info" at bounding box center [565, 267] width 355 height 16
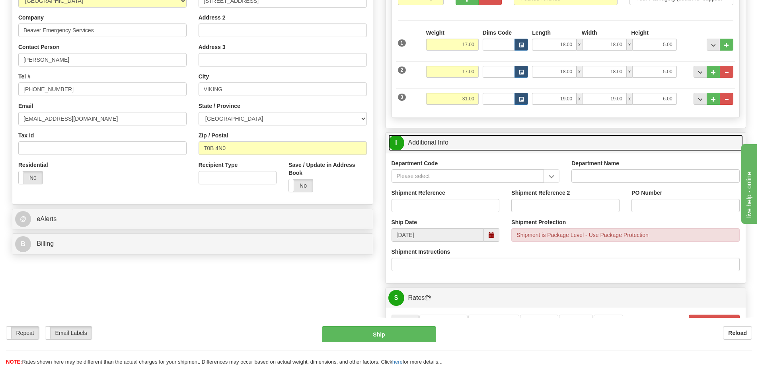
scroll to position [159, 0]
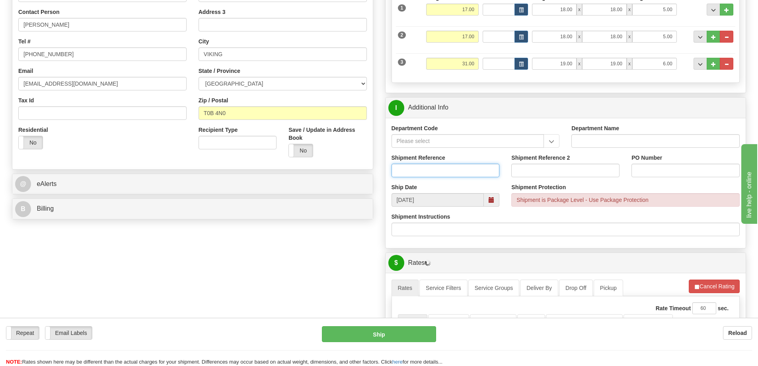
click at [419, 169] on input "Shipment Reference" at bounding box center [445, 171] width 108 height 14
type input "S46953-31092"
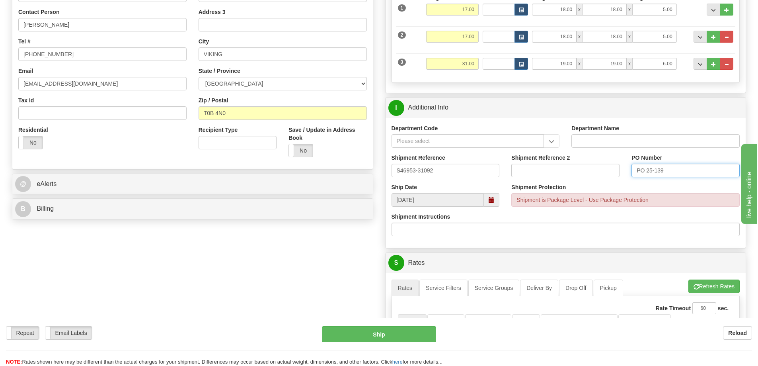
type input "PO 25-139"
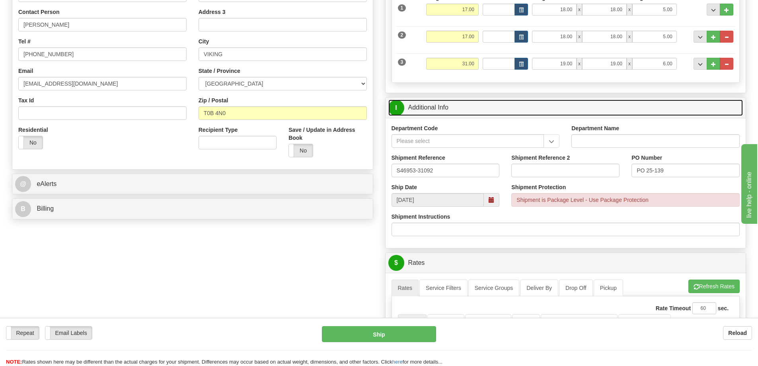
click at [460, 107] on link "I Additional Info" at bounding box center [565, 107] width 355 height 16
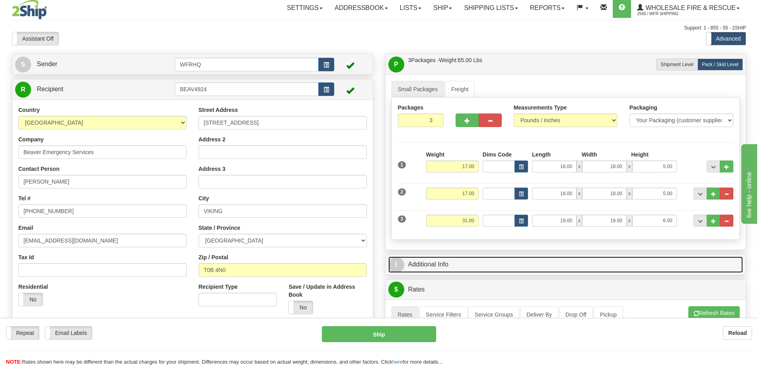
scroll to position [0, 0]
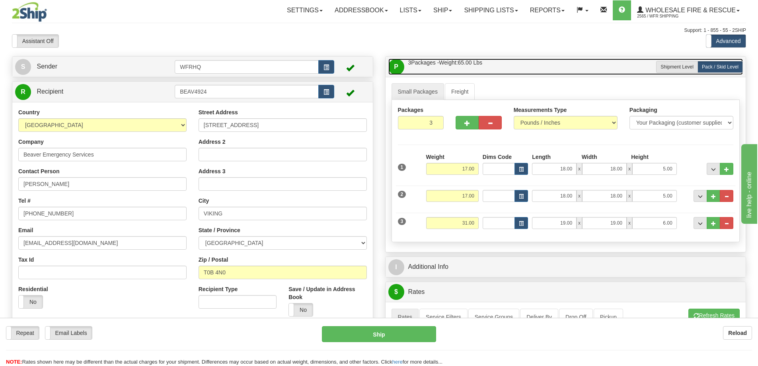
click at [501, 69] on link "P Packages / Skids 3 Packages - Weight: 65.00 Lbs 1 Skids - Weight: 0.00 Lbs" at bounding box center [565, 66] width 355 height 16
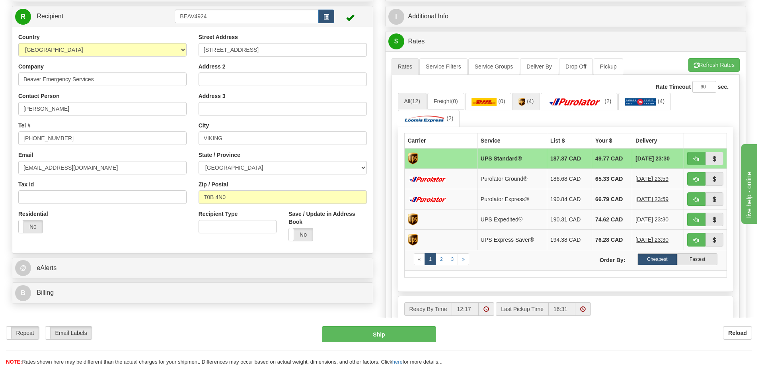
scroll to position [80, 0]
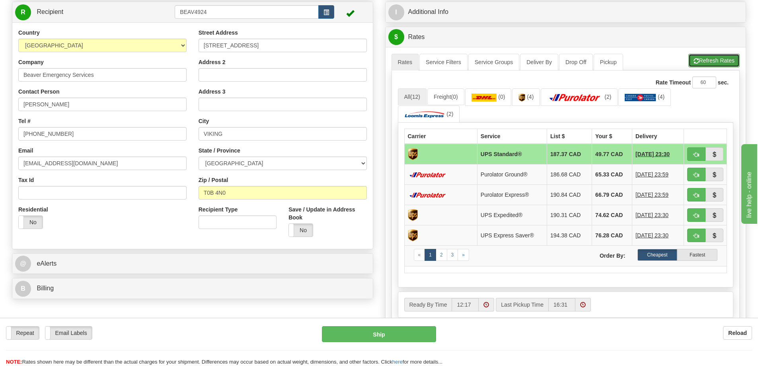
click at [713, 60] on button "Refresh Rates" at bounding box center [713, 61] width 51 height 14
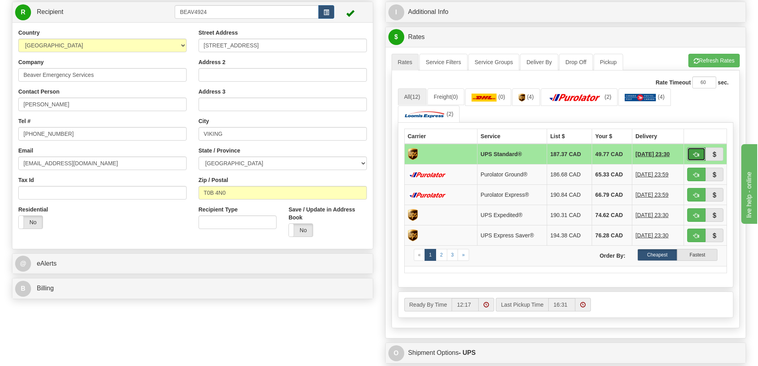
click at [695, 158] on button "button" at bounding box center [696, 154] width 18 height 14
type input "11"
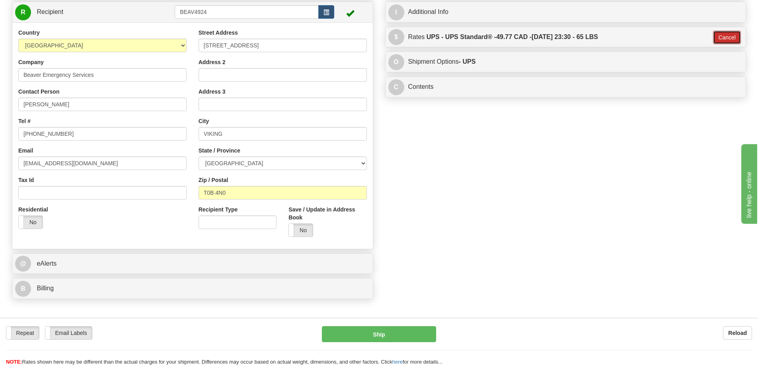
click at [716, 38] on button "Cancel" at bounding box center [727, 38] width 28 height 14
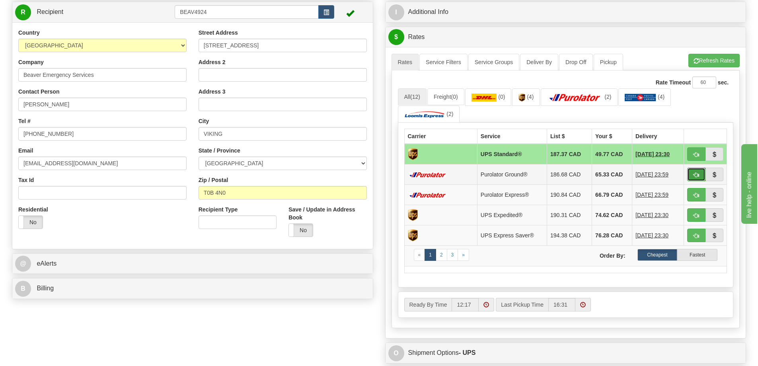
click at [694, 172] on span "button" at bounding box center [696, 174] width 6 height 5
type input "260"
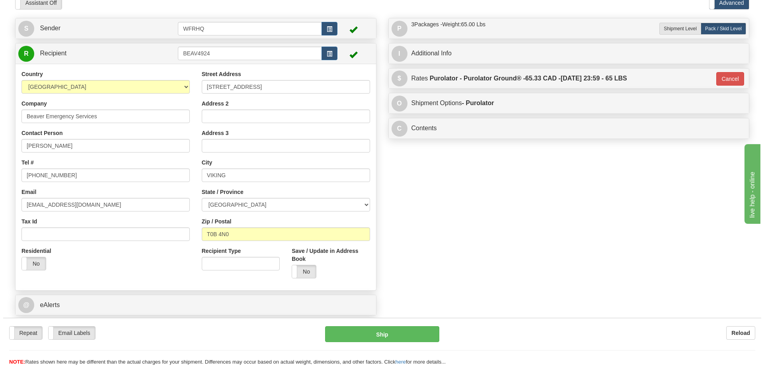
scroll to position [0, 0]
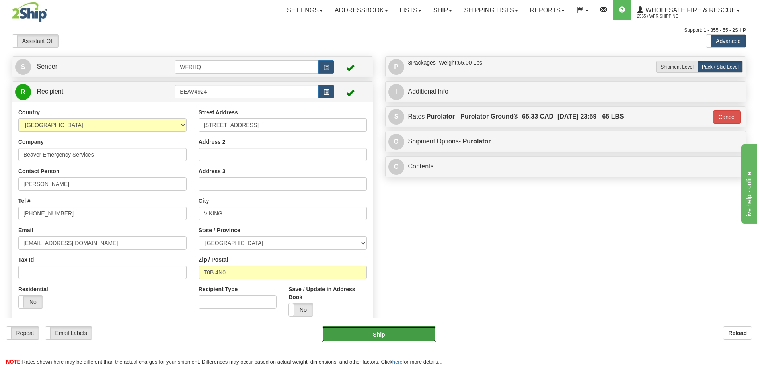
click at [389, 334] on button "Ship" at bounding box center [379, 334] width 114 height 16
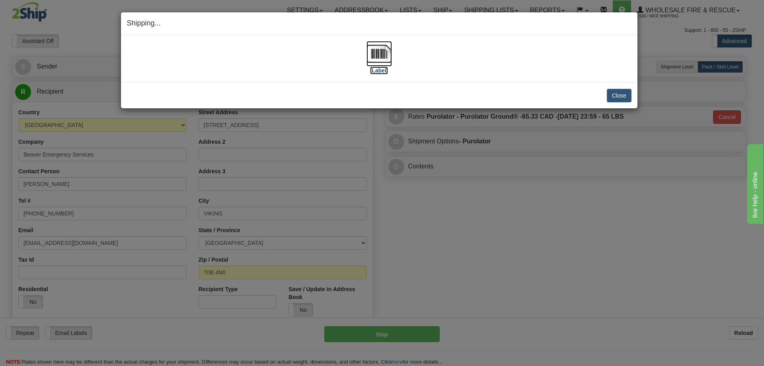
click at [382, 56] on img at bounding box center [378, 53] width 25 height 25
click at [619, 99] on button "Close" at bounding box center [619, 96] width 25 height 14
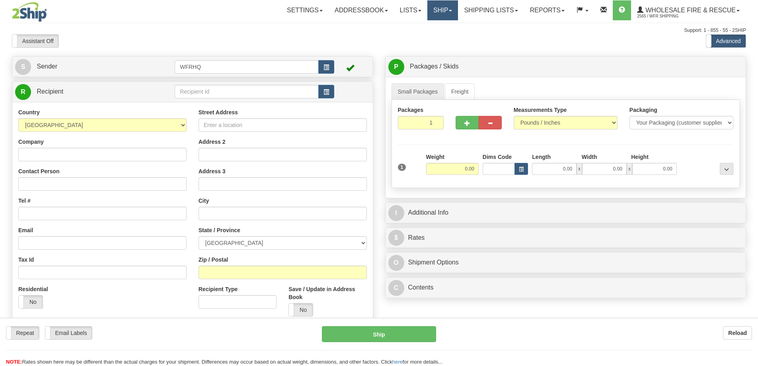
click at [444, 11] on link "Ship" at bounding box center [442, 10] width 31 height 20
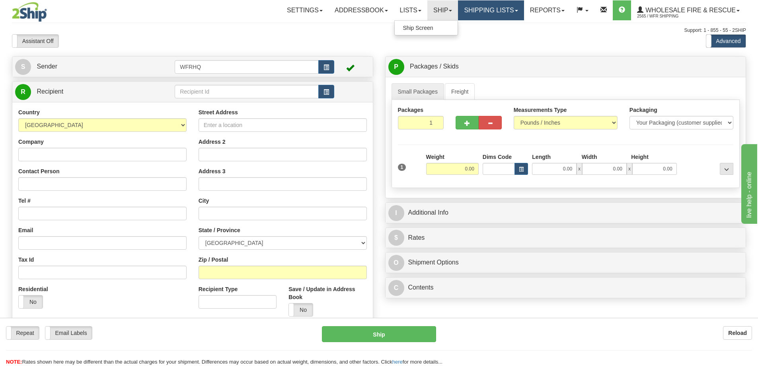
click at [466, 12] on link "Shipping lists" at bounding box center [491, 10] width 66 height 20
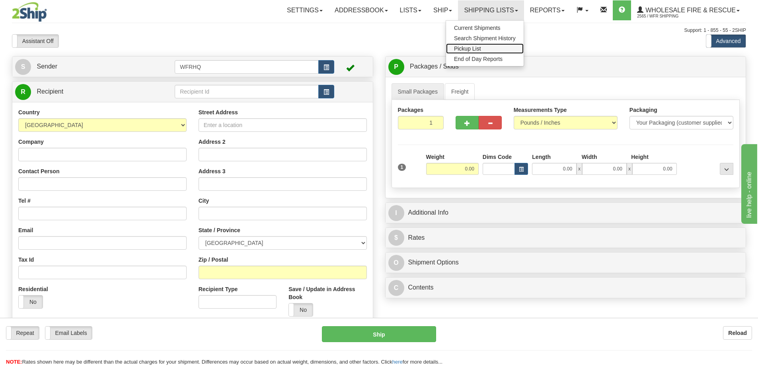
click at [465, 47] on span "Pickup List" at bounding box center [467, 48] width 27 height 6
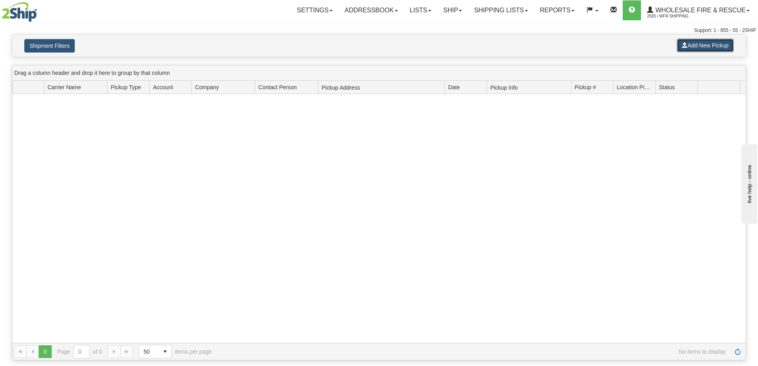
click at [686, 44] on span at bounding box center [685, 45] width 6 height 6
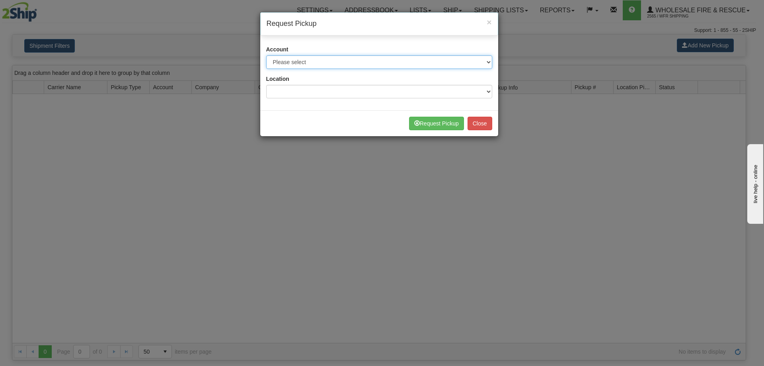
drag, startPoint x: 298, startPoint y: 62, endPoint x: 298, endPoint y: 67, distance: 4.8
click at [298, 62] on select "Please select Buffalo Air - 5016 (Buffalo Air) [GEOGRAPHIC_DATA] Post - 1681670…" at bounding box center [379, 62] width 226 height 14
select select "30"
click at [266, 55] on select "Please select Buffalo Air - 5016 (Buffalo Air) [GEOGRAPHIC_DATA] Post - 1681670…" at bounding box center [379, 62] width 226 height 14
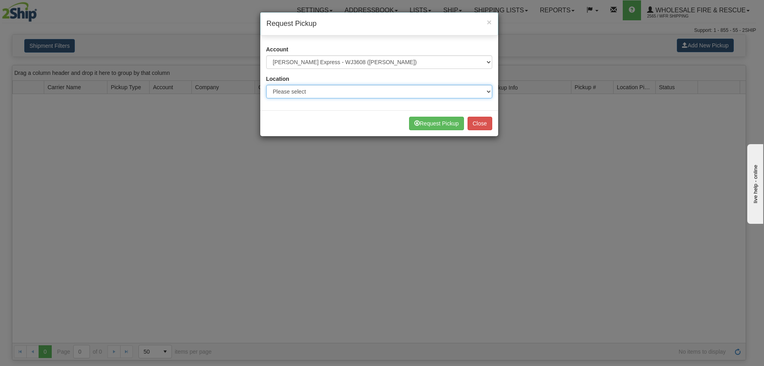
click at [299, 90] on select "Please select WFR Headquarters" at bounding box center [379, 92] width 226 height 14
select select "7352"
click at [266, 85] on select "Please select WFR Headquarters" at bounding box center [379, 92] width 226 height 14
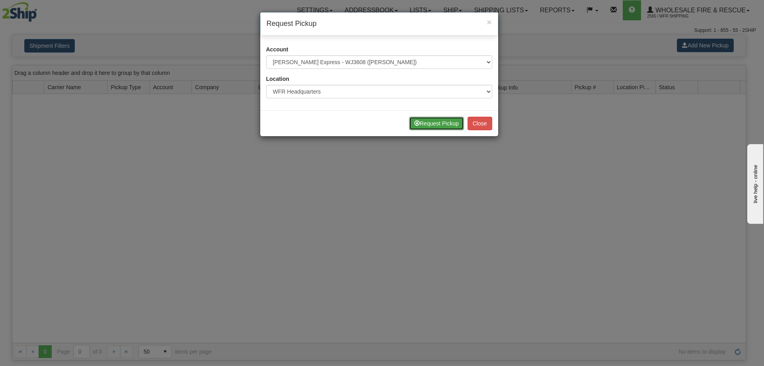
click at [414, 121] on span at bounding box center [417, 123] width 6 height 6
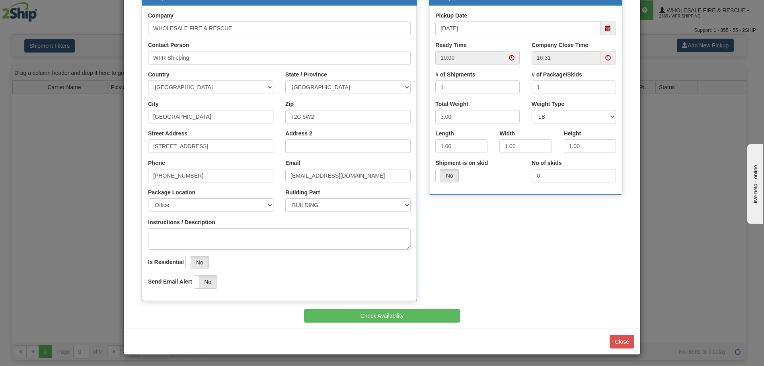
scroll to position [93, 0]
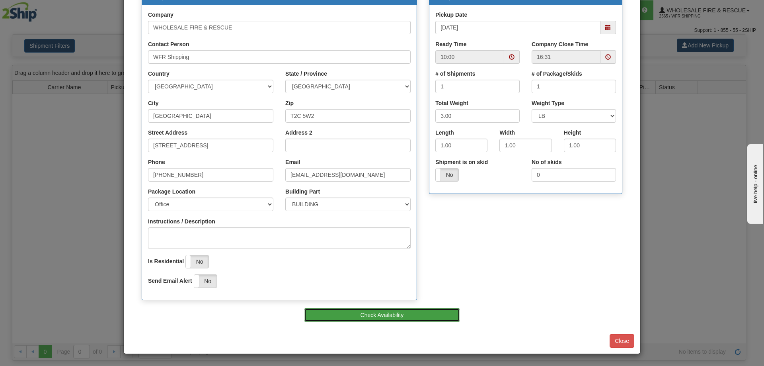
click at [353, 319] on button "Check Availability" at bounding box center [382, 315] width 156 height 14
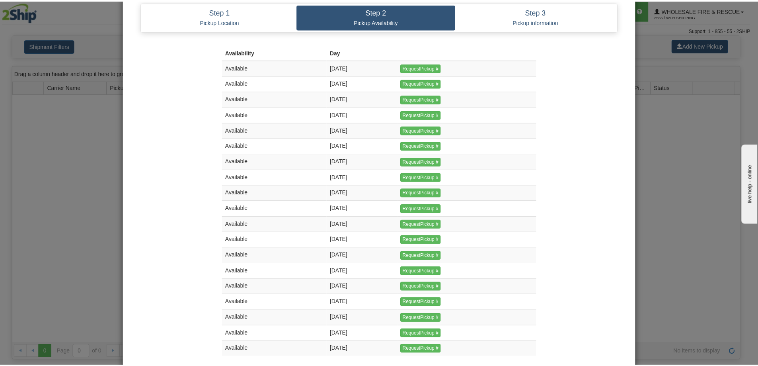
scroll to position [0, 0]
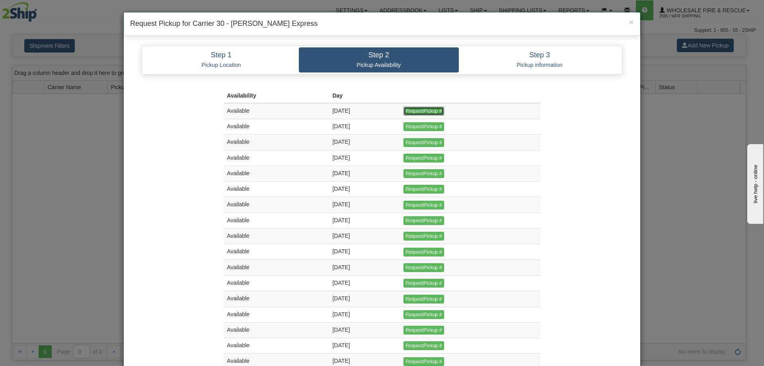
click at [444, 109] on input "RequestPickup #" at bounding box center [423, 111] width 41 height 9
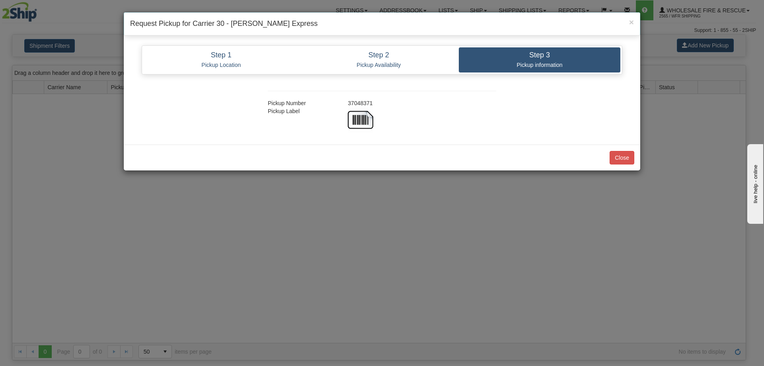
click at [364, 105] on div "37048371" at bounding box center [422, 103] width 160 height 8
copy div "37048371"
click at [623, 155] on button "Close" at bounding box center [621, 158] width 25 height 14
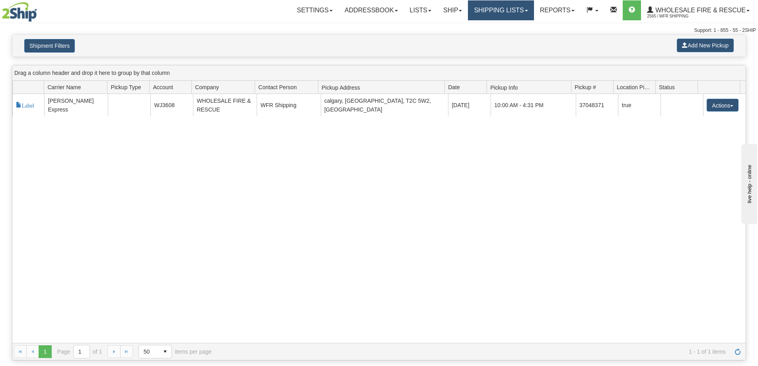
click at [468, 12] on link "Shipping lists" at bounding box center [501, 10] width 66 height 20
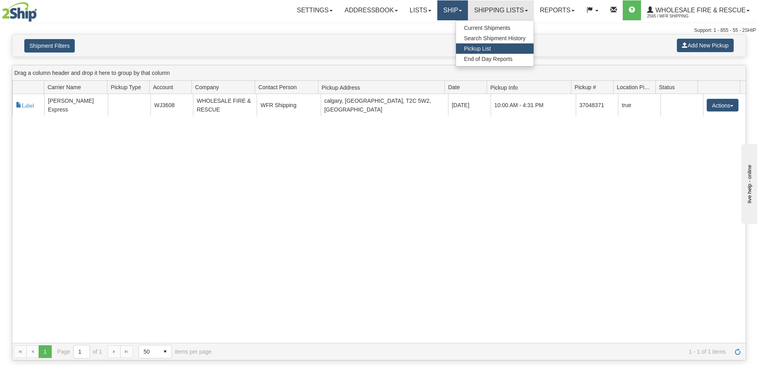
click at [454, 12] on link "Ship" at bounding box center [452, 10] width 31 height 20
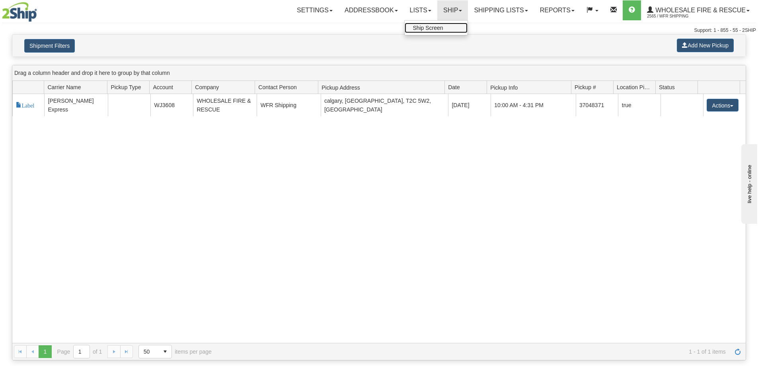
click at [446, 30] on link "Ship Screen" at bounding box center [436, 28] width 63 height 10
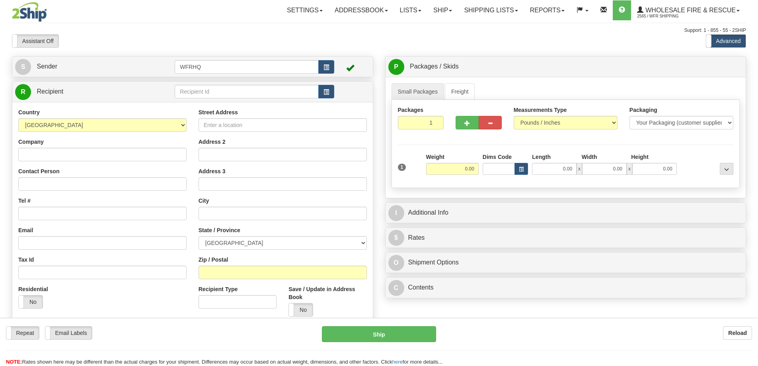
click at [237, 94] on input "text" at bounding box center [247, 92] width 144 height 14
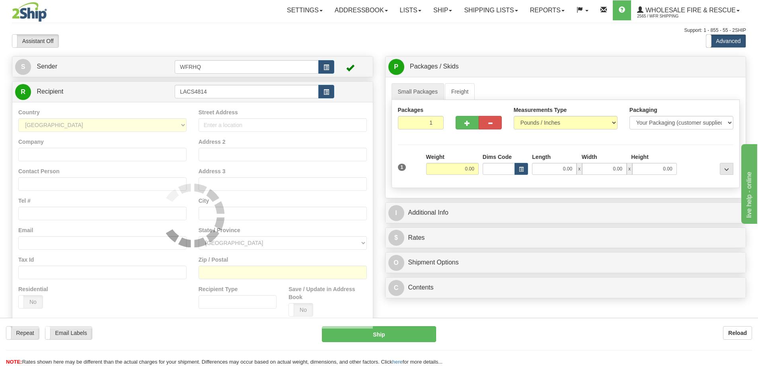
type input "LACS4814"
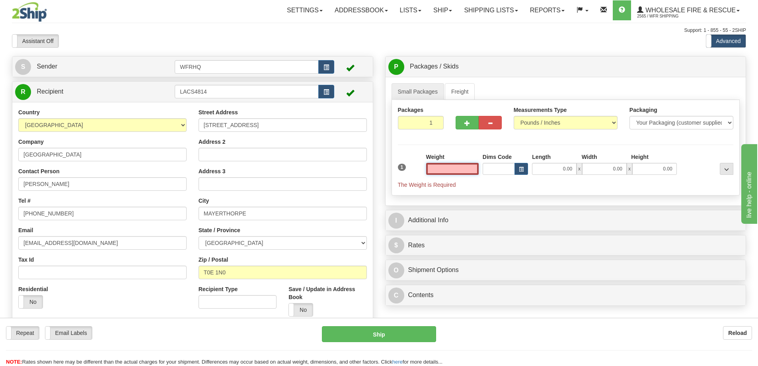
click at [454, 167] on input "text" at bounding box center [452, 169] width 53 height 12
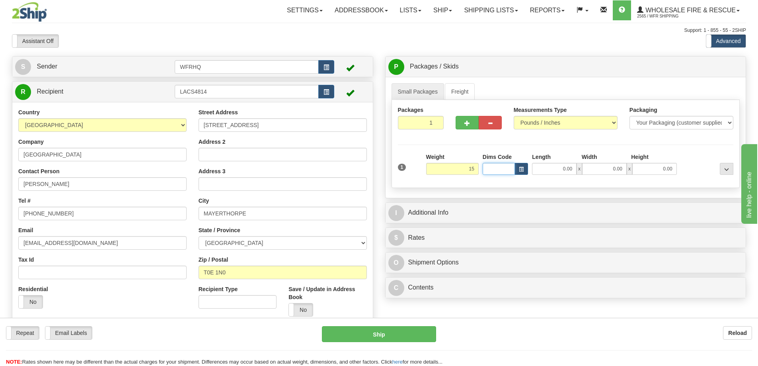
type input "15.00"
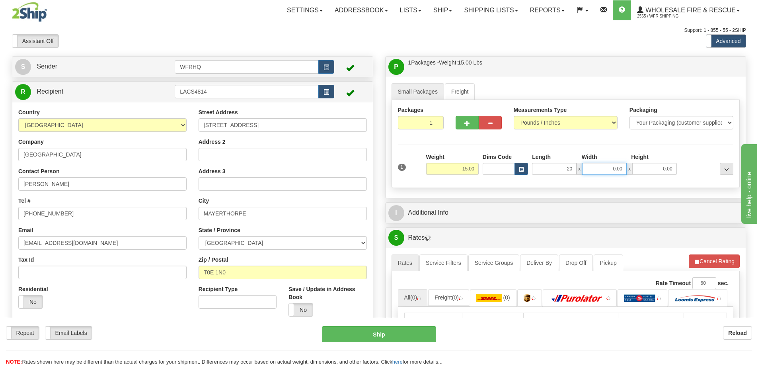
type input "20.00"
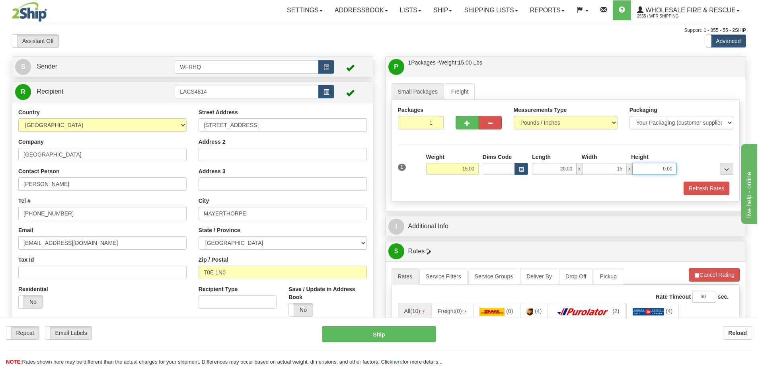
type input "15.00"
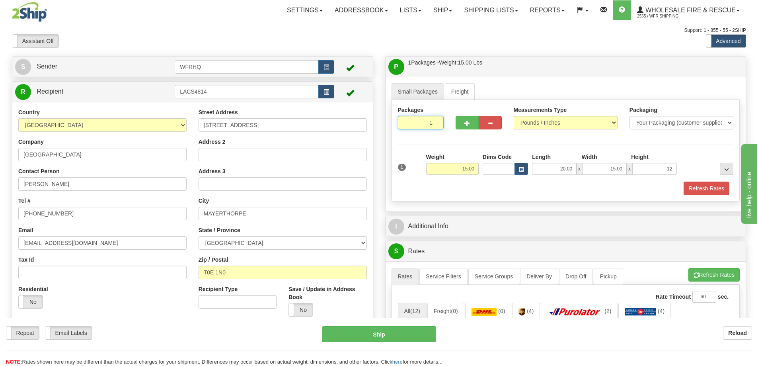
type input "12.00"
drag, startPoint x: 417, startPoint y: 121, endPoint x: 453, endPoint y: 122, distance: 36.2
click at [453, 122] on div "Packages 1 1" at bounding box center [566, 121] width 348 height 31
type input "5"
radio input "true"
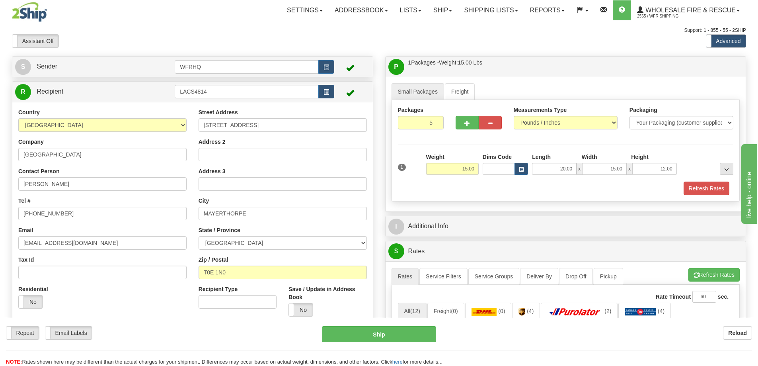
click at [409, 141] on div "Packages 5 1 Measurements Type" at bounding box center [565, 150] width 349 height 101
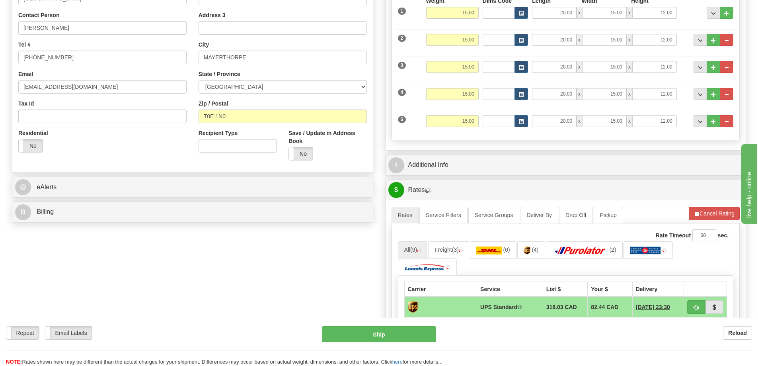
scroll to position [159, 0]
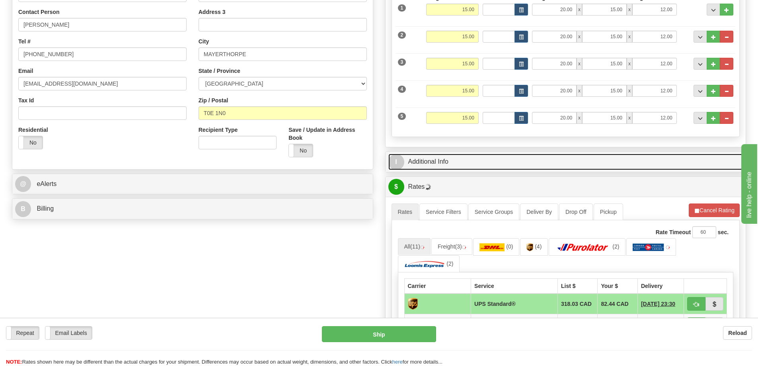
click at [495, 162] on link "I Additional Info" at bounding box center [565, 162] width 355 height 16
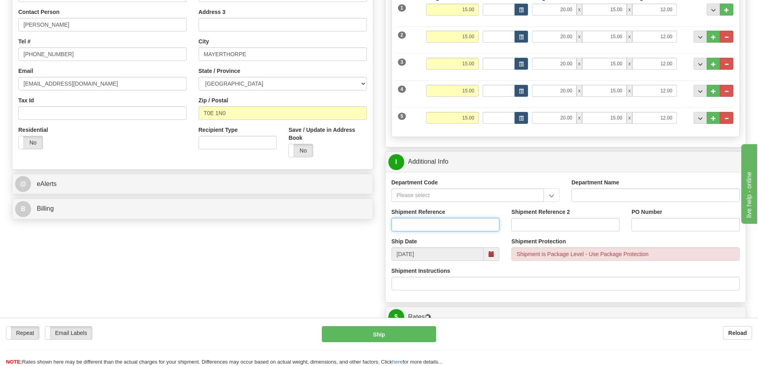
click at [447, 227] on input "Shipment Reference" at bounding box center [445, 225] width 108 height 14
type input "S45781-30928"
type input "14331"
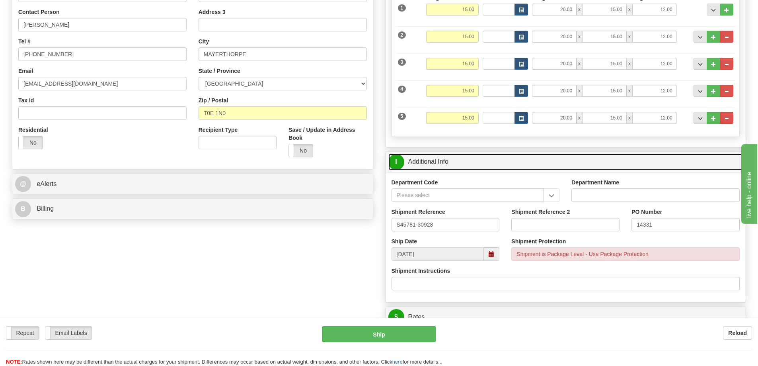
click at [514, 164] on link "I Additional Info" at bounding box center [565, 162] width 355 height 16
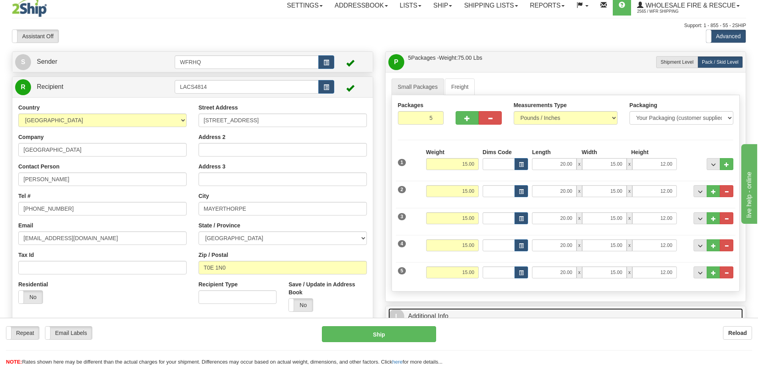
scroll to position [0, 0]
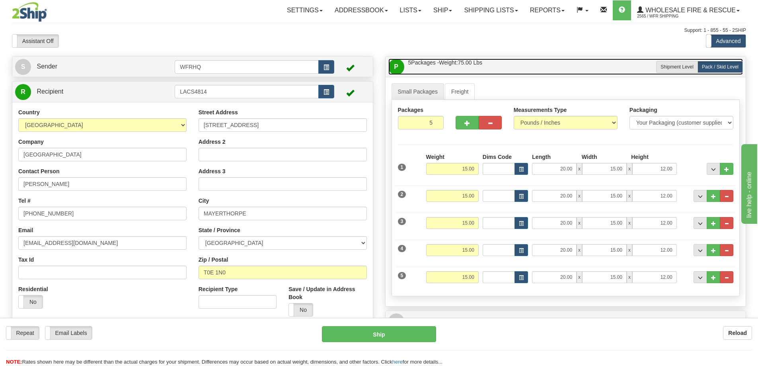
click at [530, 69] on link "P Packages / Skids 5 Packages - Weight: 75.00 Lbs 1 Skids - Weight: 0.00 Lbs" at bounding box center [565, 66] width 355 height 16
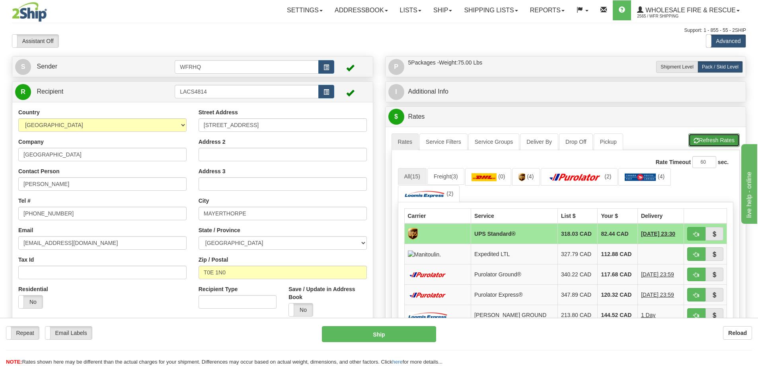
click at [709, 137] on button "Refresh Rates" at bounding box center [713, 140] width 51 height 14
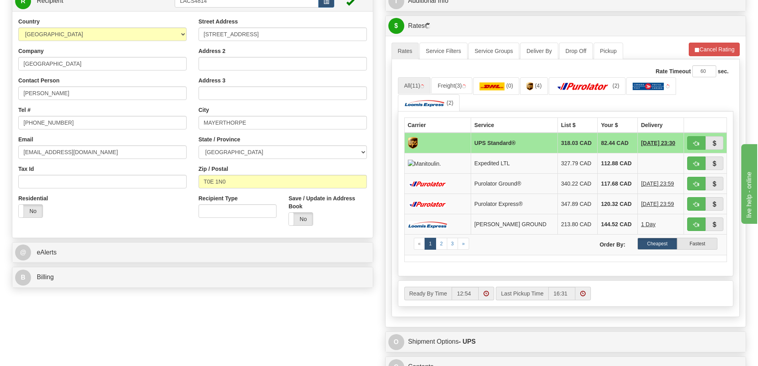
scroll to position [199, 0]
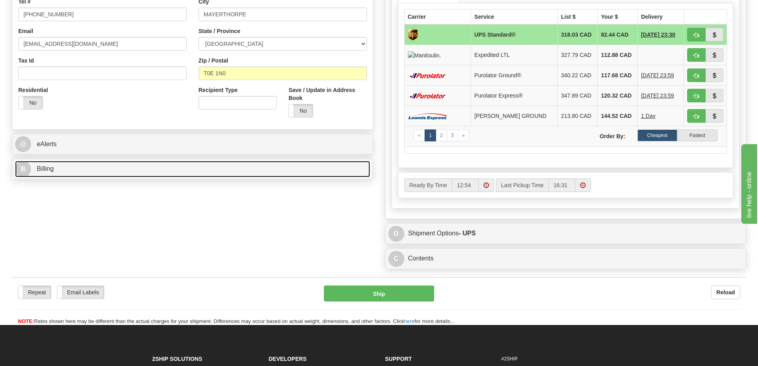
click at [62, 163] on link "B Billing" at bounding box center [192, 169] width 355 height 16
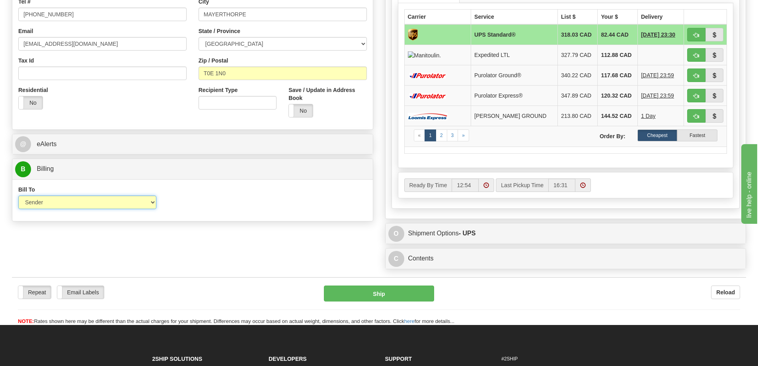
click at [48, 204] on select "Sender Recipient Third Party Collect" at bounding box center [87, 202] width 138 height 14
select select "2"
click at [18, 195] on select "Sender Recipient Third Party Collect" at bounding box center [87, 202] width 138 height 14
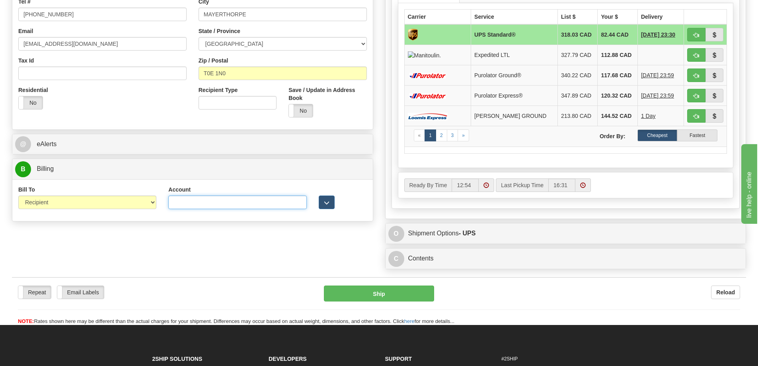
click at [205, 201] on input "Account" at bounding box center [237, 202] width 138 height 14
paste input "8200659"
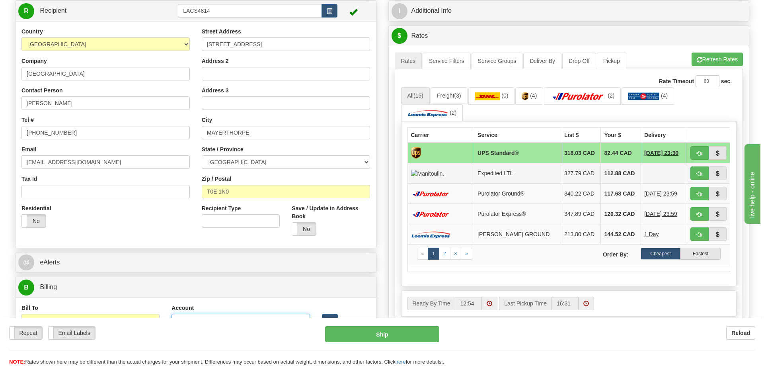
scroll to position [80, 0]
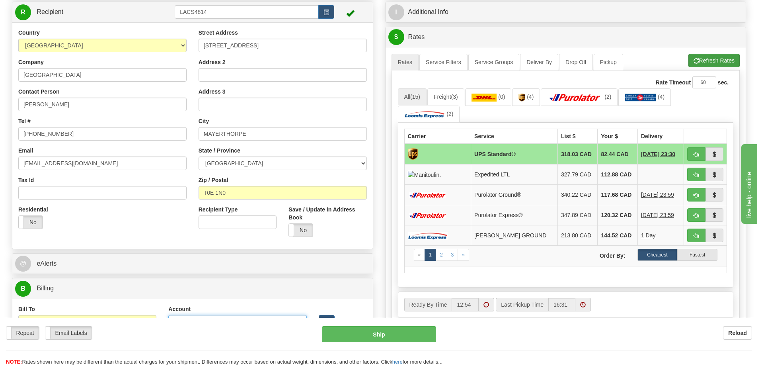
type input "8200659"
click at [718, 63] on button "Refresh Rates" at bounding box center [713, 61] width 51 height 14
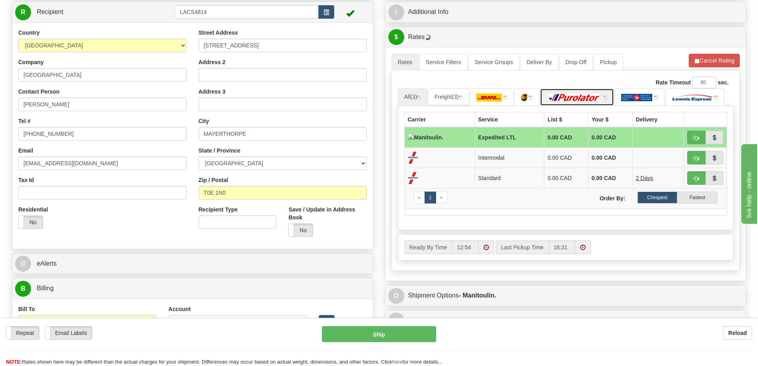
click at [578, 104] on link at bounding box center [577, 96] width 74 height 17
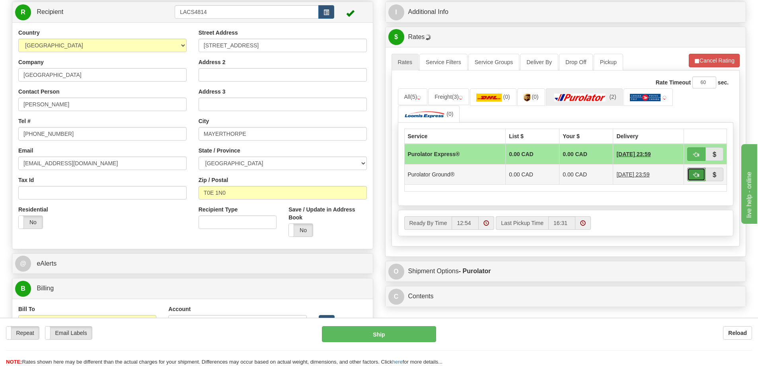
click at [695, 179] on button "button" at bounding box center [696, 174] width 18 height 14
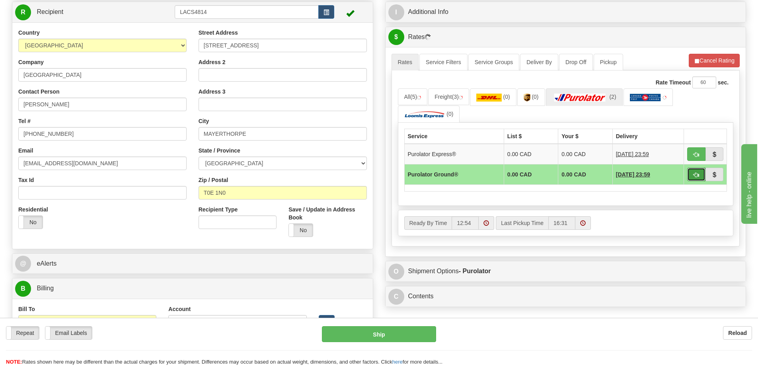
click at [696, 172] on span "button" at bounding box center [696, 174] width 6 height 5
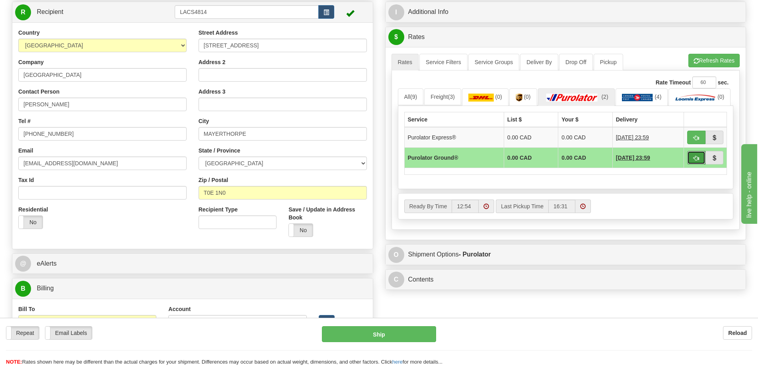
click at [700, 164] on button "button" at bounding box center [696, 158] width 18 height 14
type input "260"
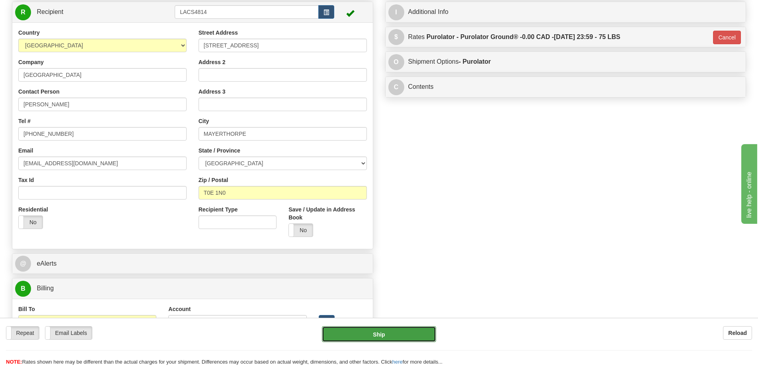
click at [352, 331] on button "Ship" at bounding box center [379, 334] width 114 height 16
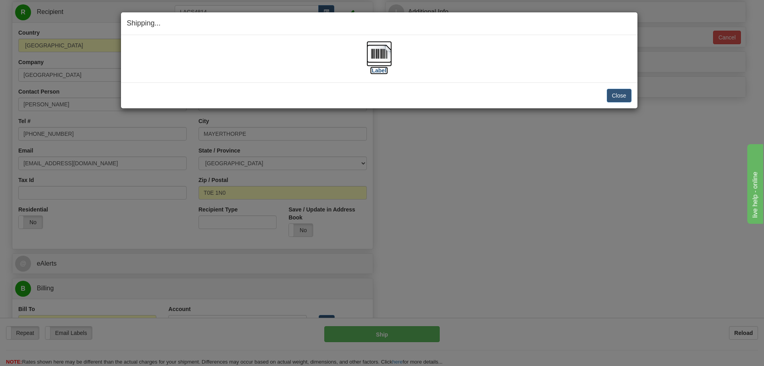
click at [379, 58] on img at bounding box center [378, 53] width 25 height 25
